Goal: Information Seeking & Learning: Learn about a topic

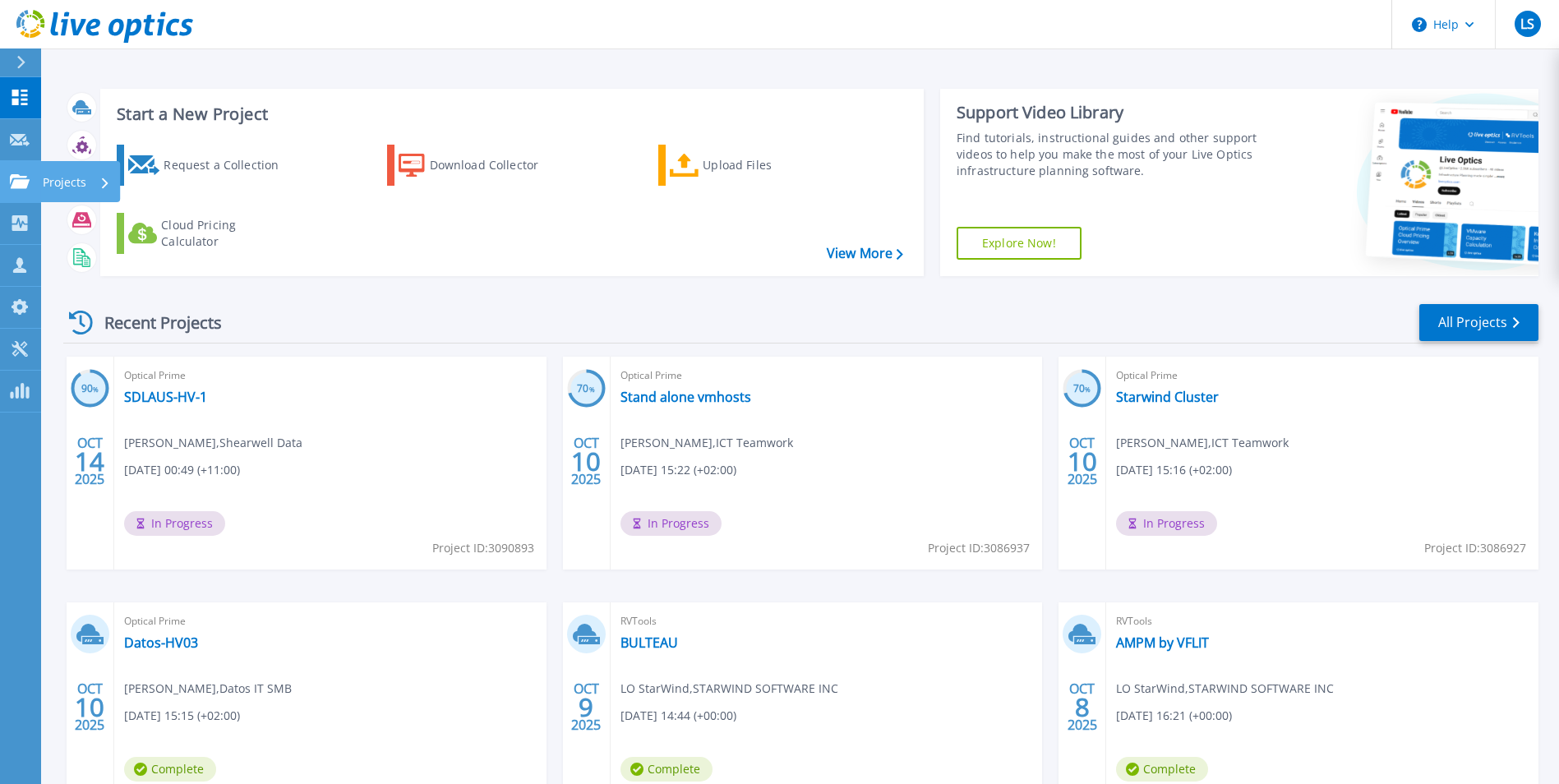
click at [2, 183] on link "Projects Projects" at bounding box center [21, 182] width 41 height 42
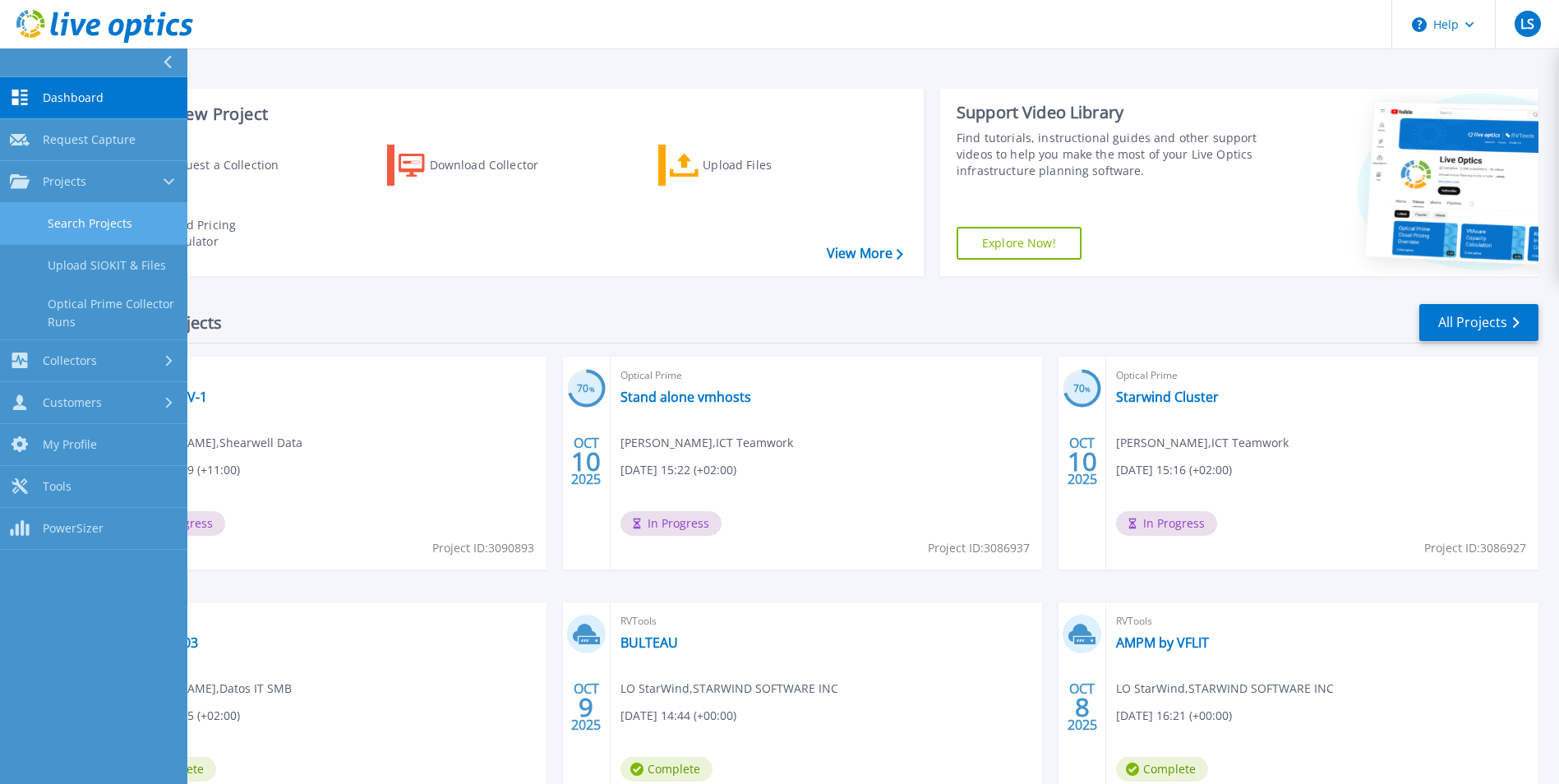
click at [102, 227] on link "Search Projects" at bounding box center [94, 224] width 187 height 42
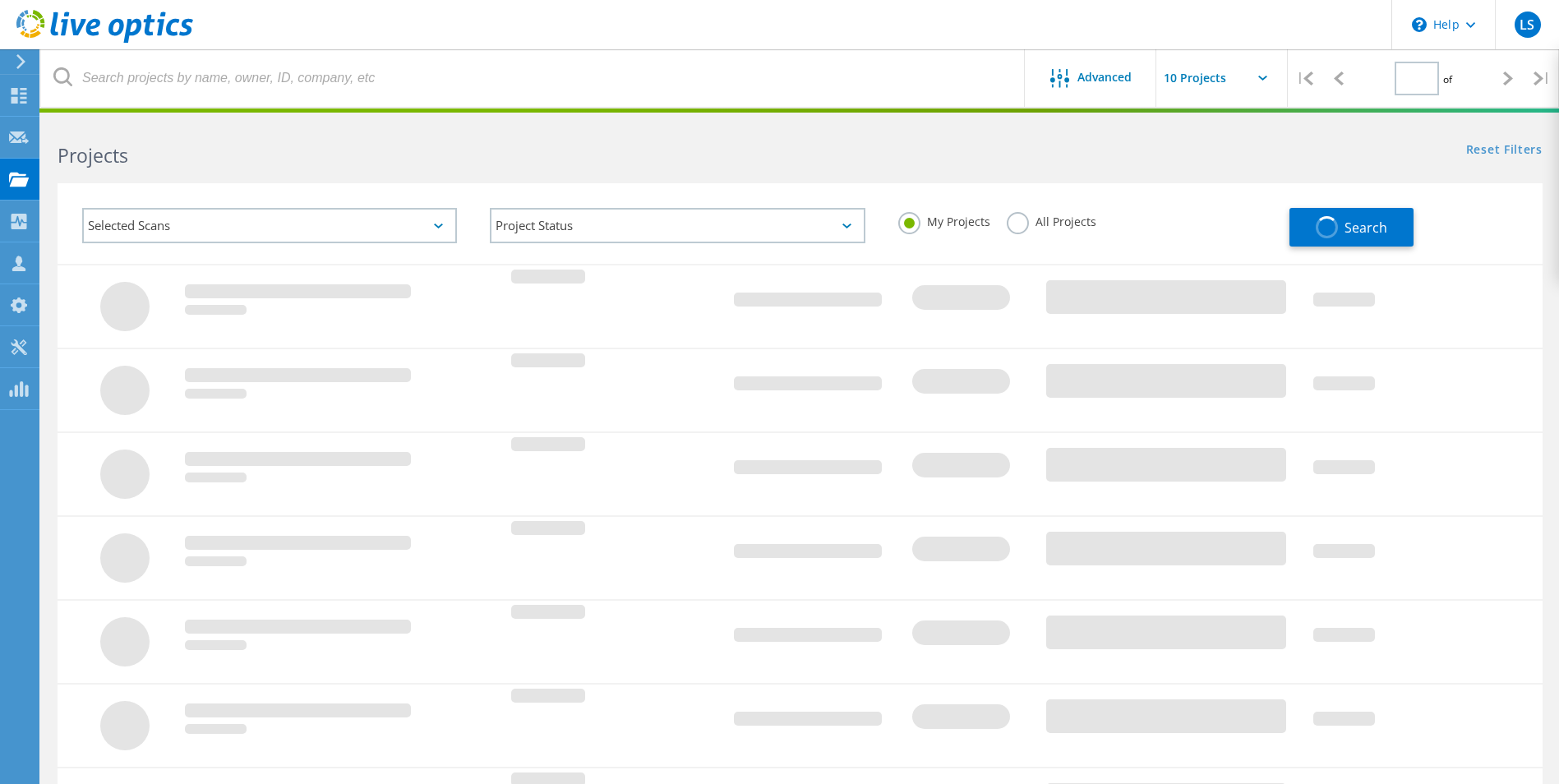
type input "1"
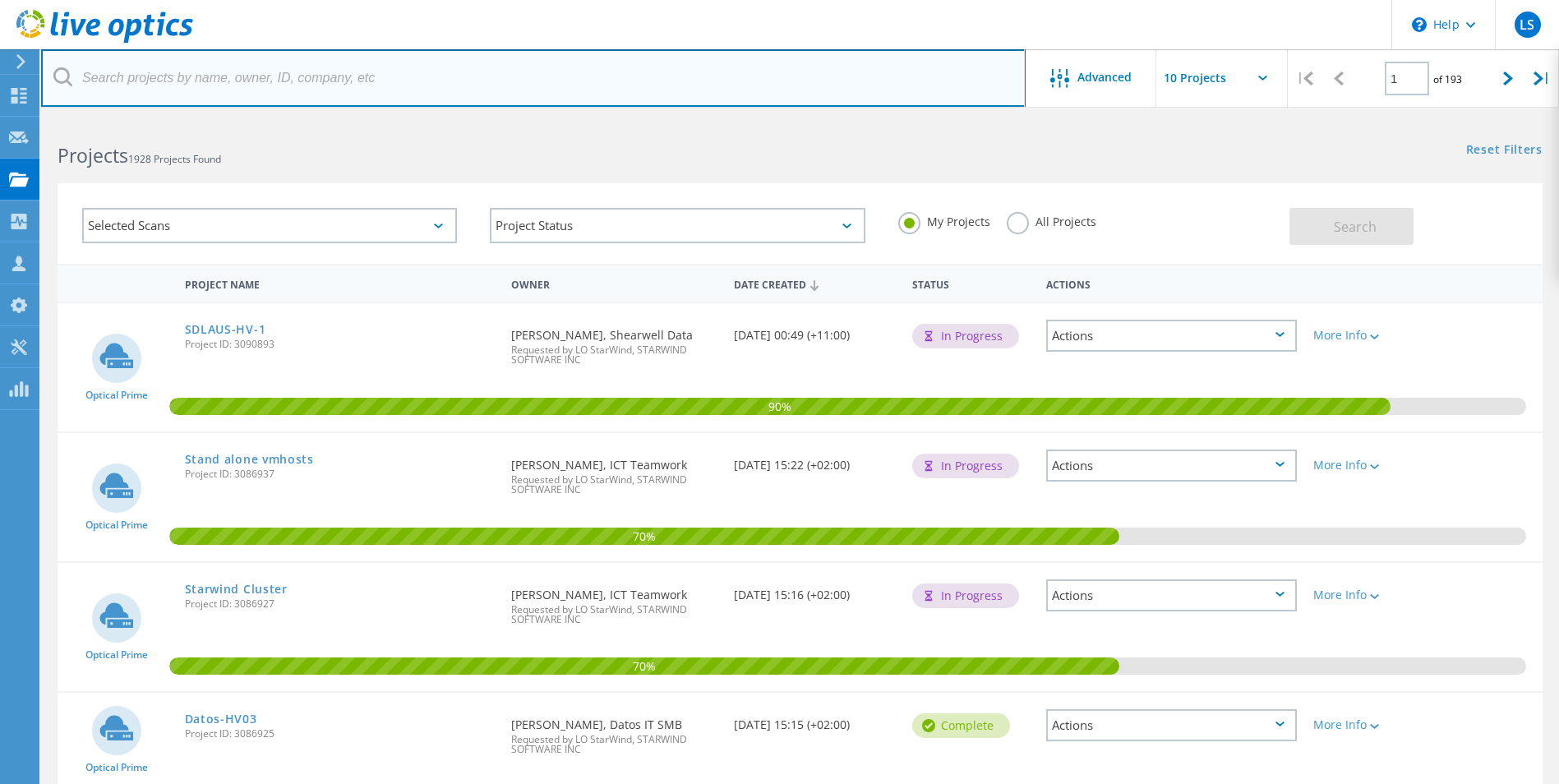
click at [207, 80] on input "text" at bounding box center [534, 78] width 985 height 58
type input "new hall"
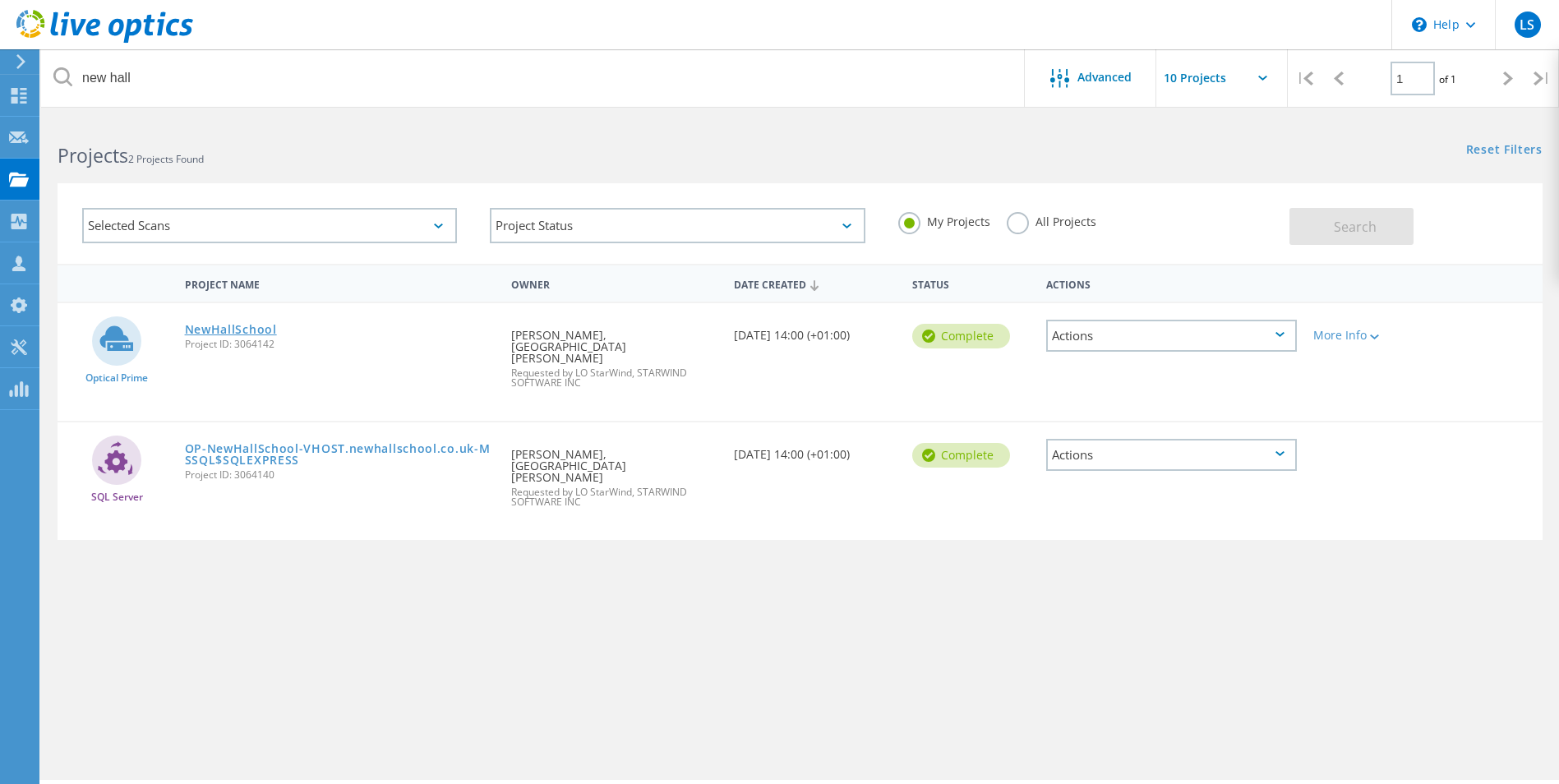
click at [248, 330] on link "NewHallSchool" at bounding box center [230, 329] width 92 height 12
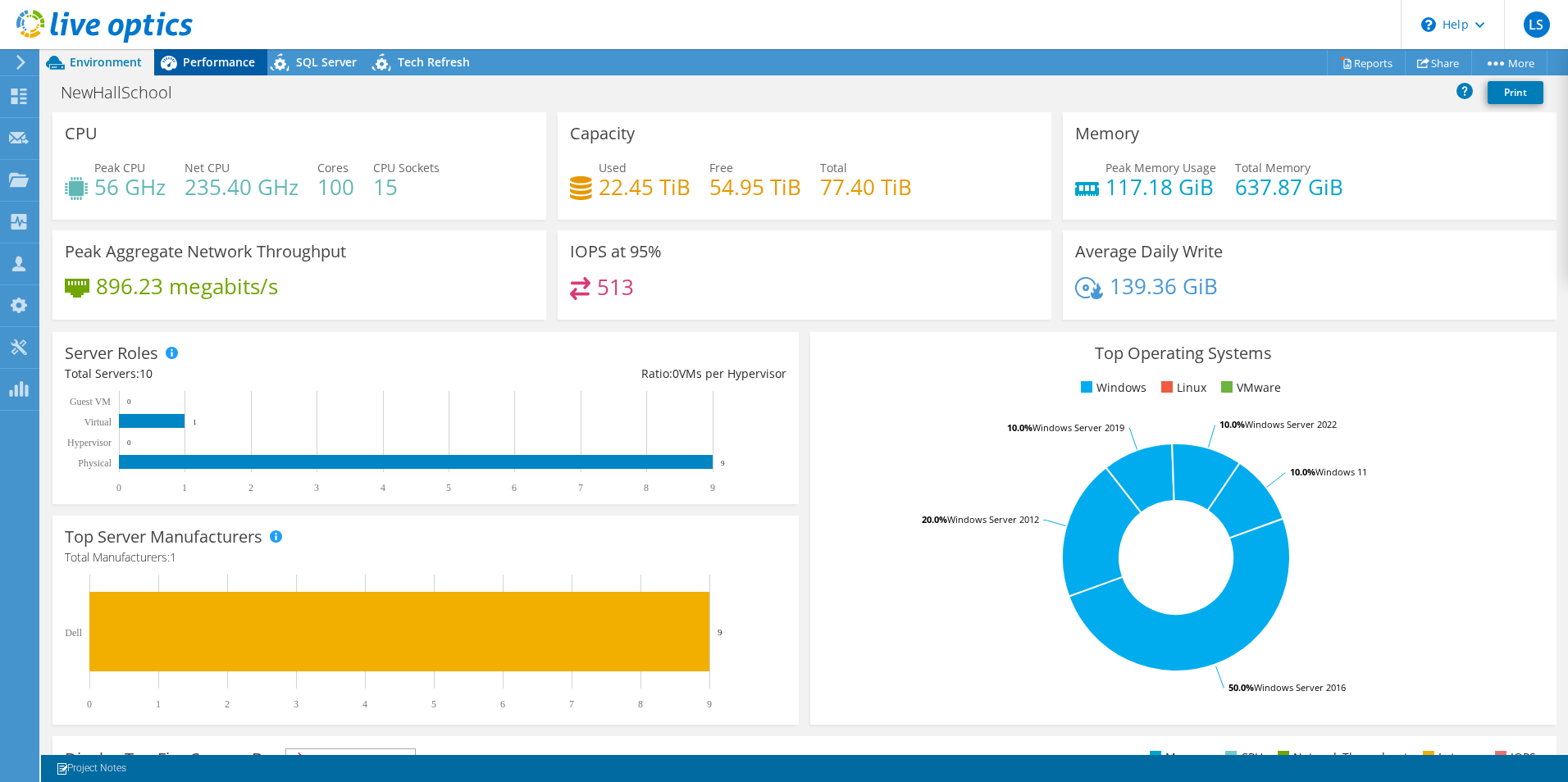
click at [225, 66] on span "Performance" at bounding box center [219, 61] width 72 height 15
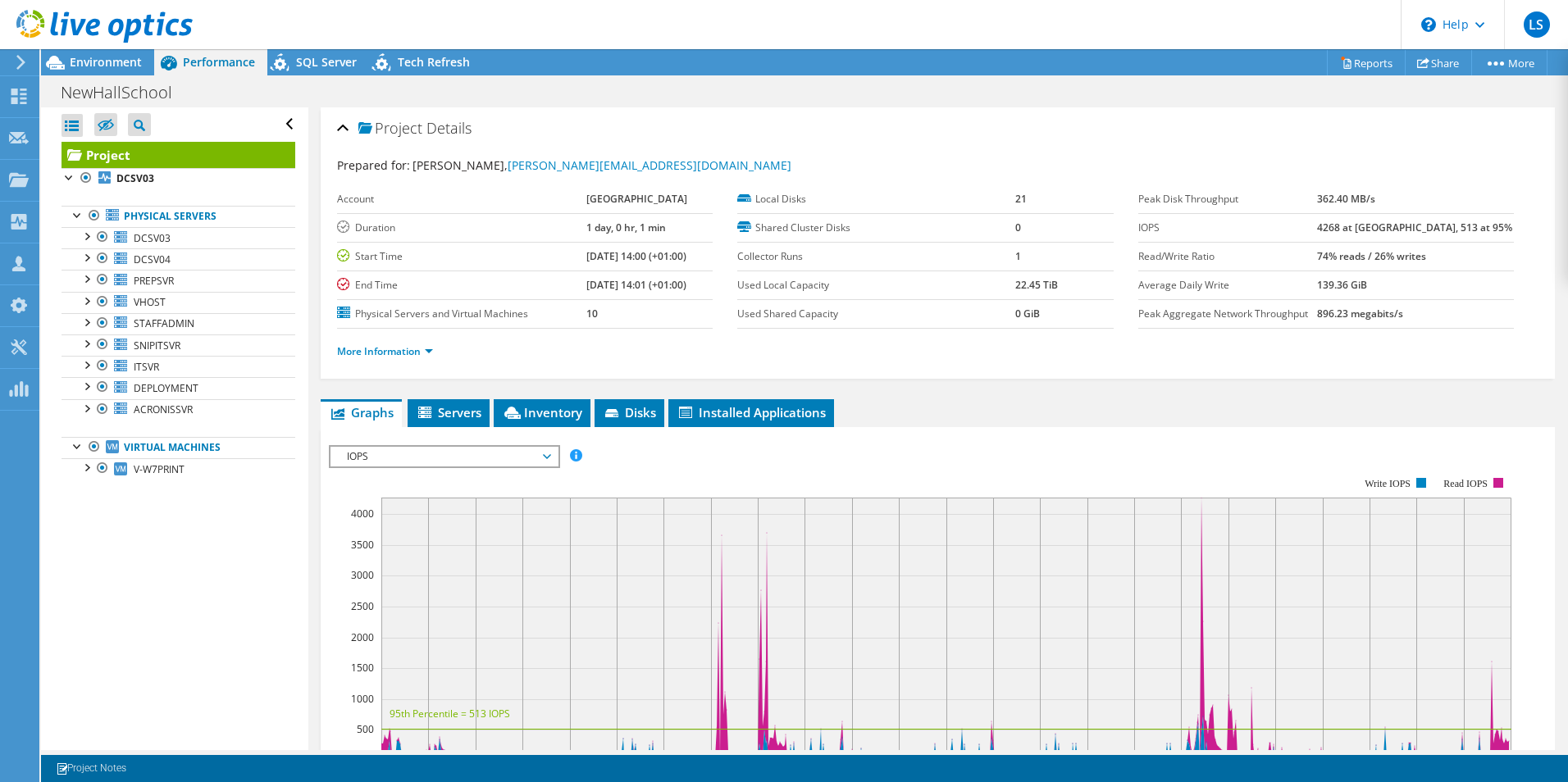
click at [368, 445] on div "IOPS IOPS Disk Throughput IO Size Latency Queue Depth CPU Percentage Memory Pag…" at bounding box center [444, 457] width 231 height 23
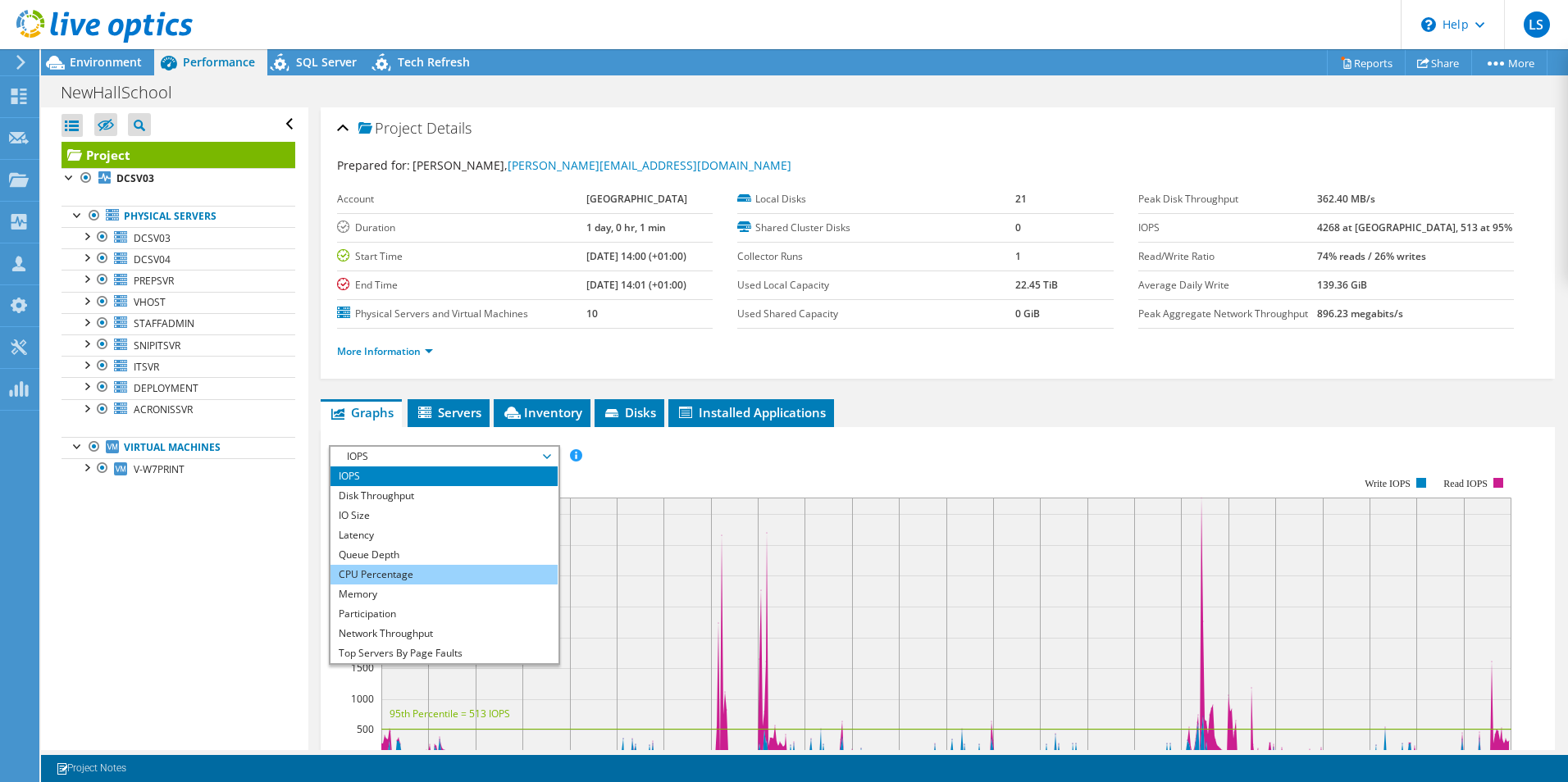
click at [405, 576] on li "CPU Percentage" at bounding box center [444, 575] width 227 height 20
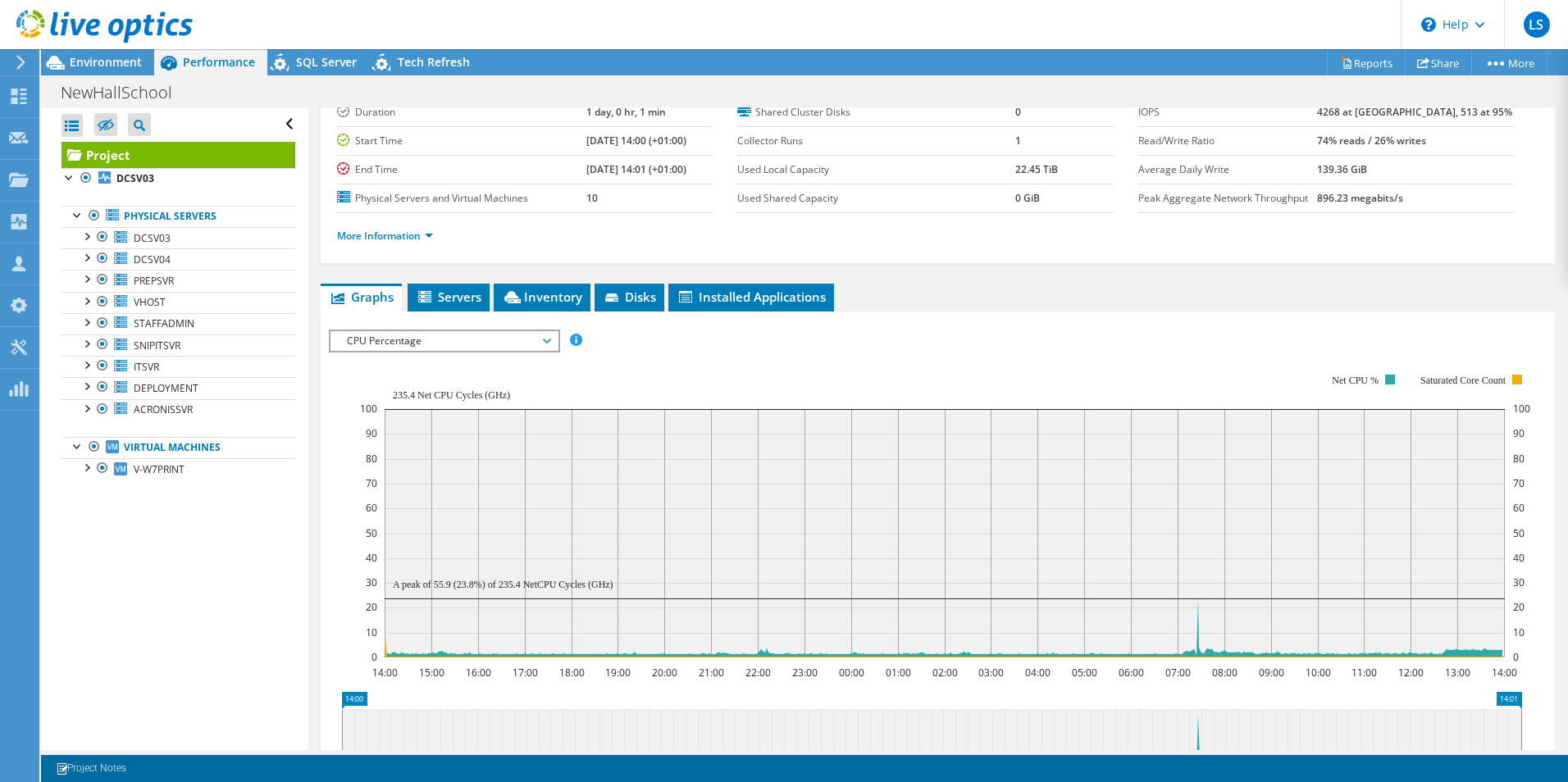
scroll to position [246, 0]
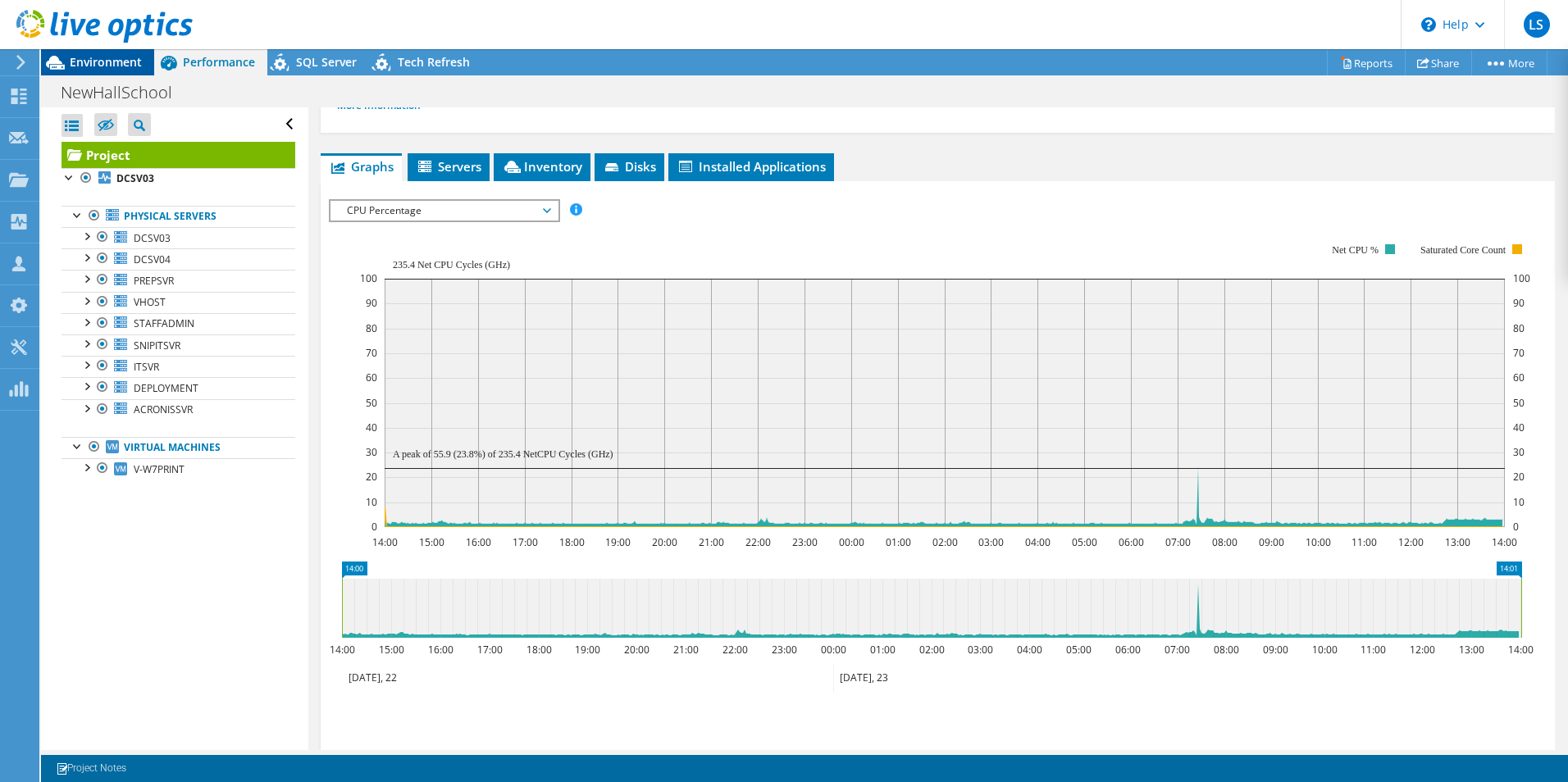
click at [134, 57] on span "Environment" at bounding box center [106, 61] width 72 height 15
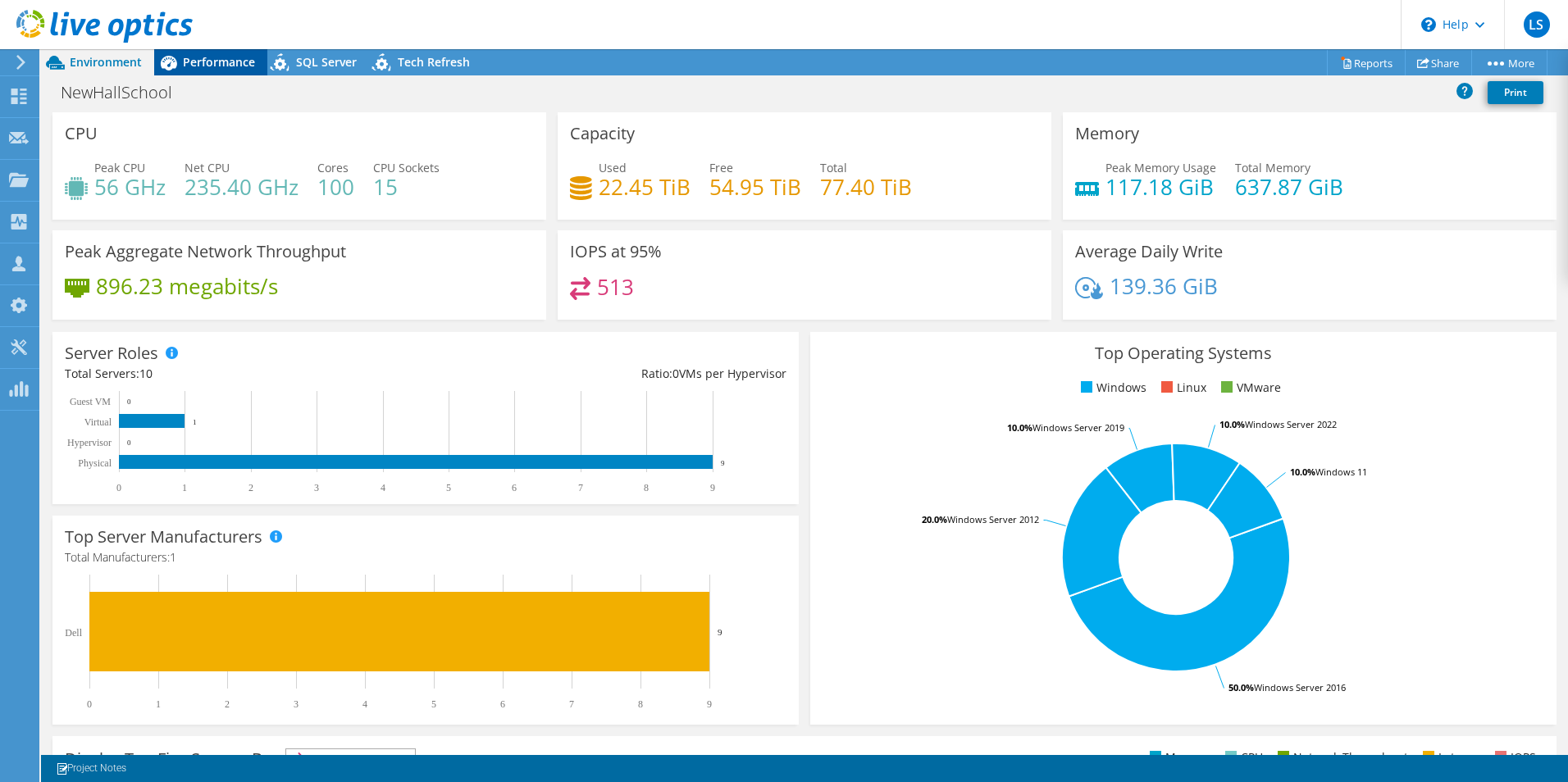
click at [207, 63] on span "Performance" at bounding box center [219, 61] width 72 height 15
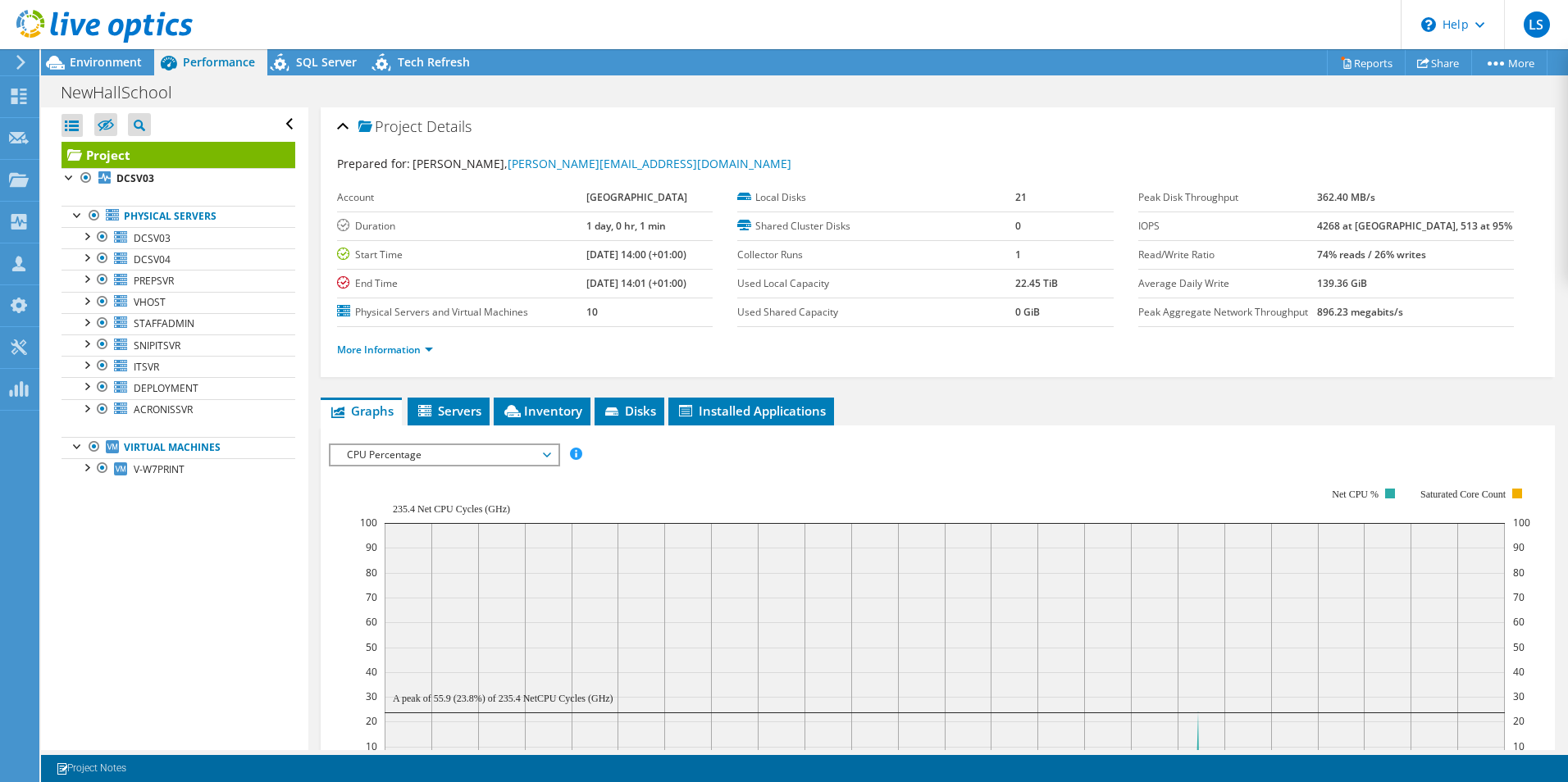
scroll to position [0, 0]
click at [362, 346] on link "More Information" at bounding box center [384, 351] width 96 height 14
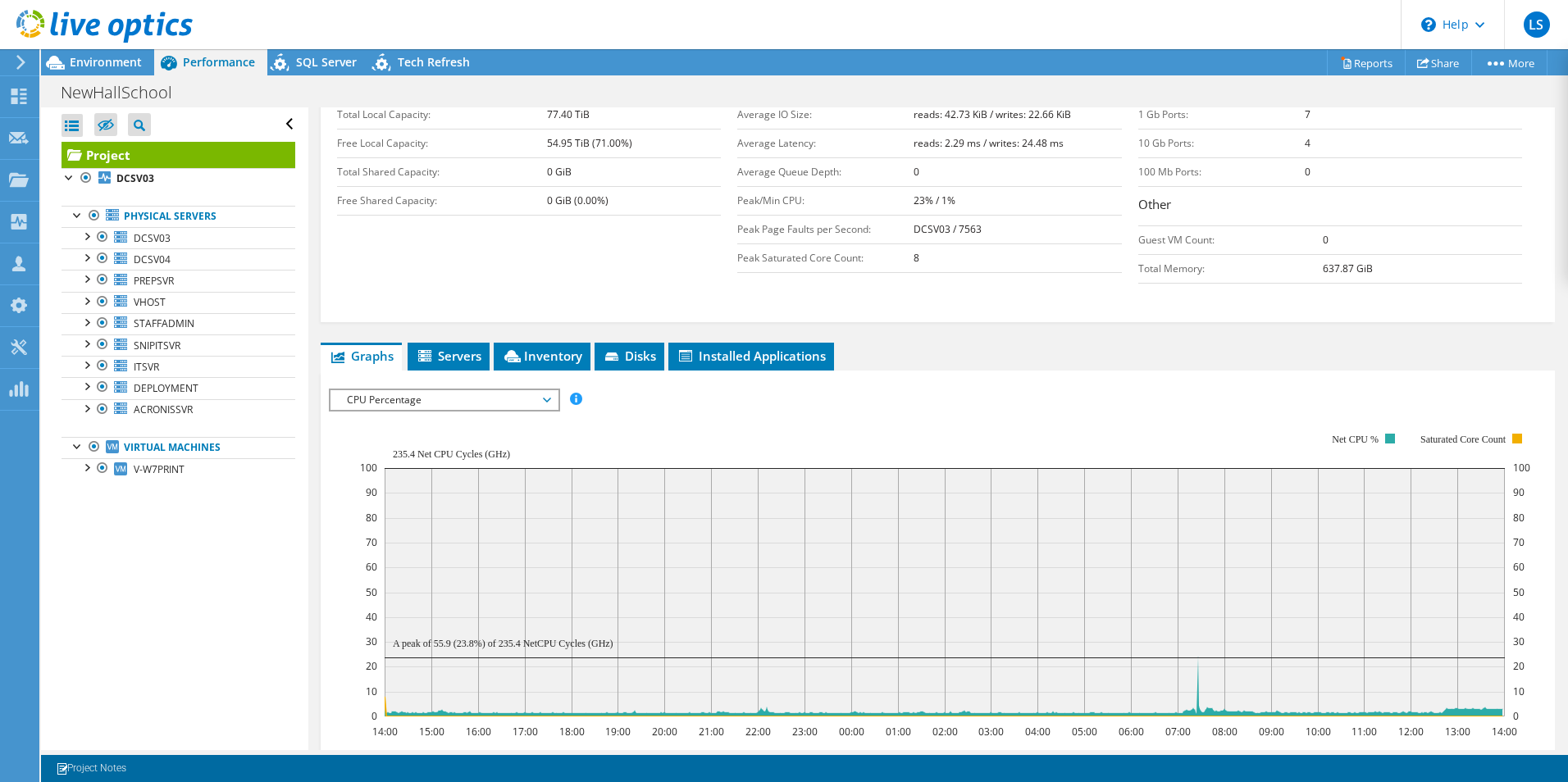
scroll to position [574, 0]
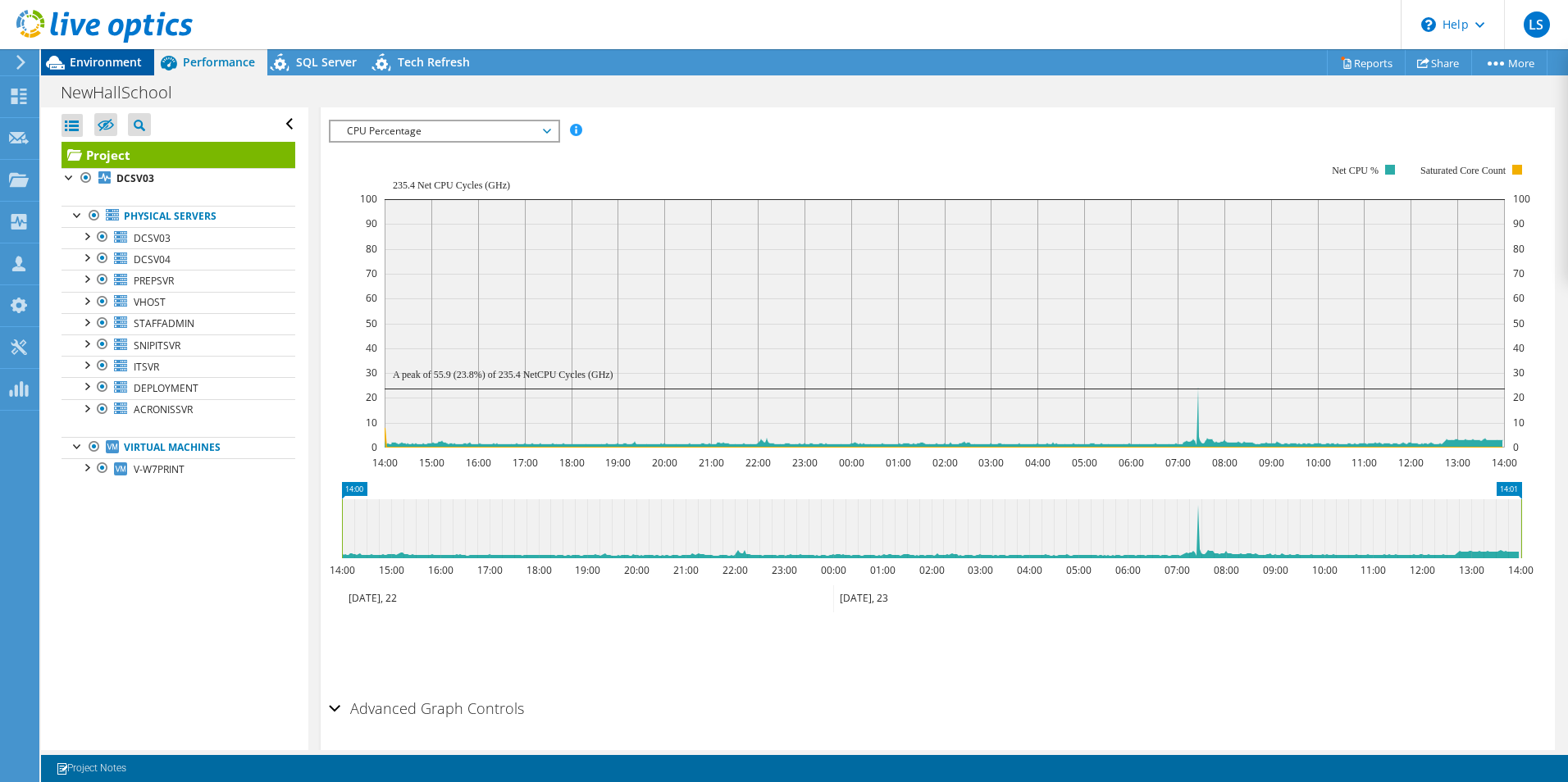
click at [103, 66] on span "Environment" at bounding box center [106, 61] width 72 height 15
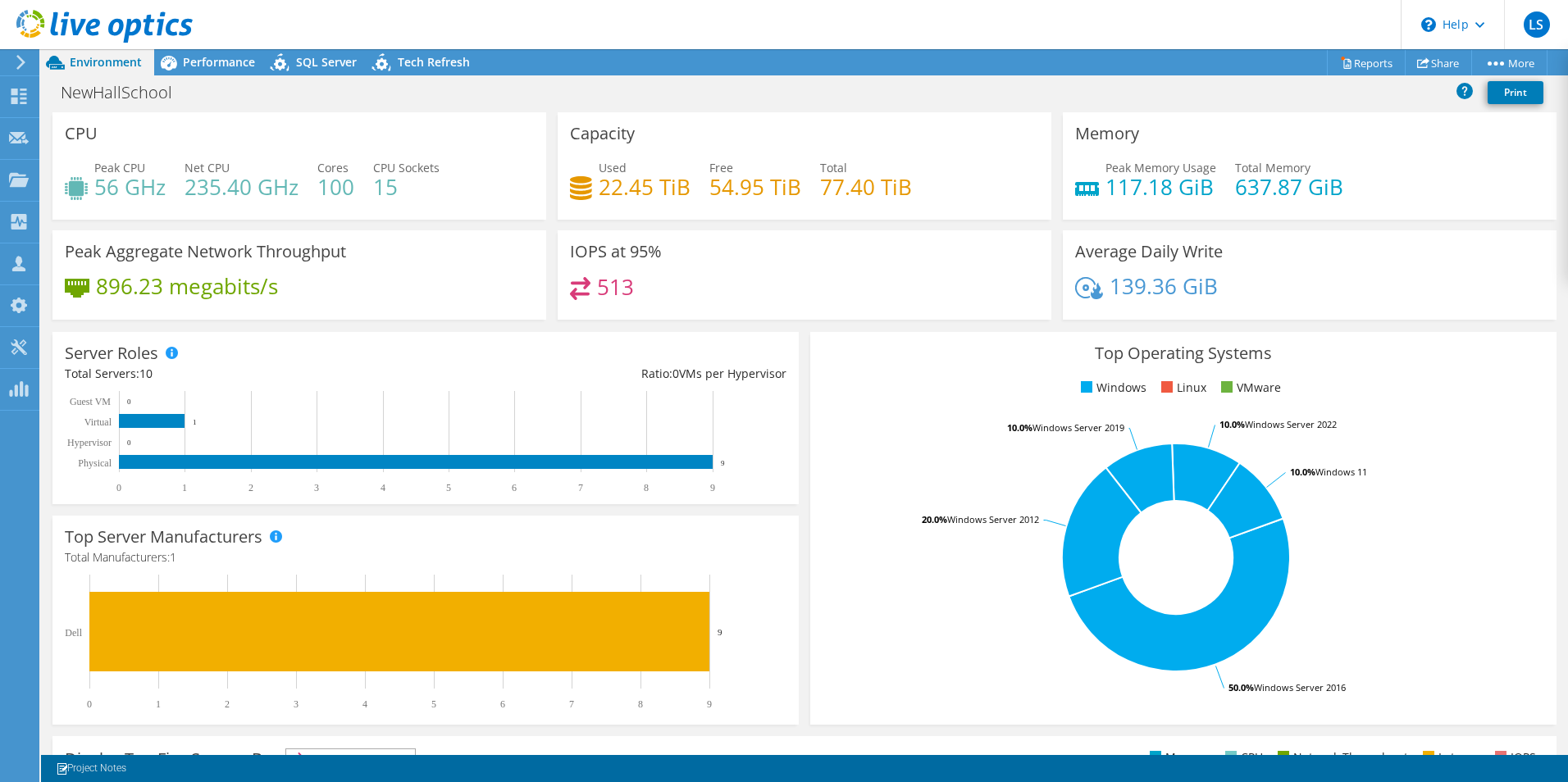
click at [189, 52] on div at bounding box center [96, 27] width 193 height 55
click at [246, 59] on span "Performance" at bounding box center [219, 61] width 72 height 15
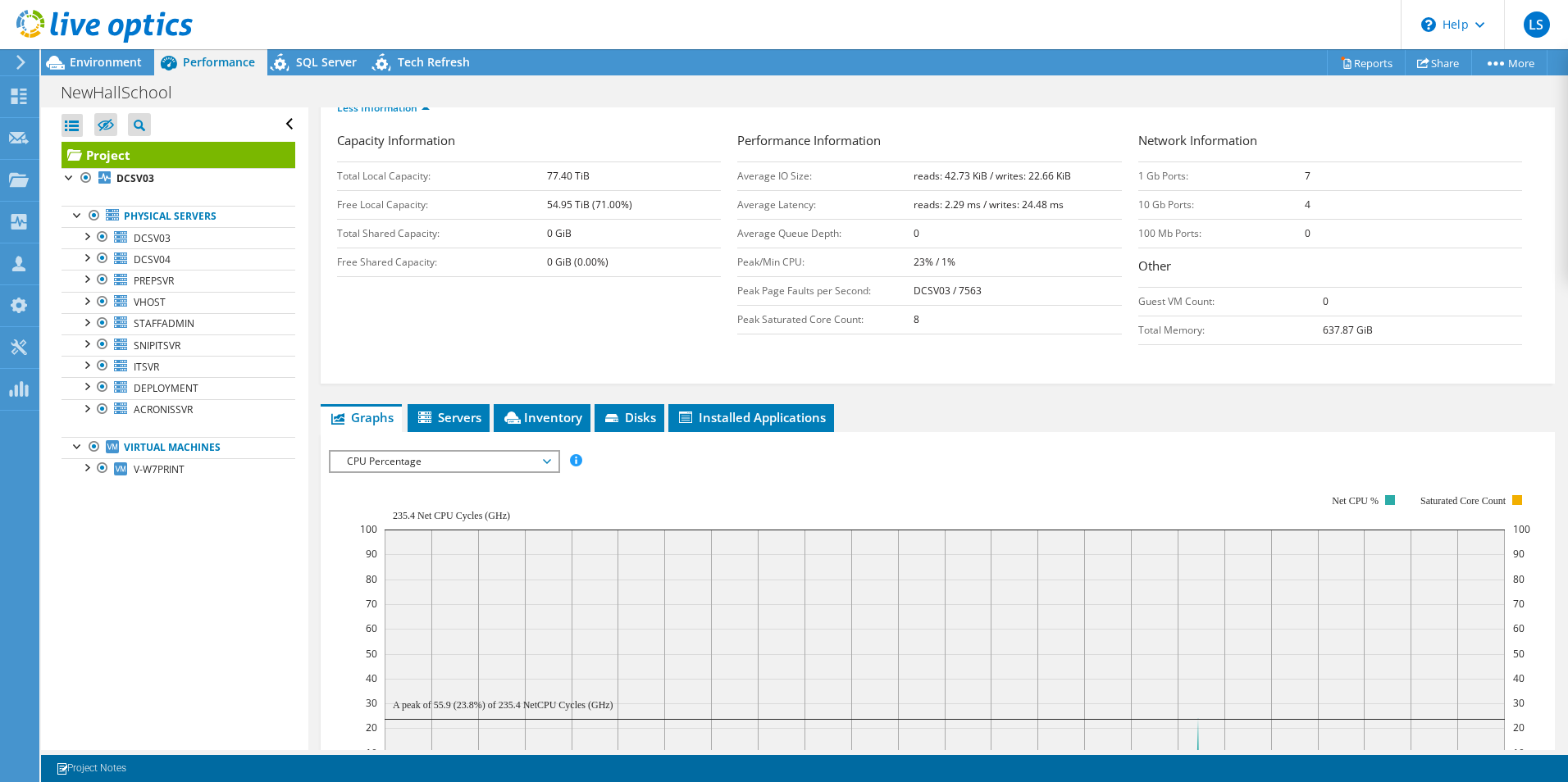
scroll to position [246, 0]
click at [428, 416] on icon at bounding box center [425, 415] width 13 height 12
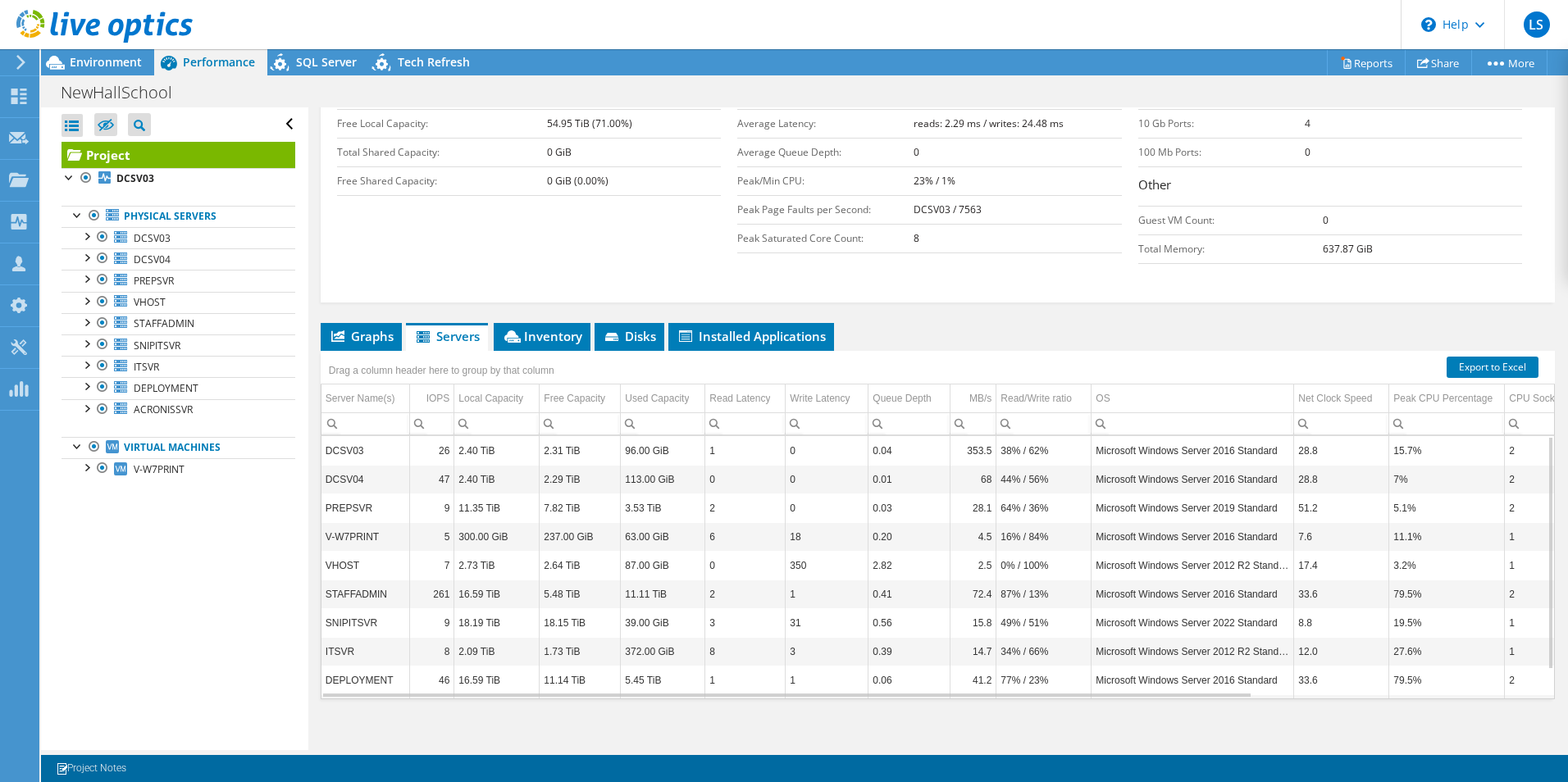
scroll to position [336, 0]
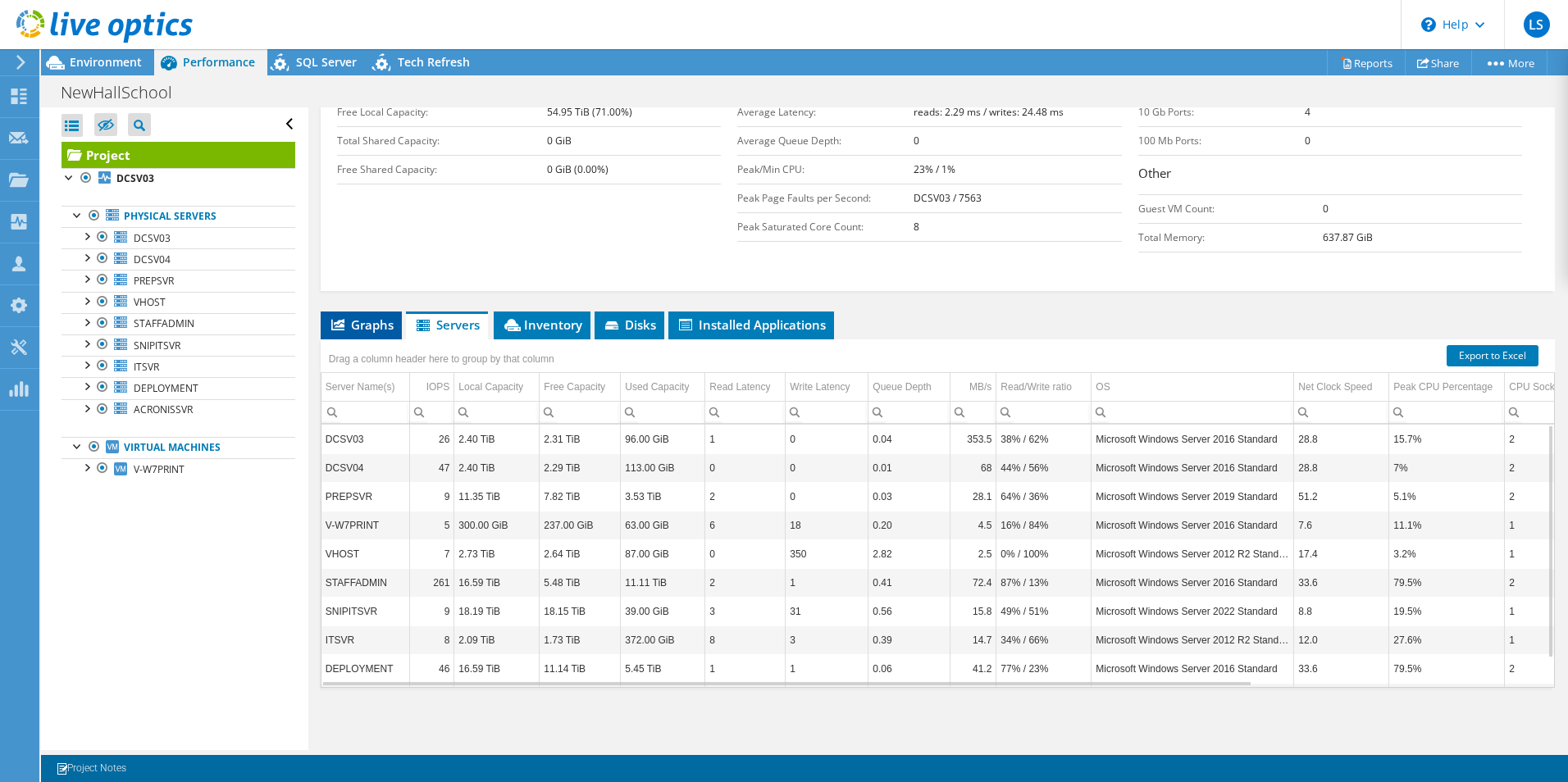
click at [373, 330] on span "Graphs" at bounding box center [361, 324] width 65 height 16
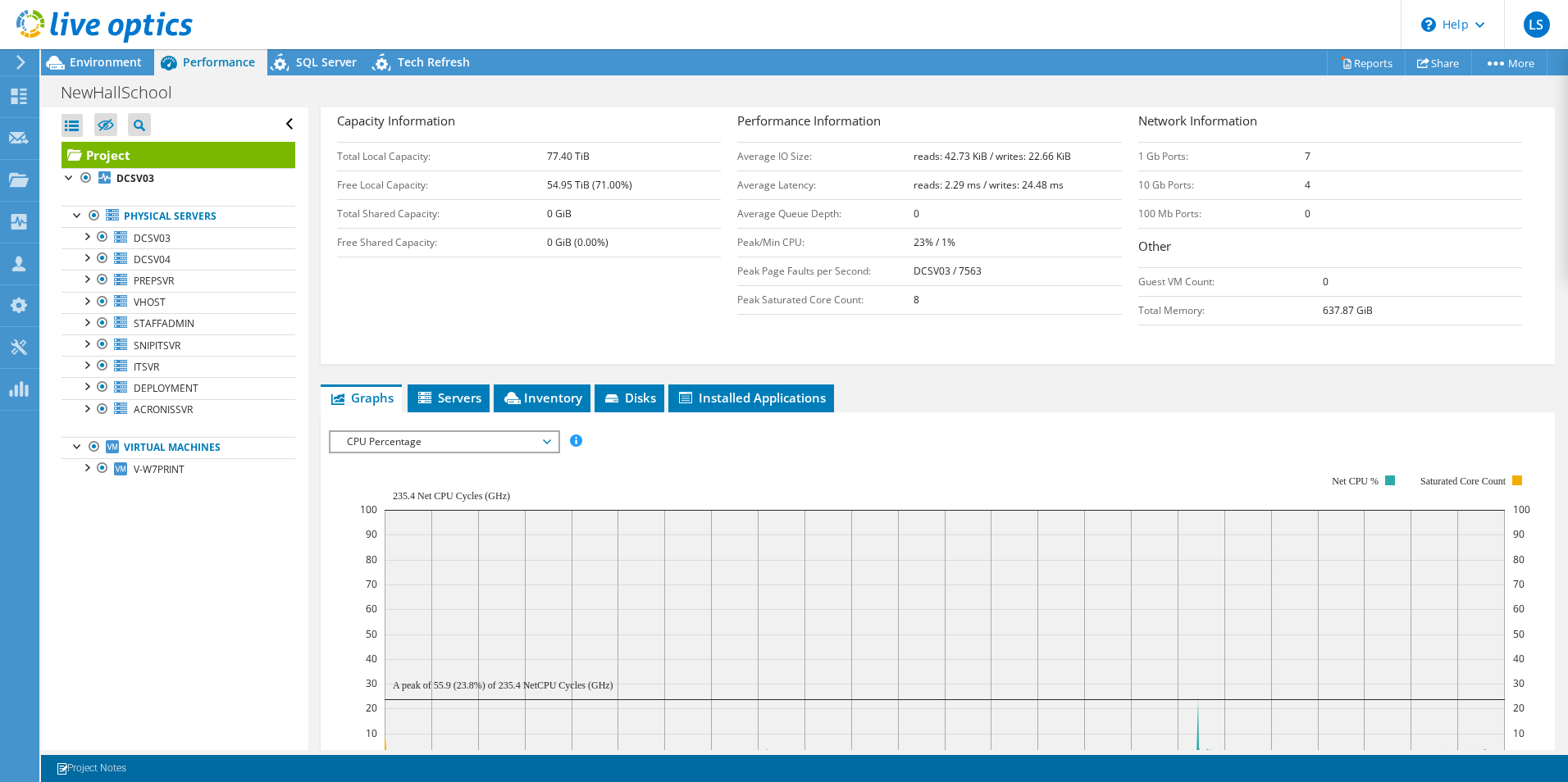
scroll to position [0, 0]
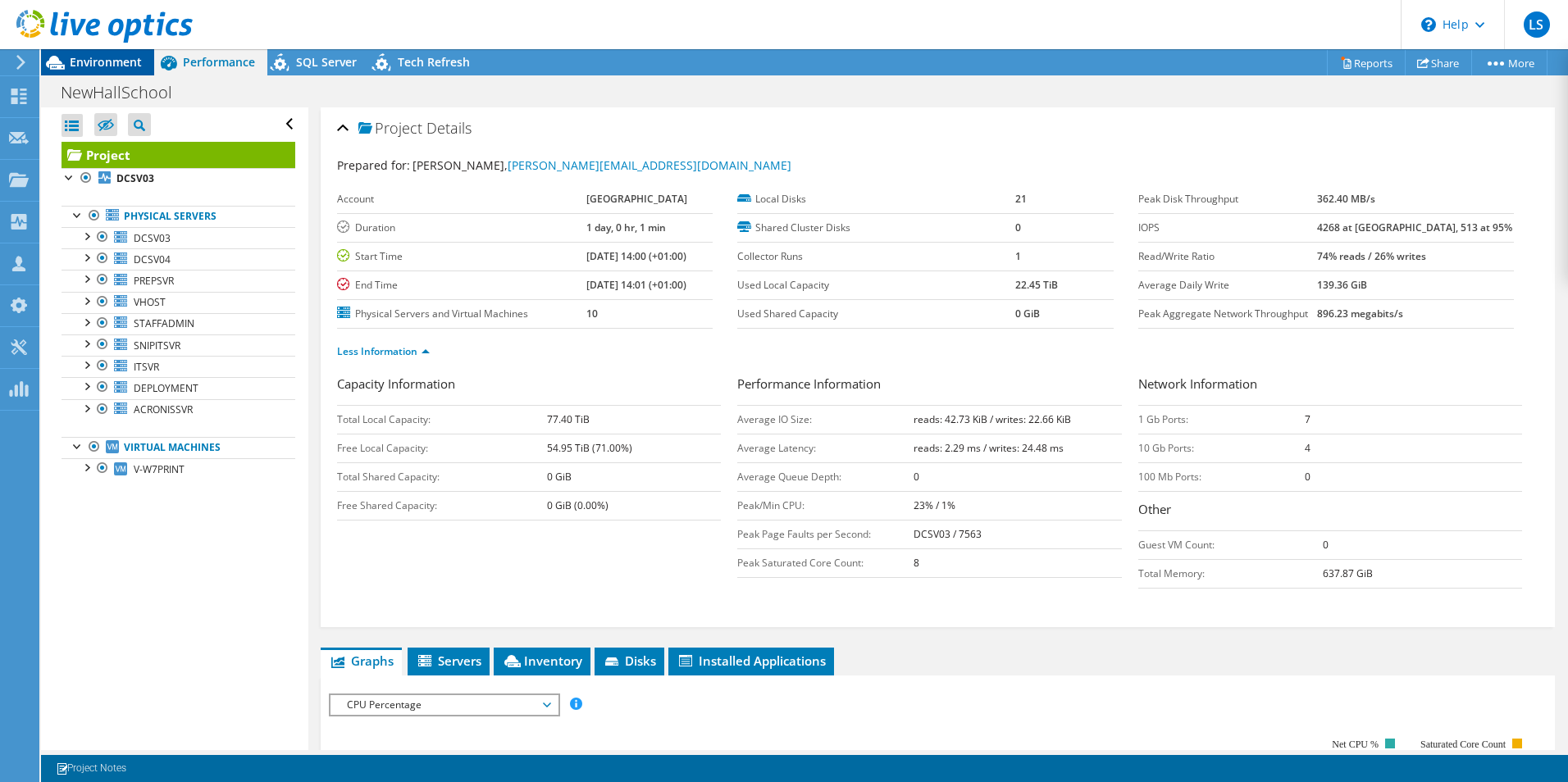
click at [94, 63] on span "Environment" at bounding box center [106, 61] width 72 height 15
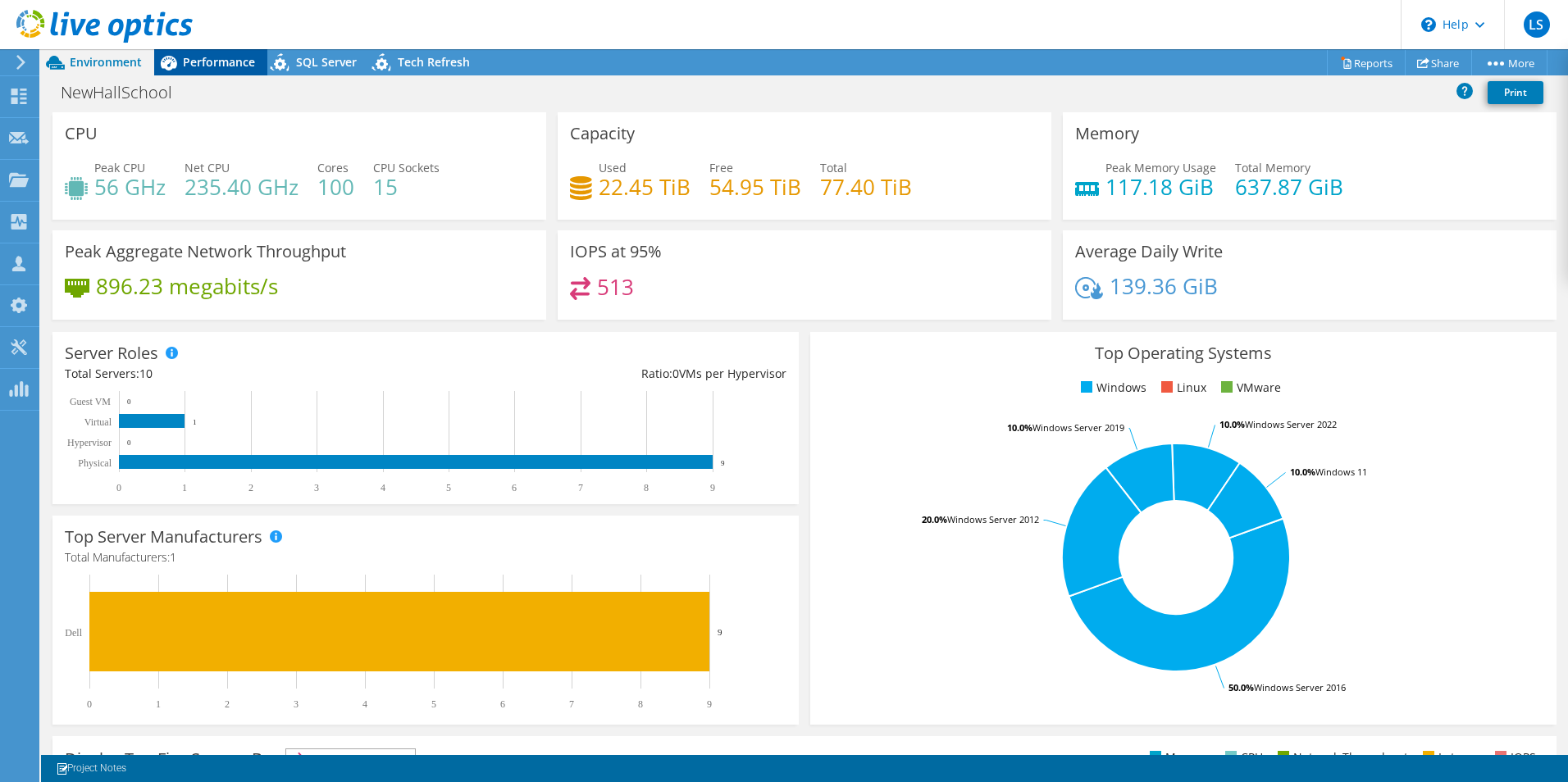
click at [218, 63] on span "Performance" at bounding box center [219, 61] width 72 height 15
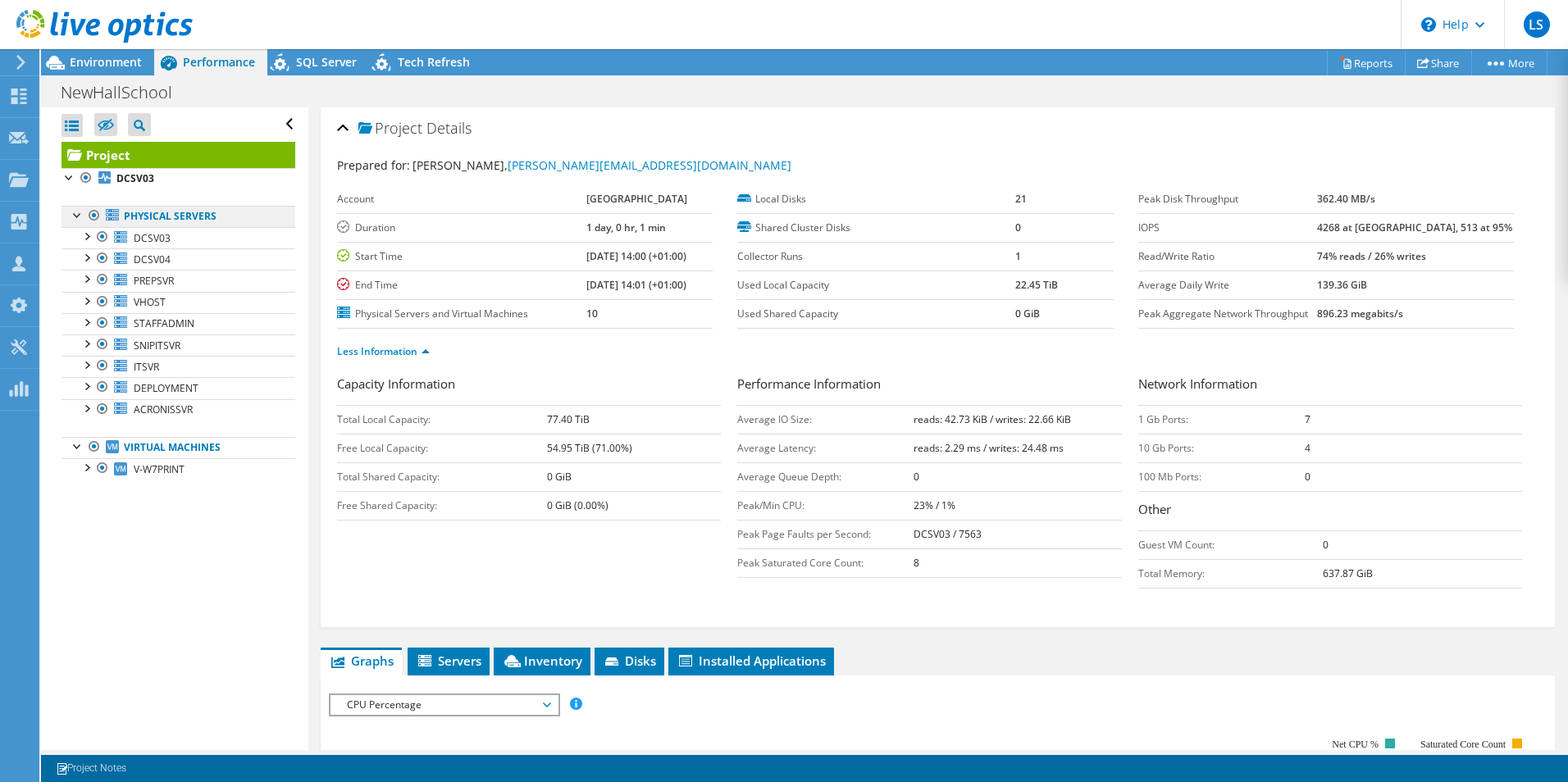
click at [148, 220] on link "Physical Servers" at bounding box center [178, 216] width 233 height 22
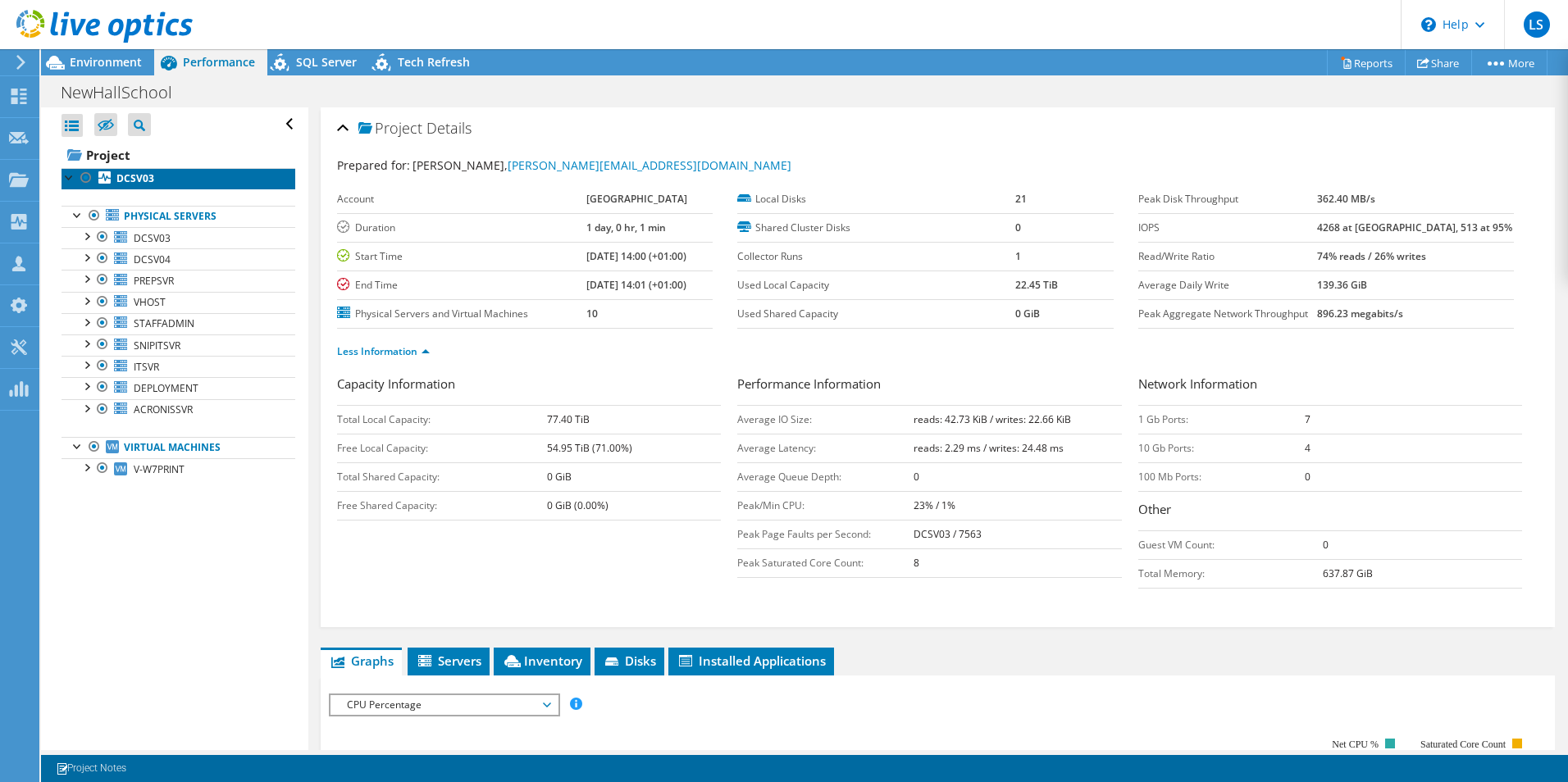
click at [125, 187] on link "DCSV03" at bounding box center [178, 179] width 233 height 22
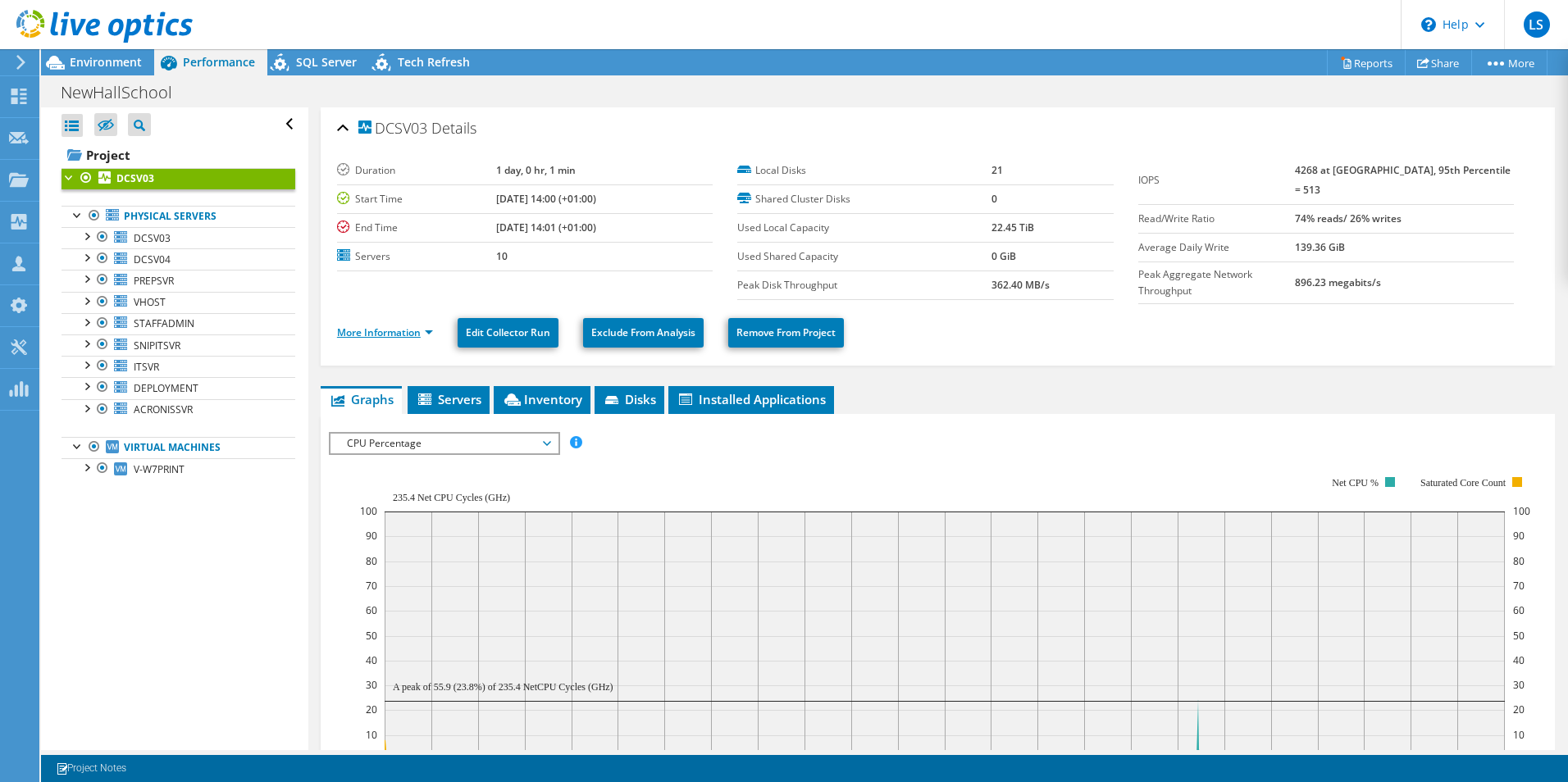
click at [360, 333] on link "More Information" at bounding box center [384, 332] width 96 height 14
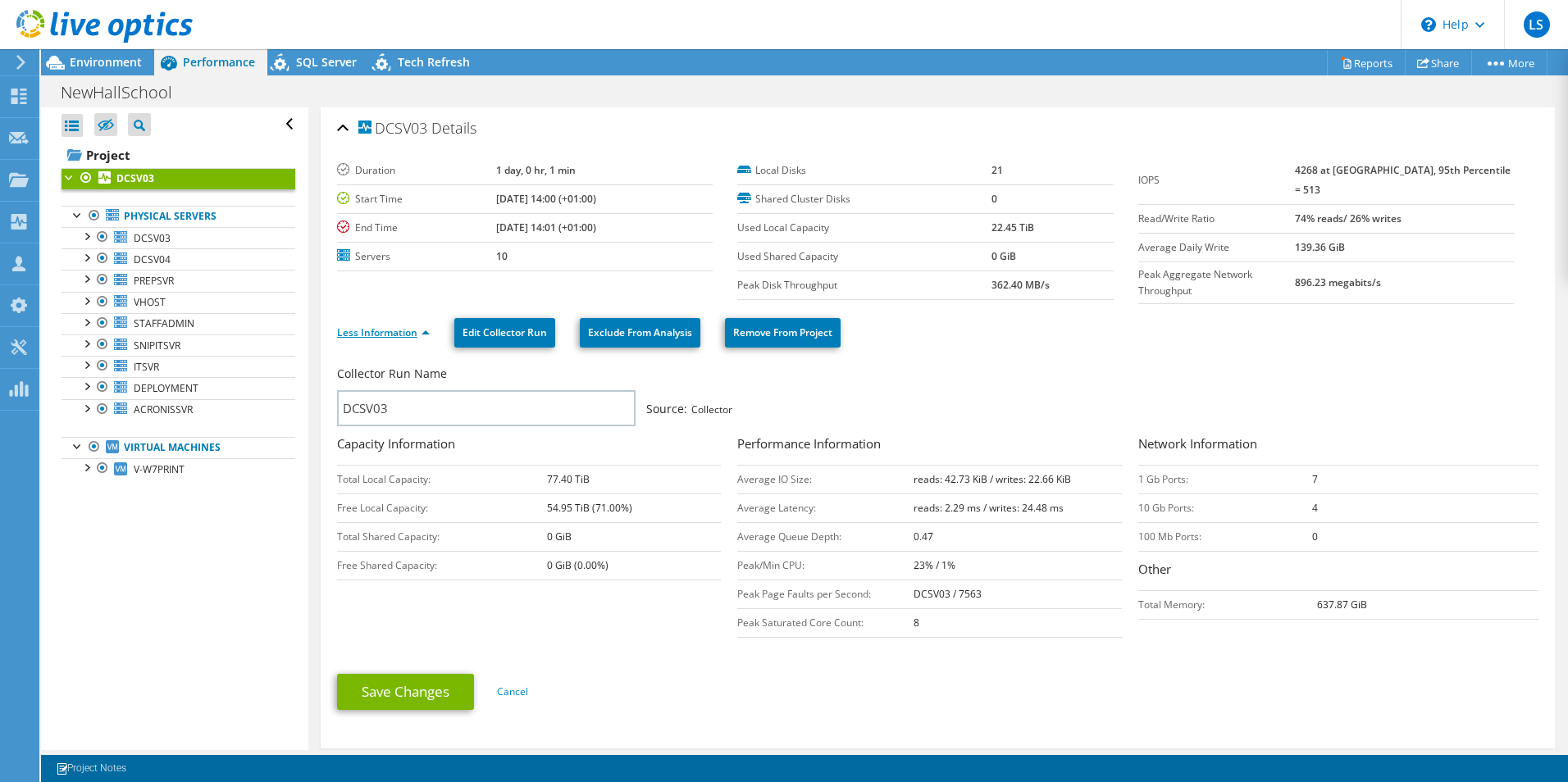
click at [360, 333] on link "Less Information" at bounding box center [383, 332] width 92 height 14
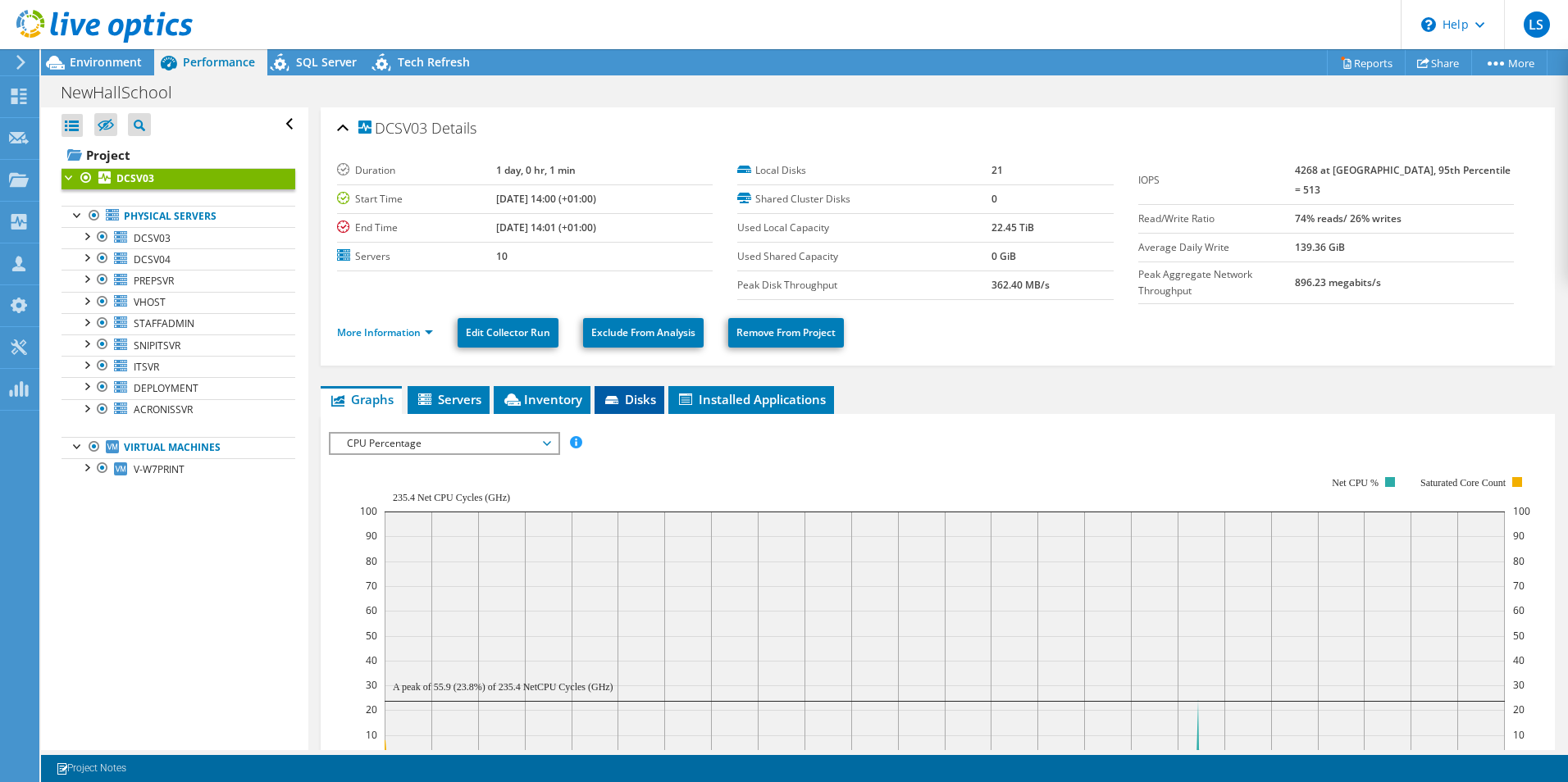
click at [624, 393] on span "Disks" at bounding box center [629, 399] width 53 height 16
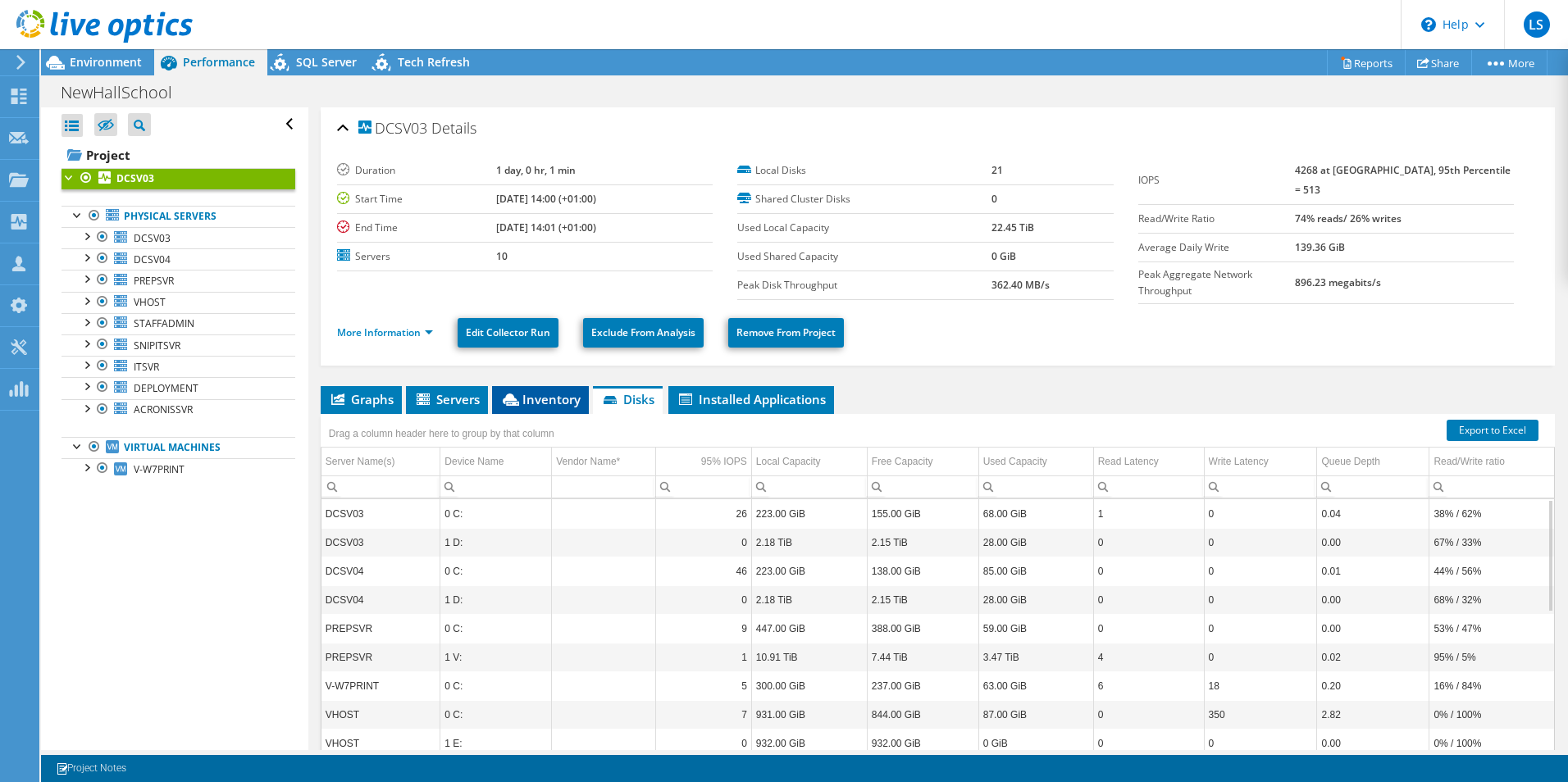
click at [543, 397] on span "Inventory" at bounding box center [540, 399] width 80 height 16
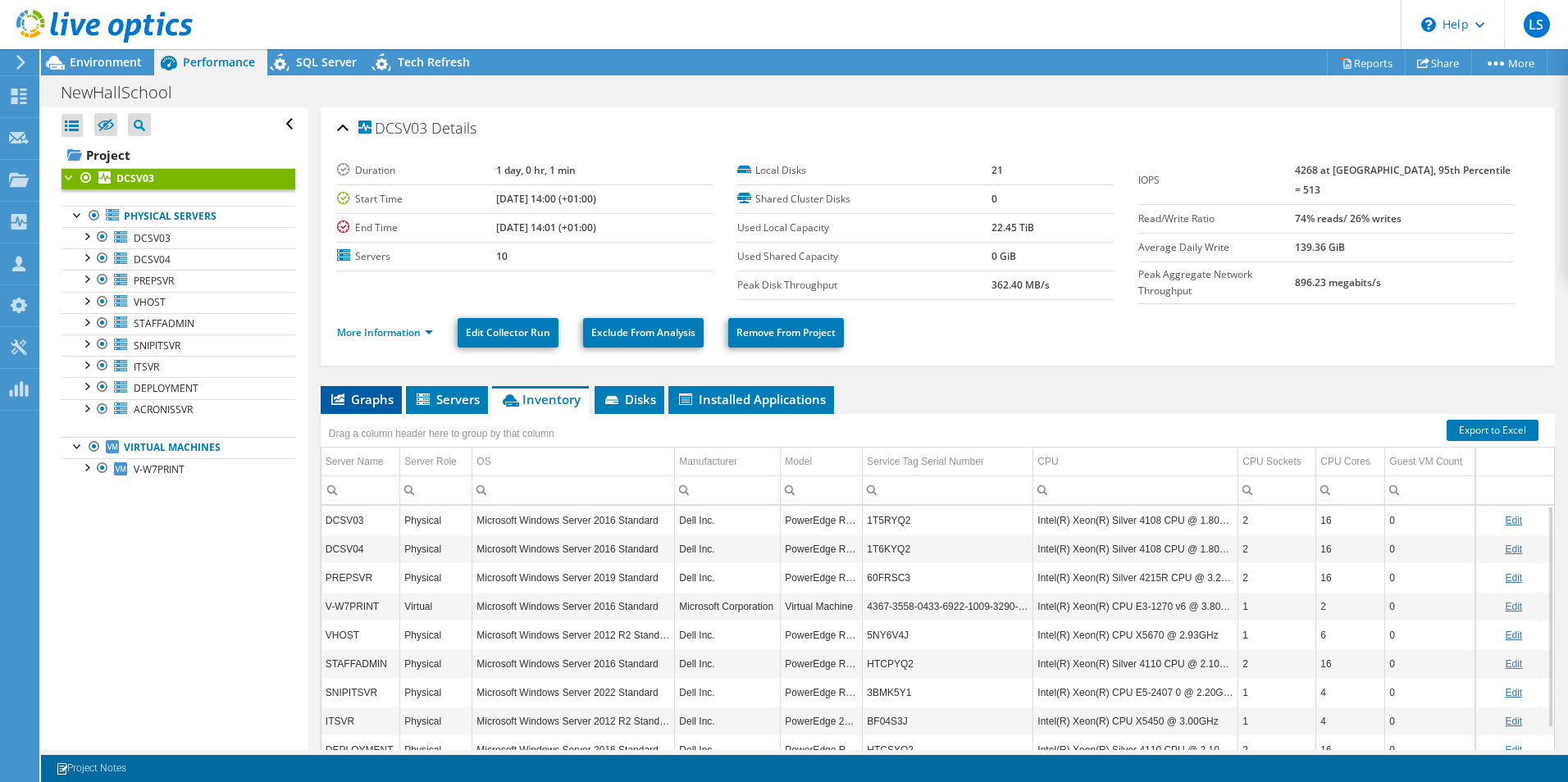
click at [378, 394] on span "Graphs" at bounding box center [361, 399] width 65 height 16
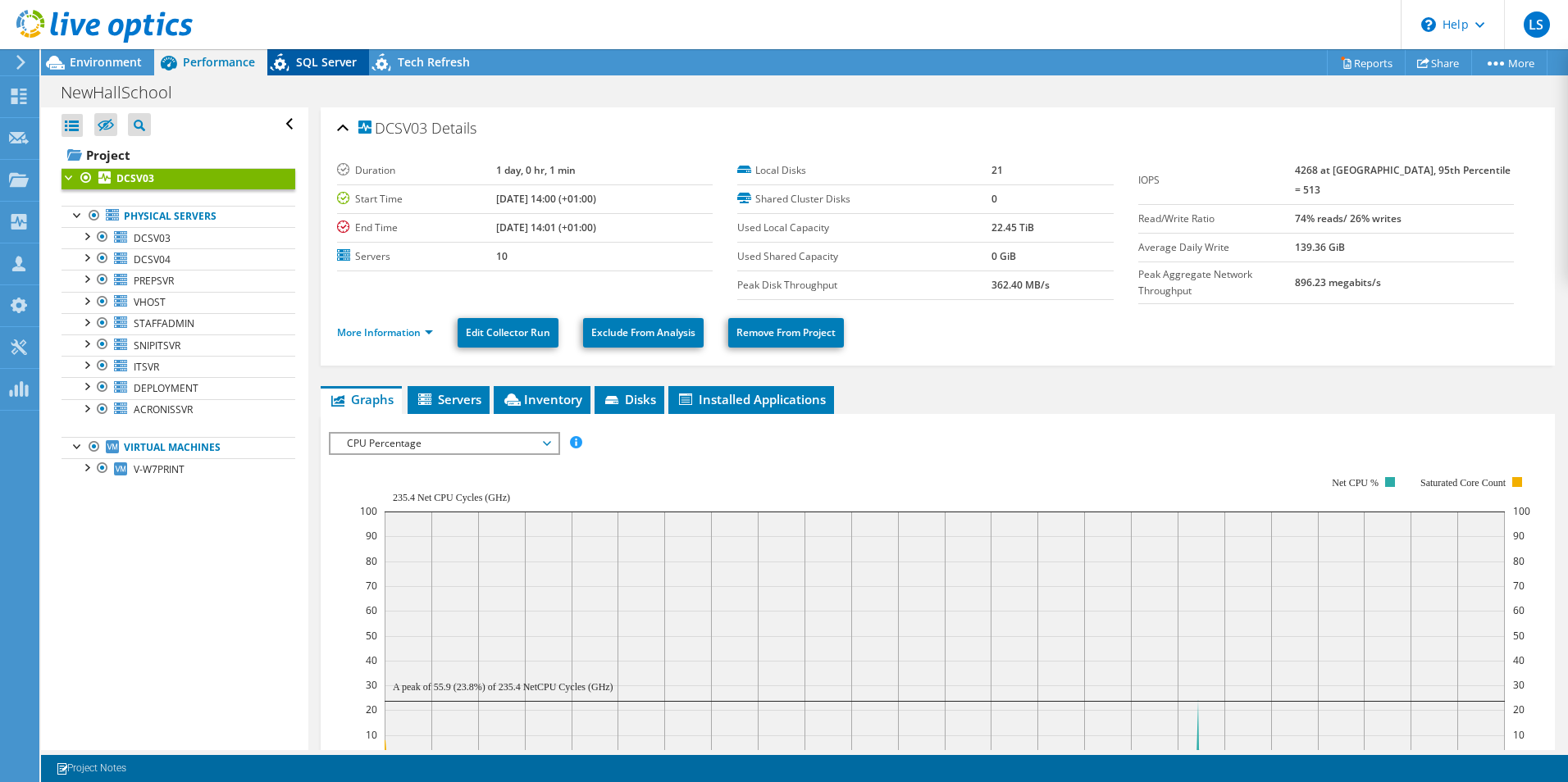
click at [326, 57] on span "SQL Server" at bounding box center [327, 61] width 61 height 15
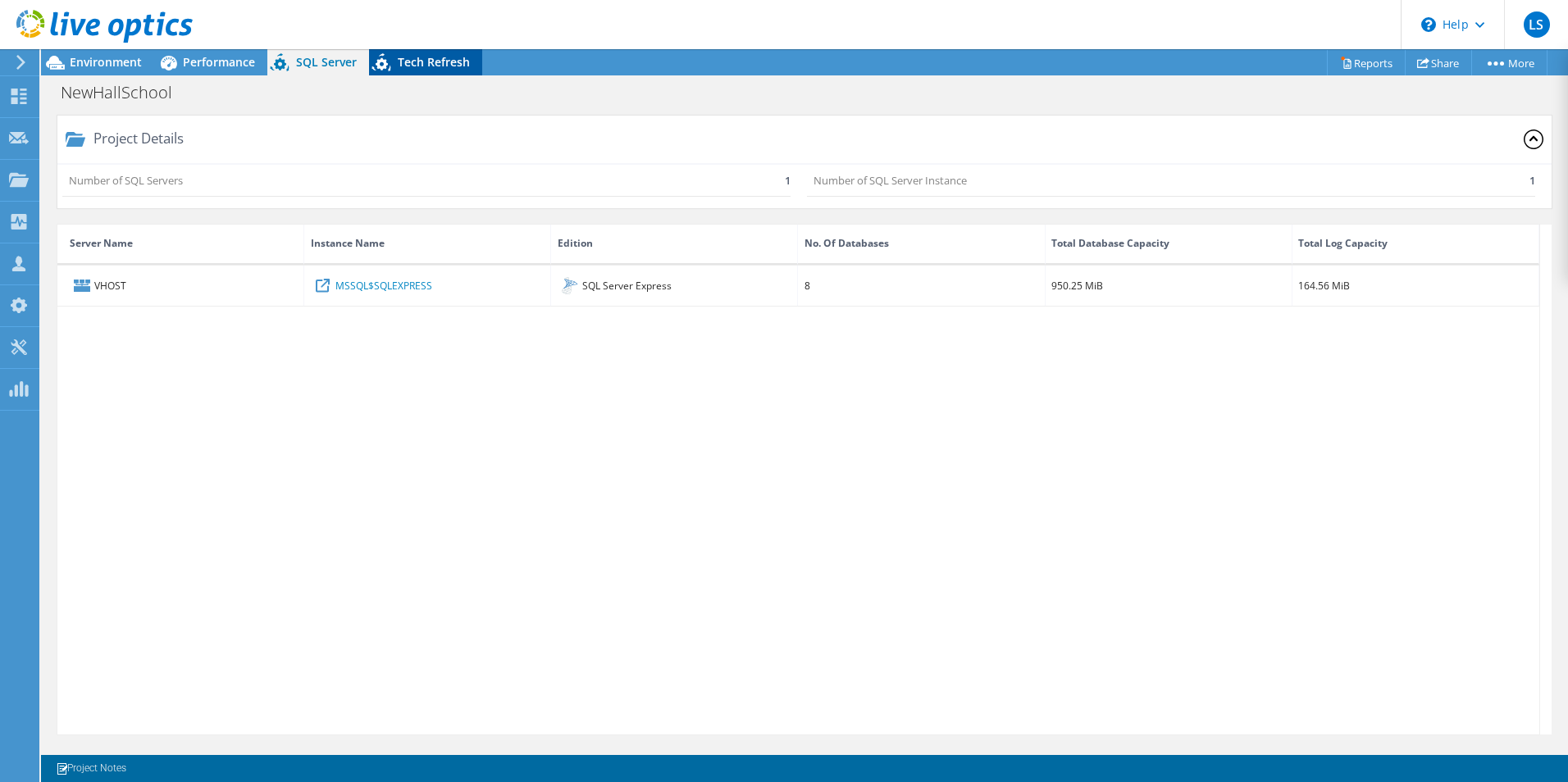
click at [420, 61] on span "Tech Refresh" at bounding box center [434, 61] width 72 height 15
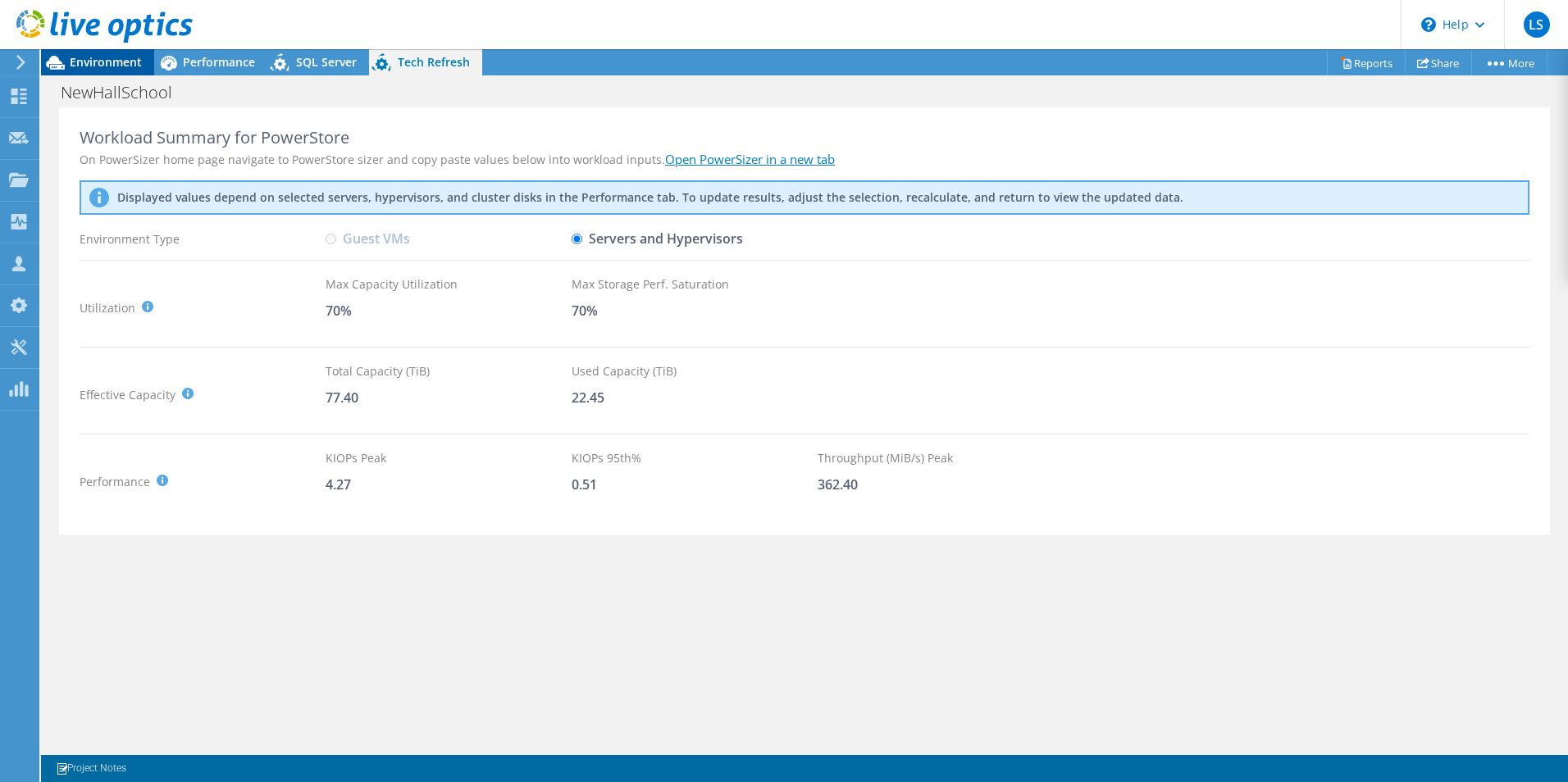
click at [88, 56] on span "Environment" at bounding box center [106, 61] width 72 height 15
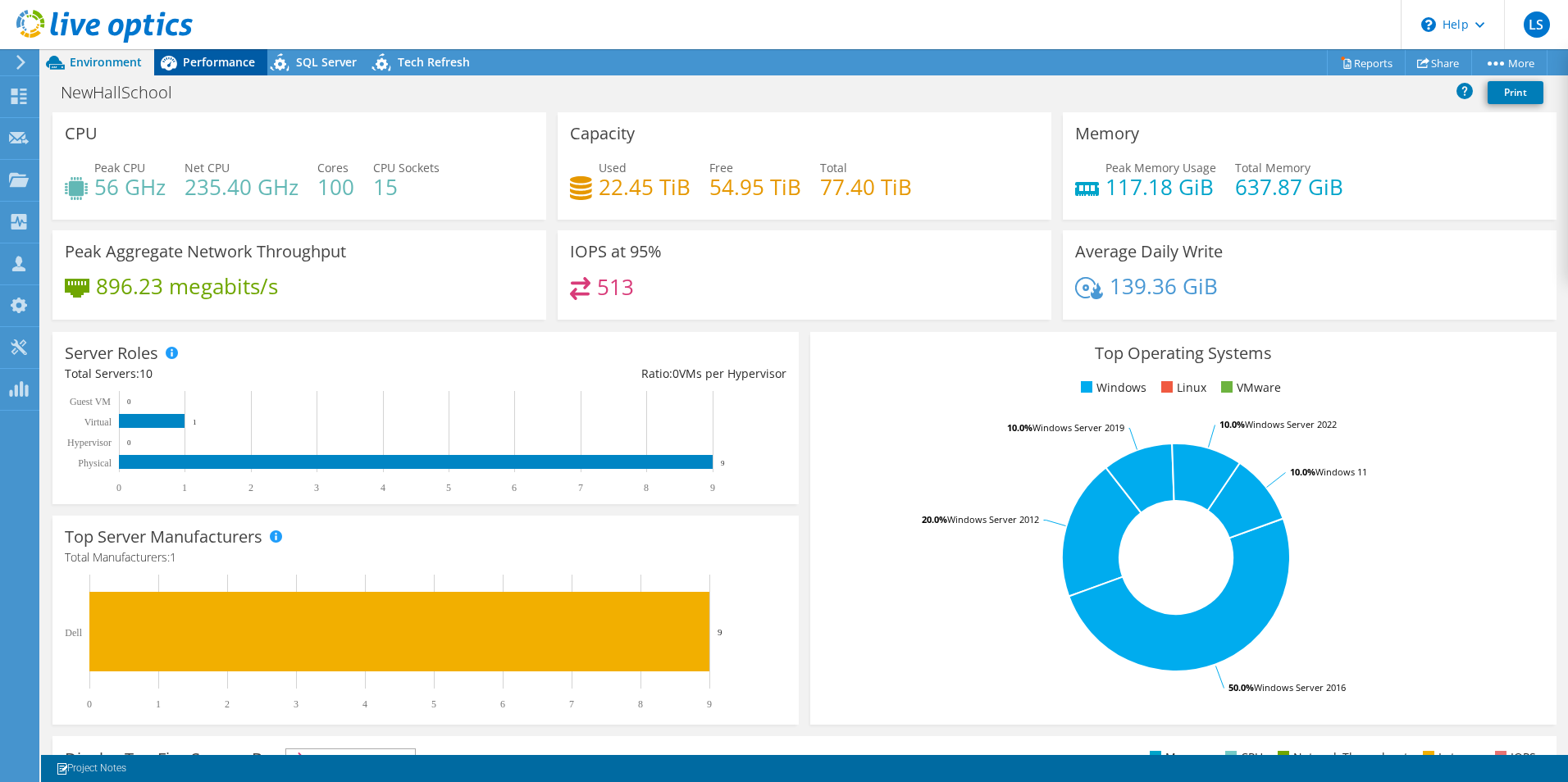
click at [207, 67] on span "Performance" at bounding box center [219, 61] width 72 height 15
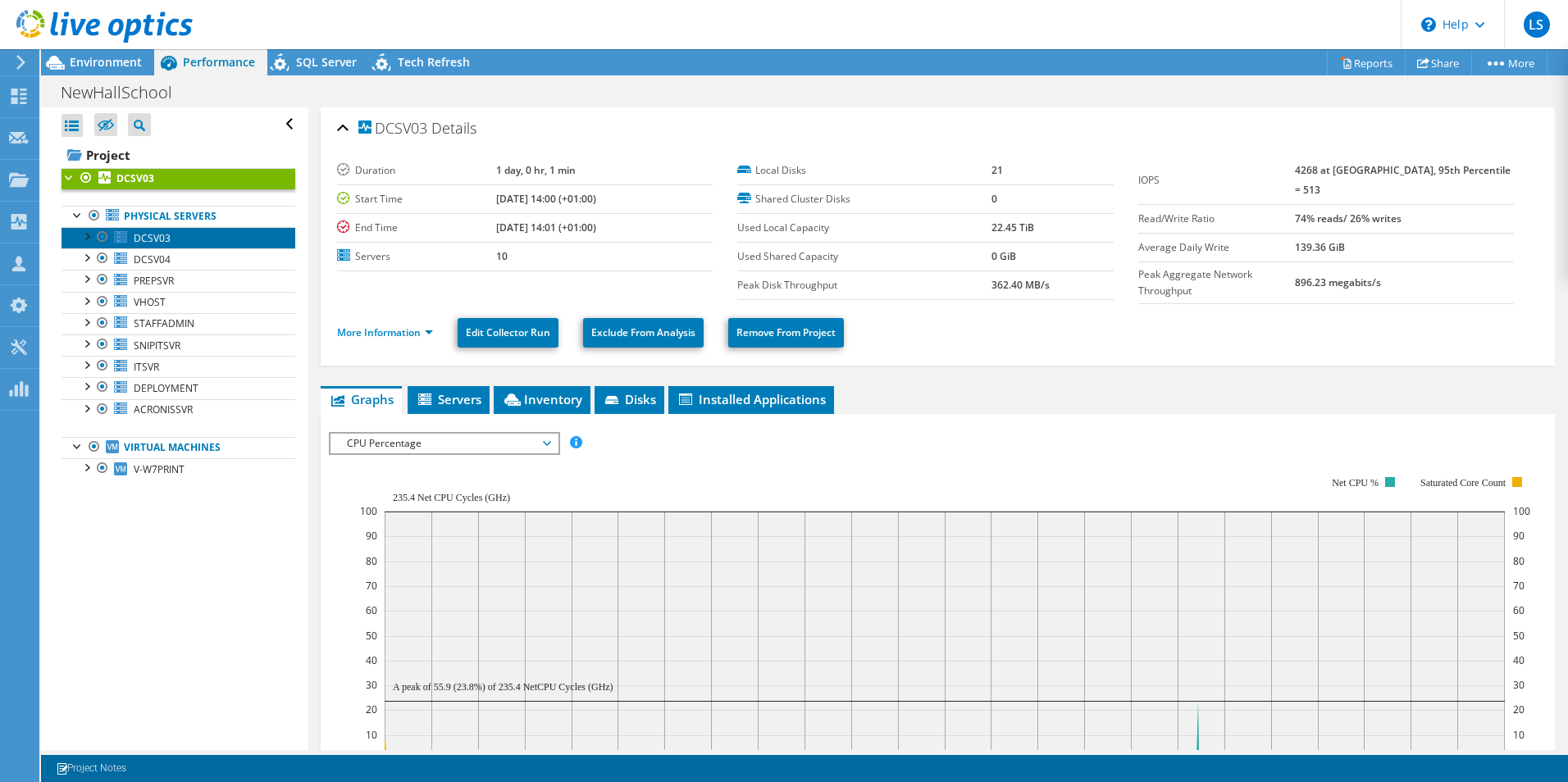
click at [181, 240] on link "DCSV03" at bounding box center [178, 238] width 233 height 22
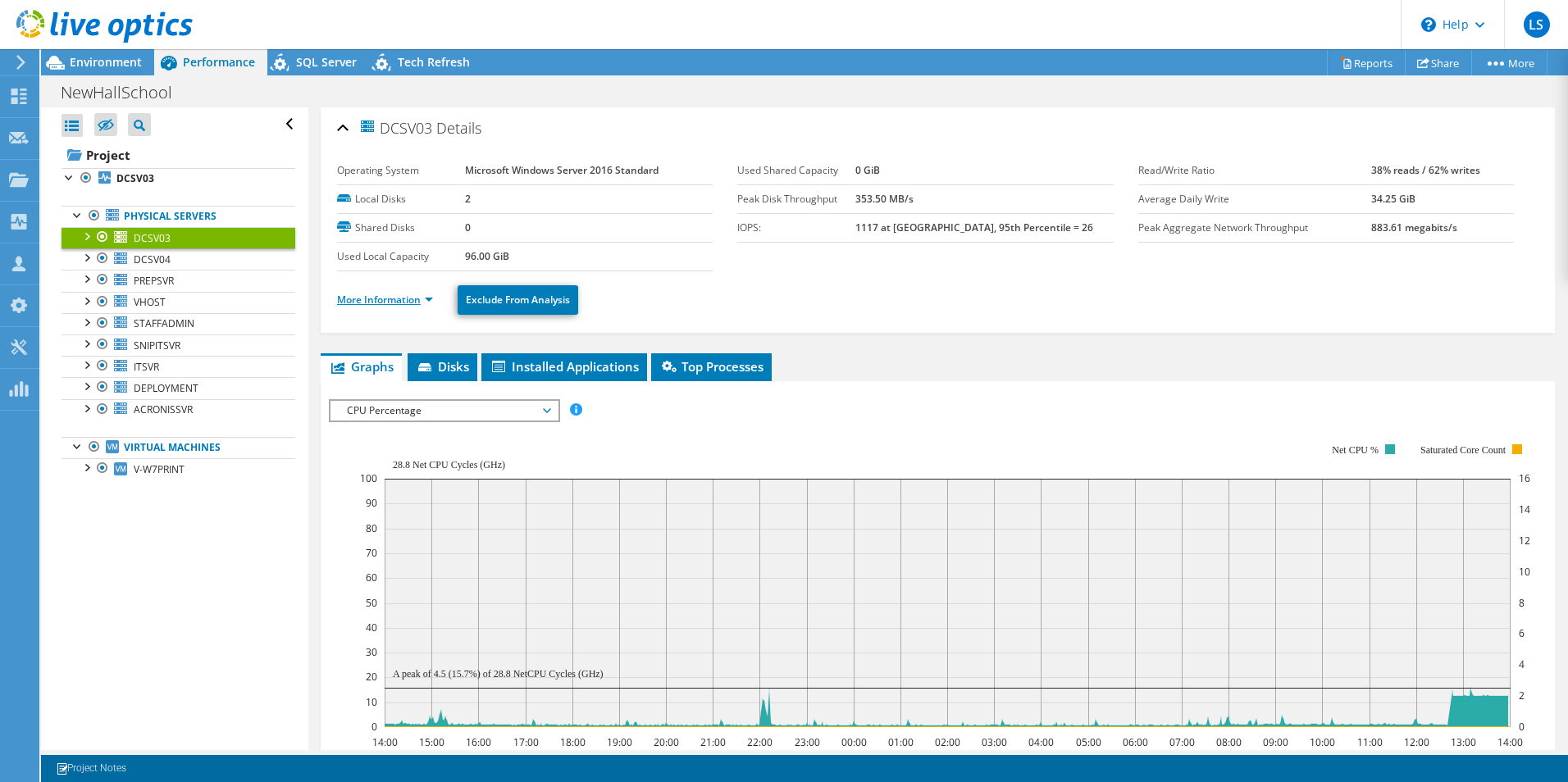
click at [369, 300] on link "More Information" at bounding box center [384, 300] width 96 height 14
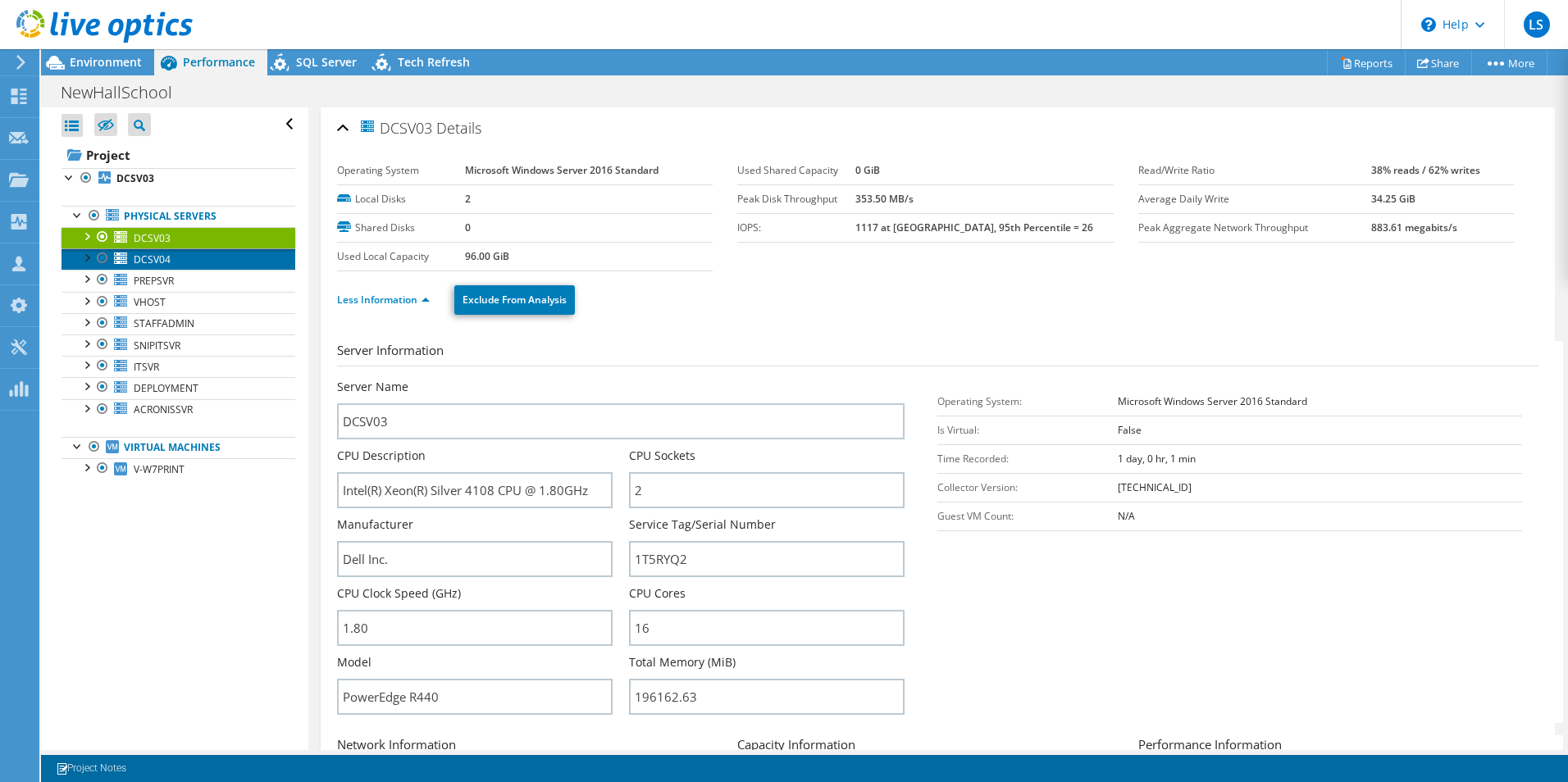
click at [157, 260] on span "DCSV04" at bounding box center [152, 259] width 37 height 14
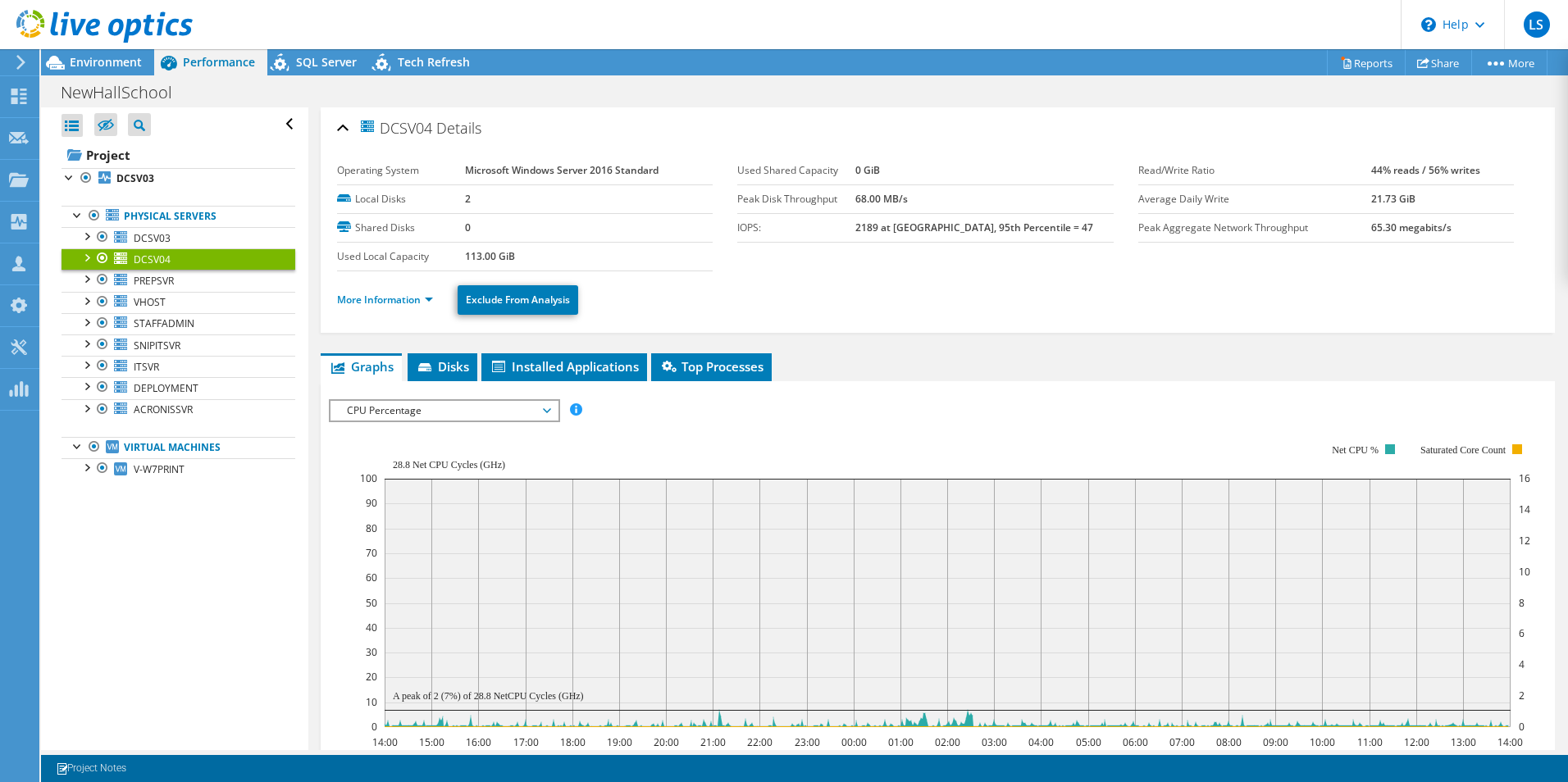
click at [374, 409] on span "CPU Percentage" at bounding box center [444, 410] width 211 height 20
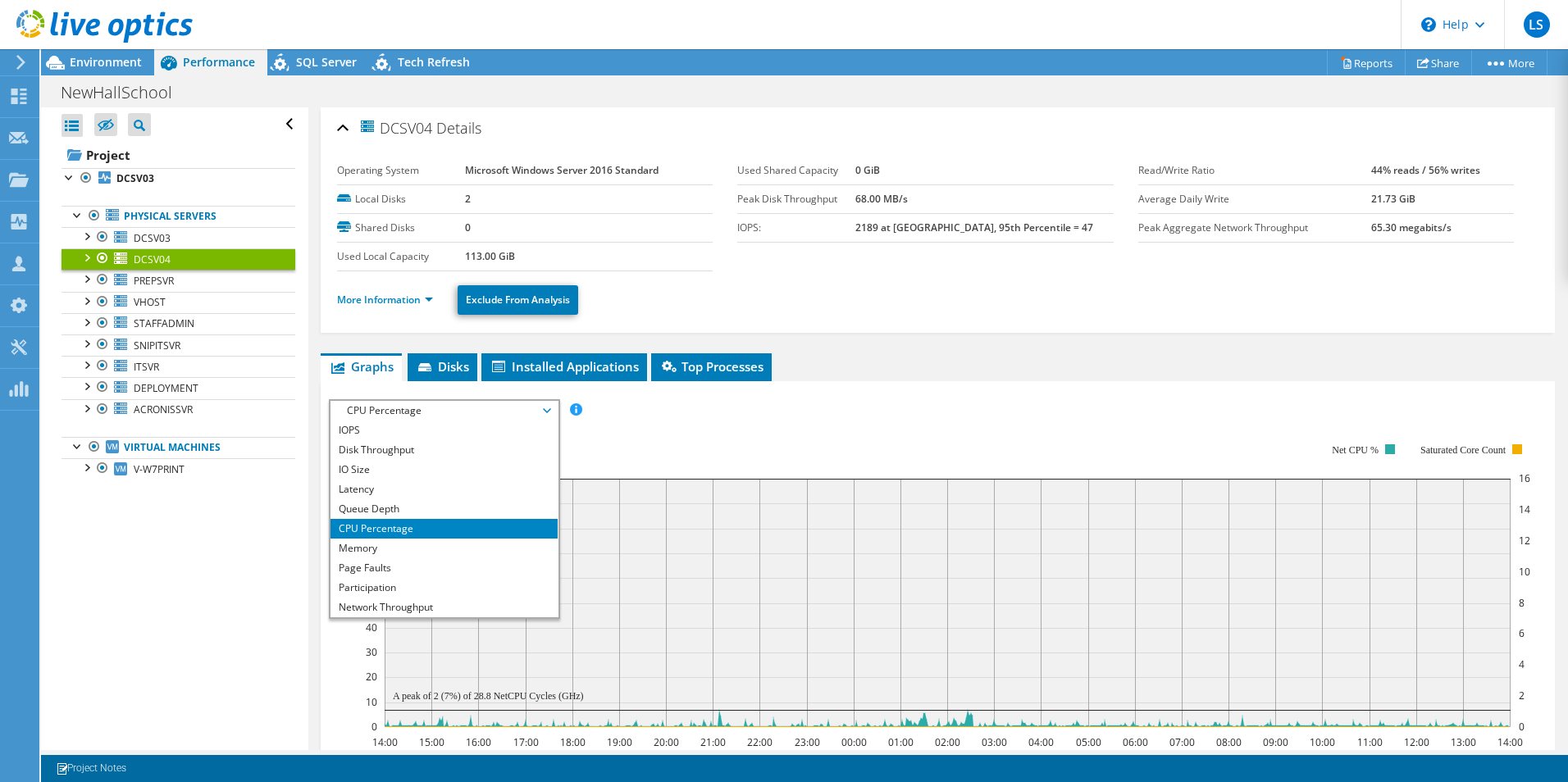
click at [374, 410] on span "CPU Percentage" at bounding box center [444, 410] width 211 height 20
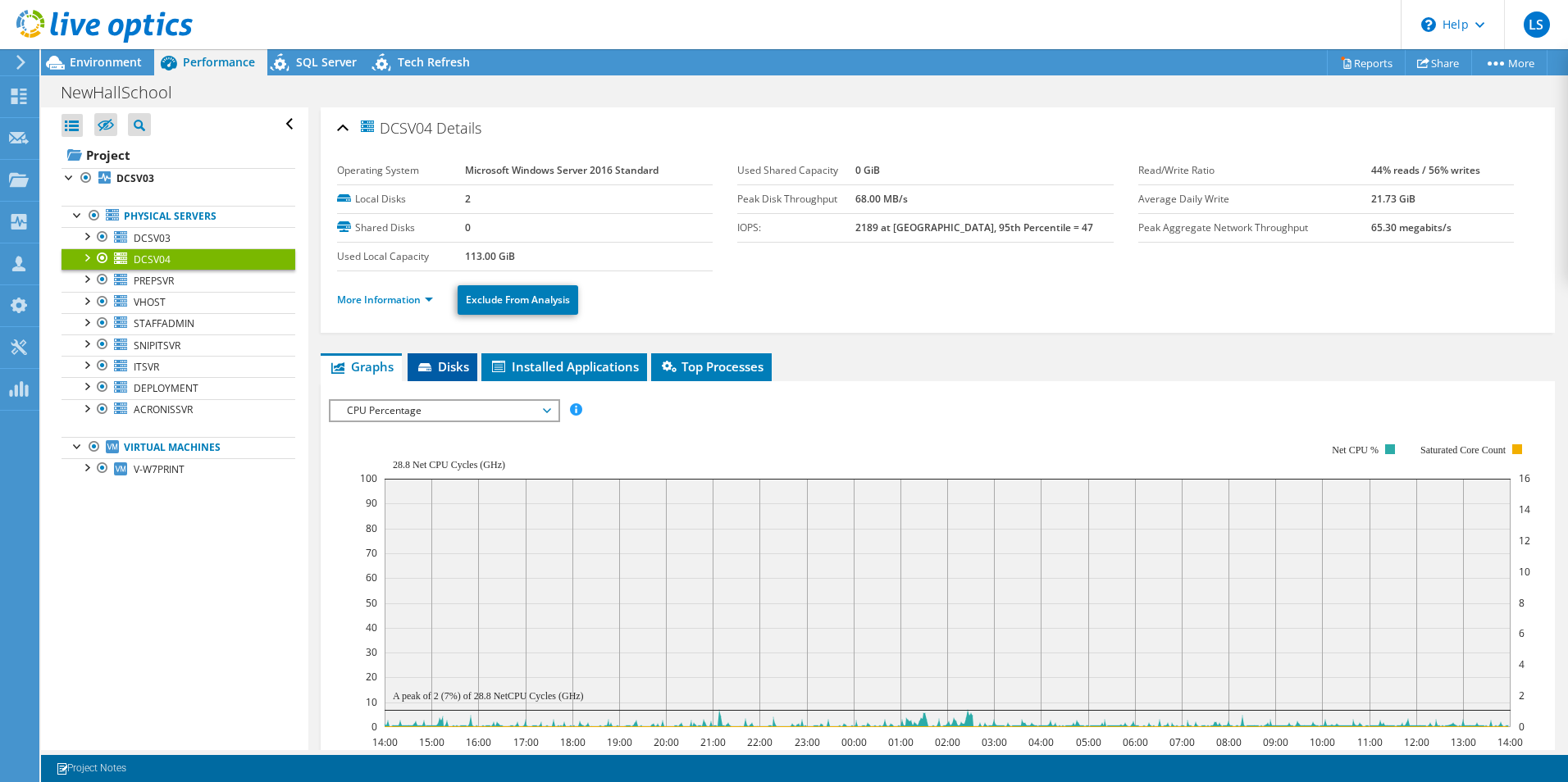
click at [432, 372] on icon at bounding box center [427, 368] width 16 height 11
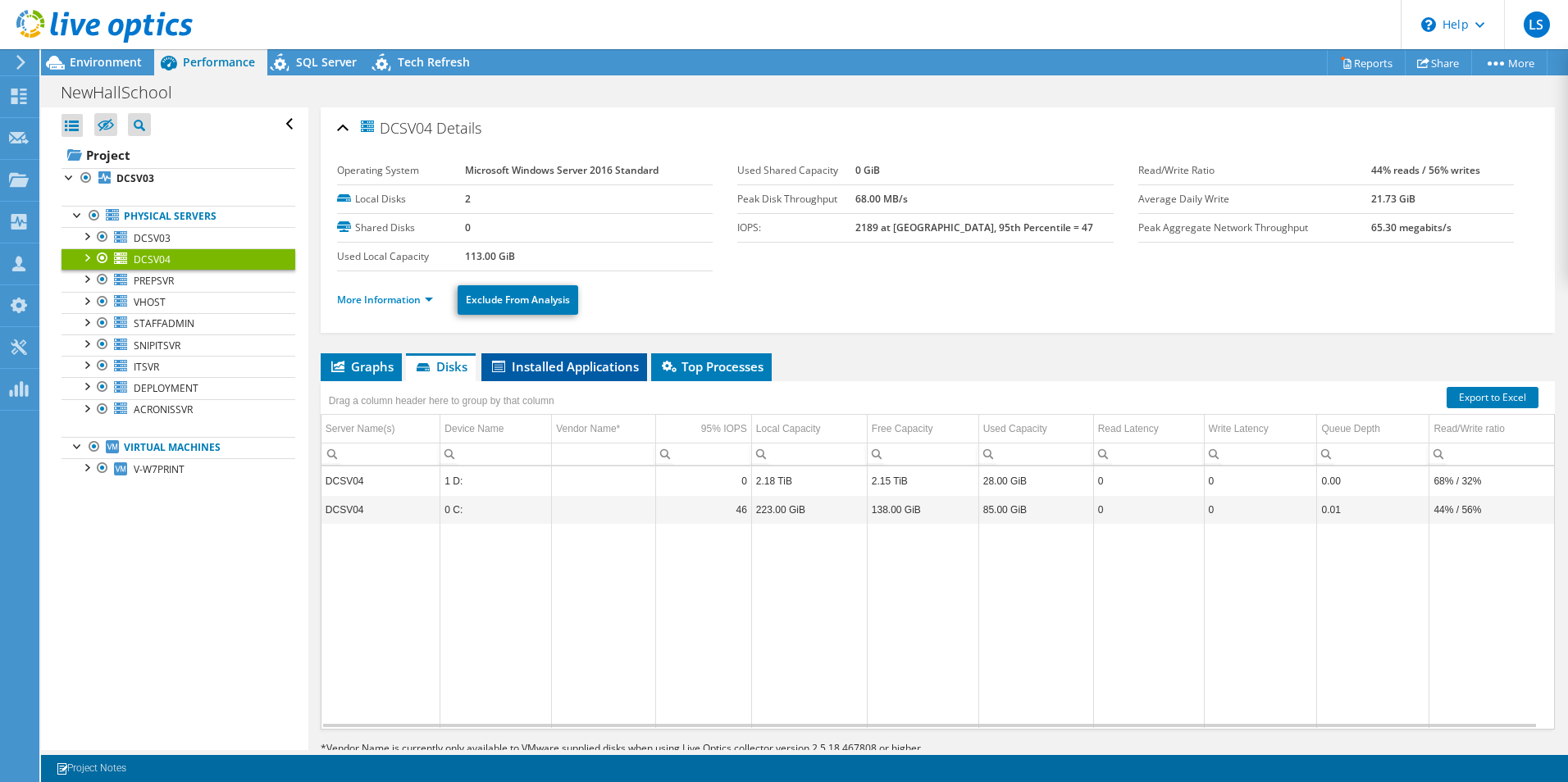
click at [565, 368] on span "Installed Applications" at bounding box center [564, 366] width 149 height 16
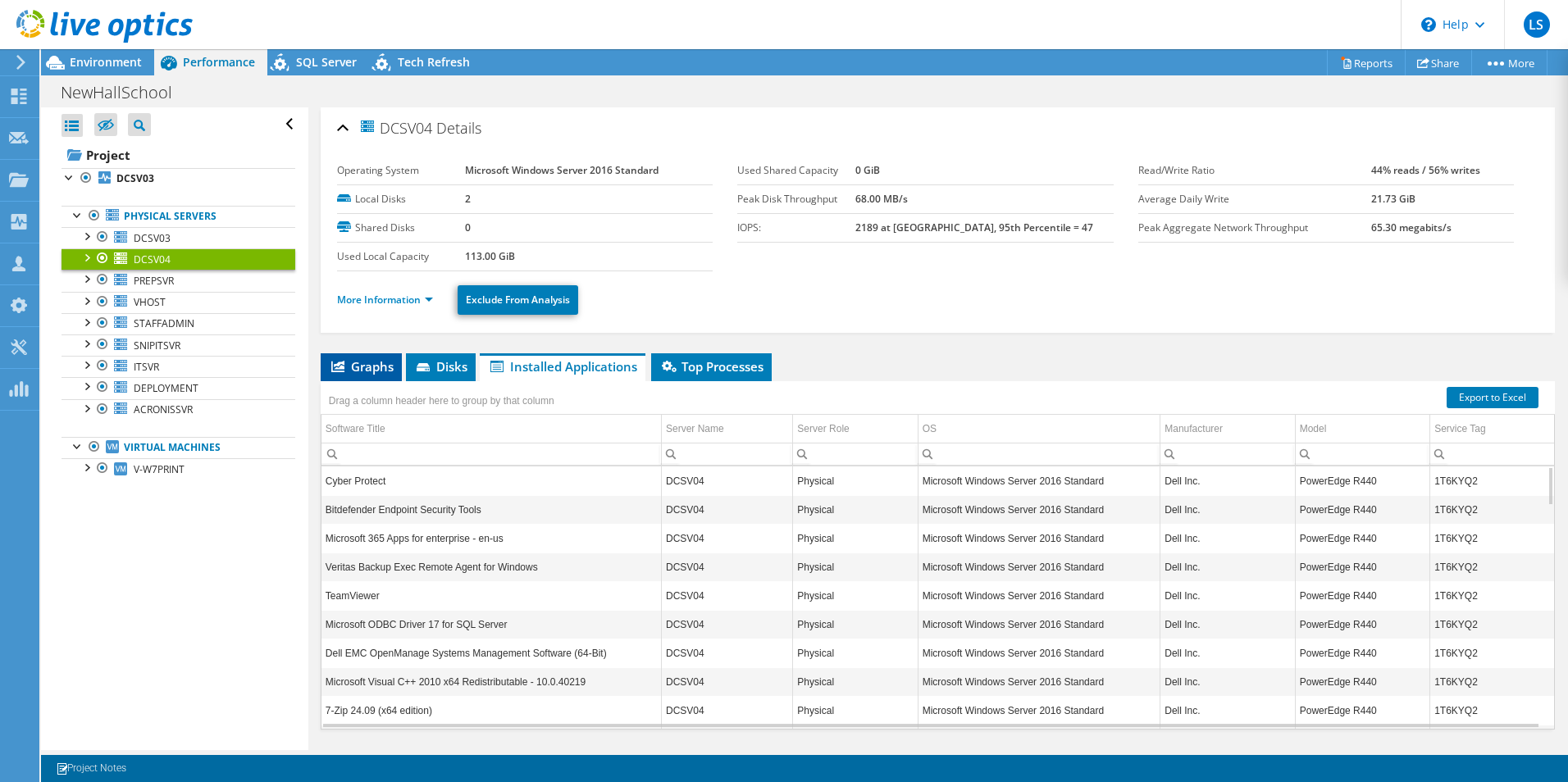
click at [363, 360] on span "Graphs" at bounding box center [361, 366] width 65 height 16
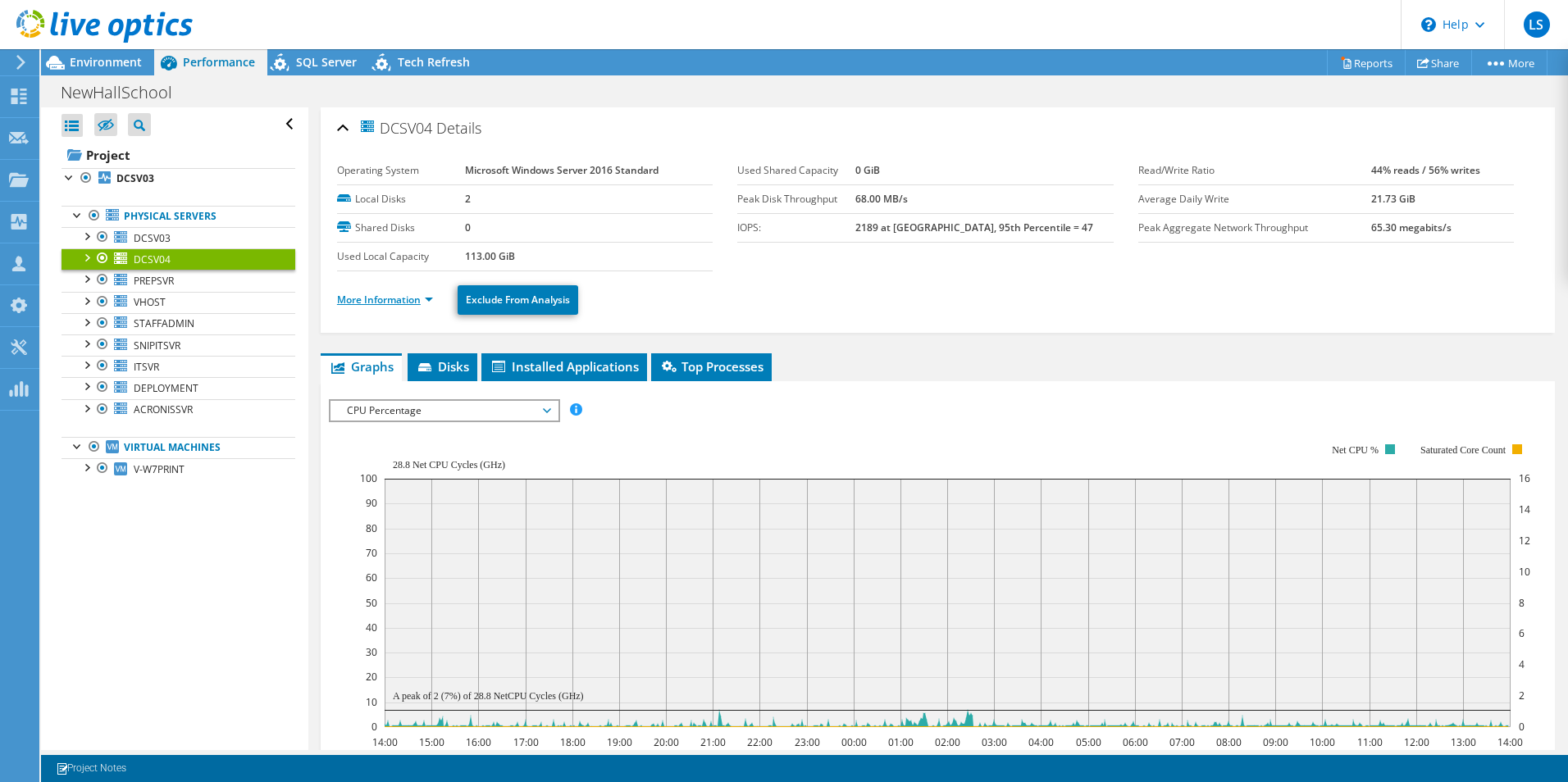
click at [372, 301] on link "More Information" at bounding box center [384, 300] width 96 height 14
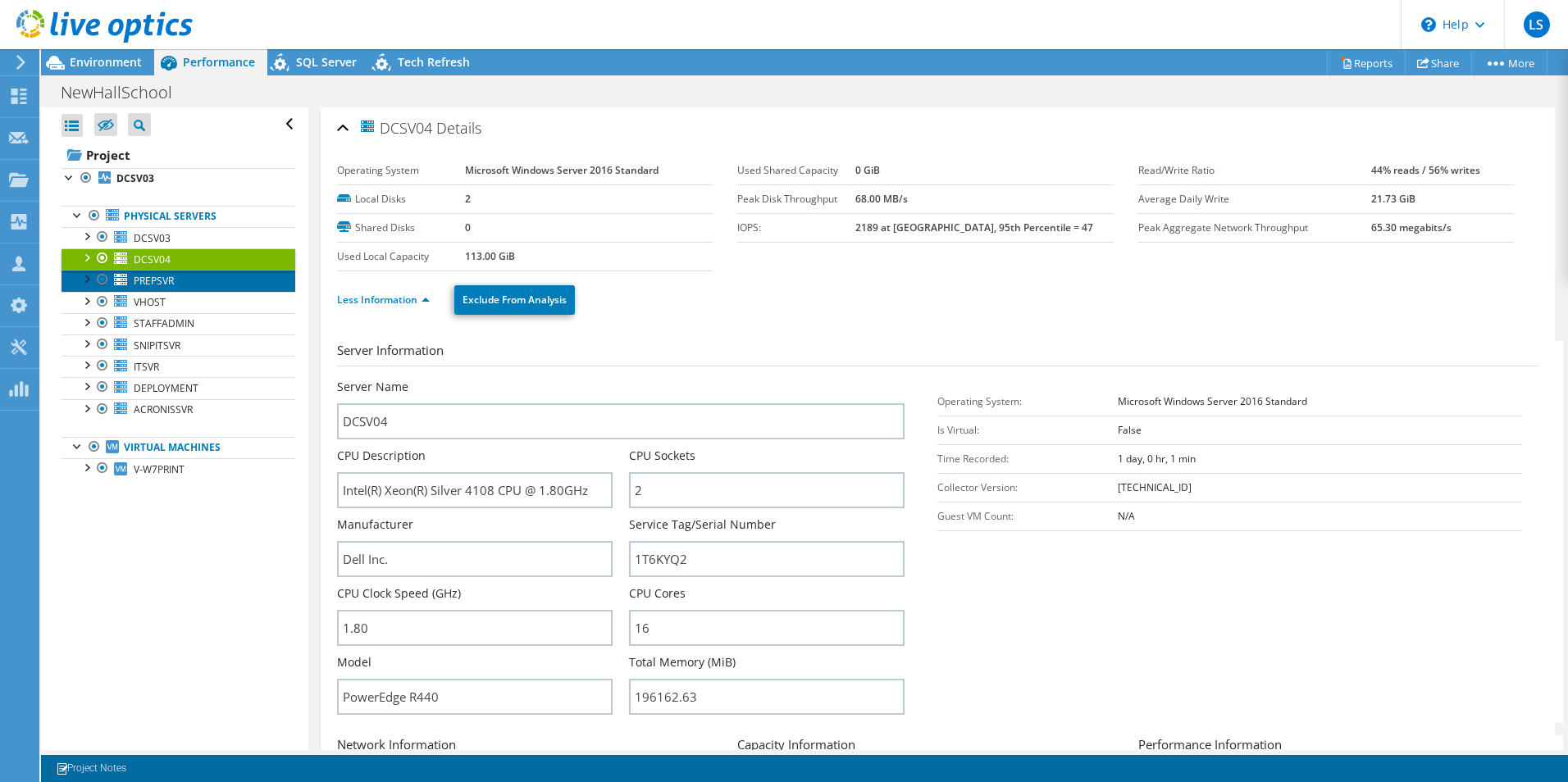
click at [163, 277] on span "PREPSVR" at bounding box center [154, 281] width 40 height 14
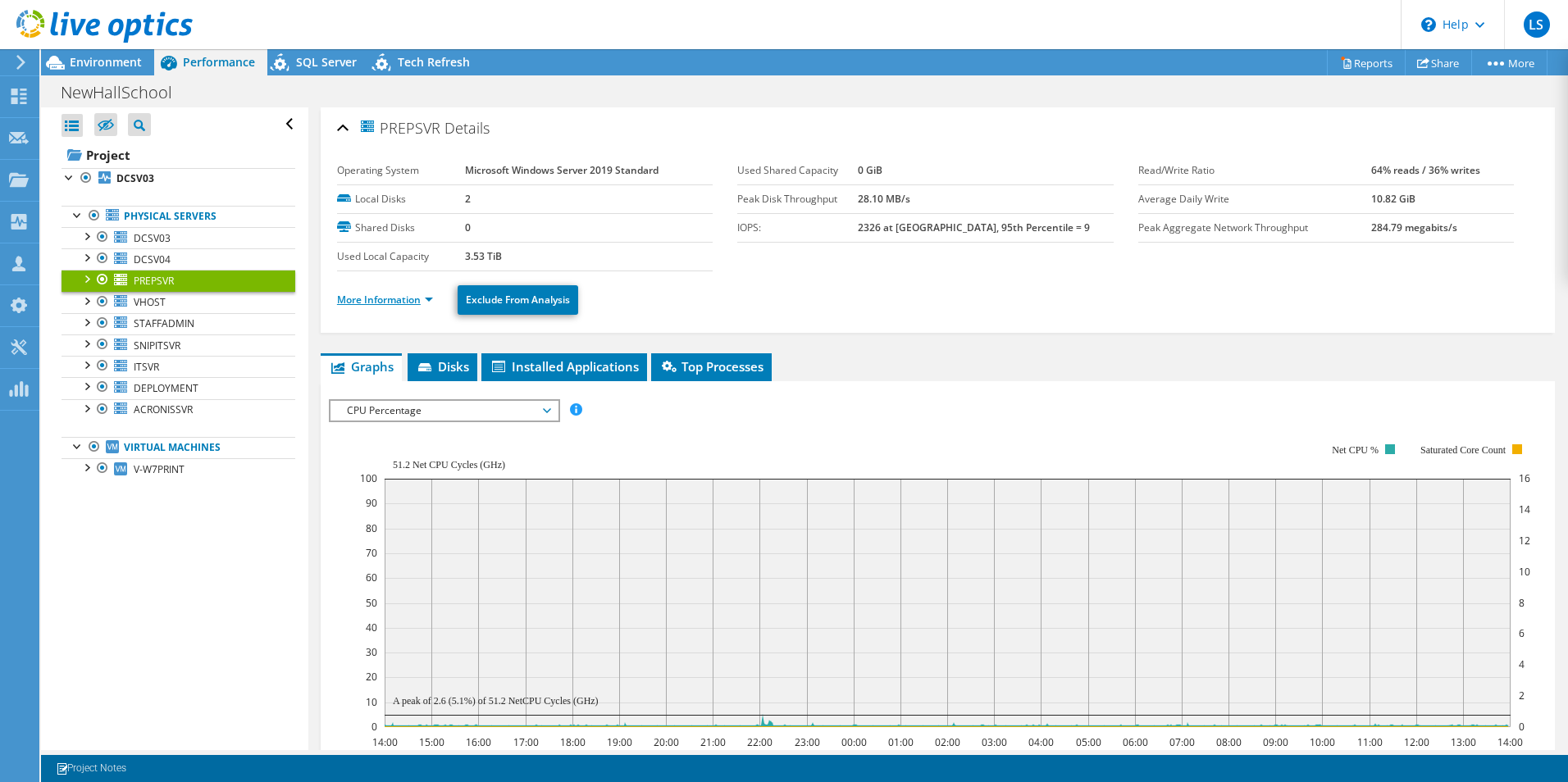
click at [379, 302] on link "More Information" at bounding box center [384, 300] width 96 height 14
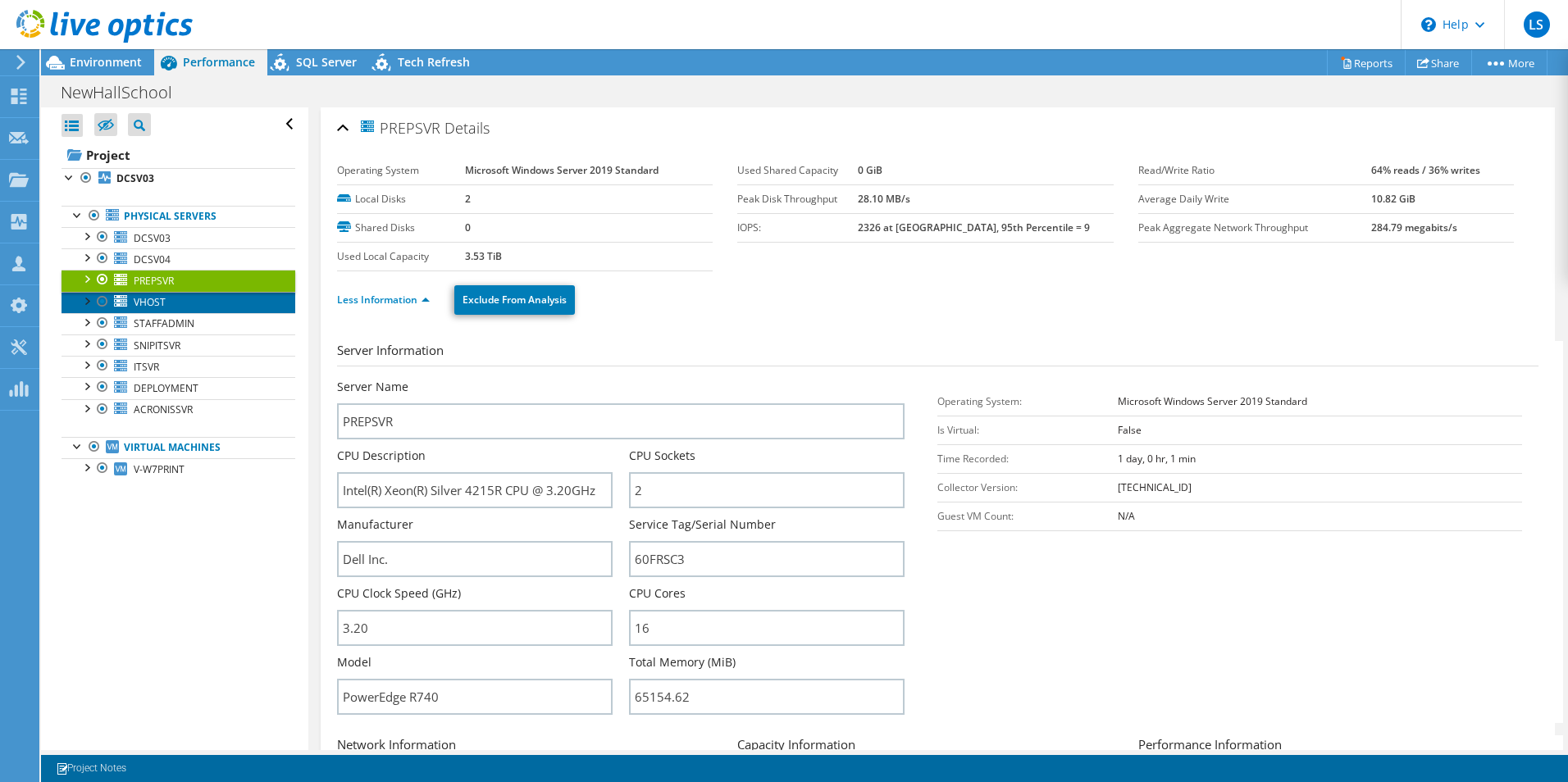
click at [146, 303] on span "VHOST" at bounding box center [150, 303] width 32 height 14
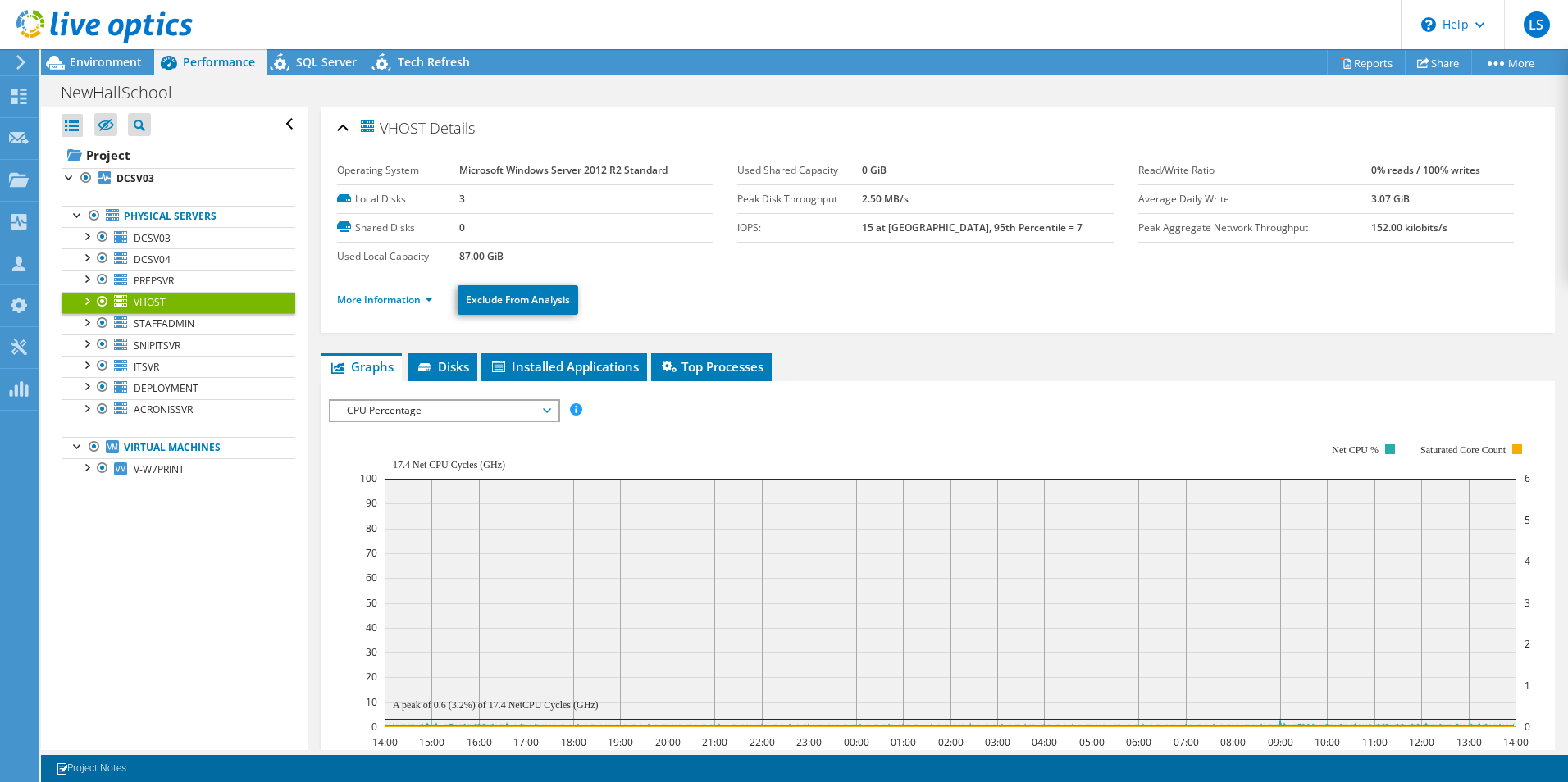
click at [371, 308] on li "More Information" at bounding box center [390, 300] width 106 height 18
click at [369, 301] on link "More Information" at bounding box center [384, 300] width 96 height 14
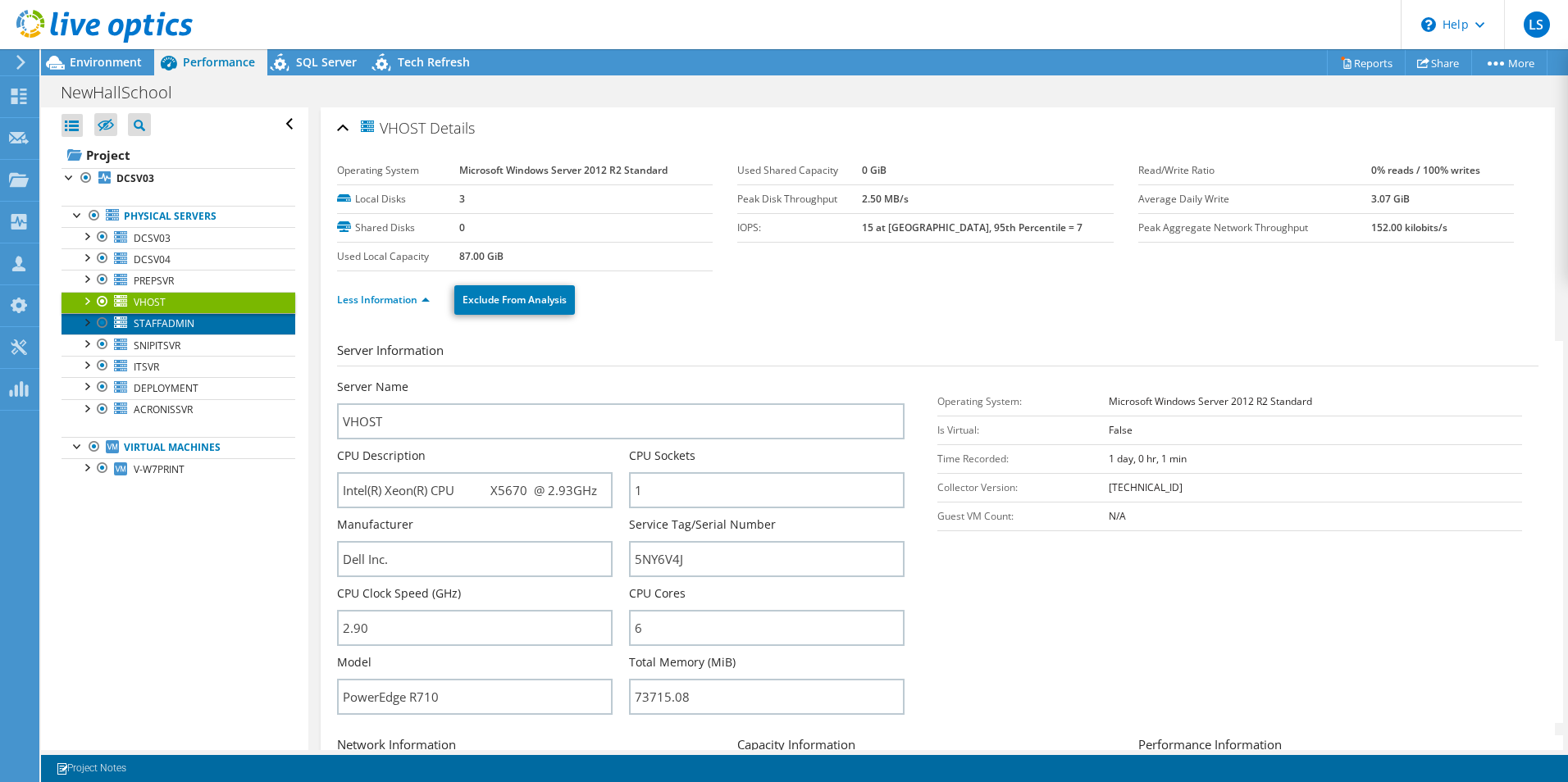
click at [156, 323] on span "STAFFADMIN" at bounding box center [164, 323] width 61 height 14
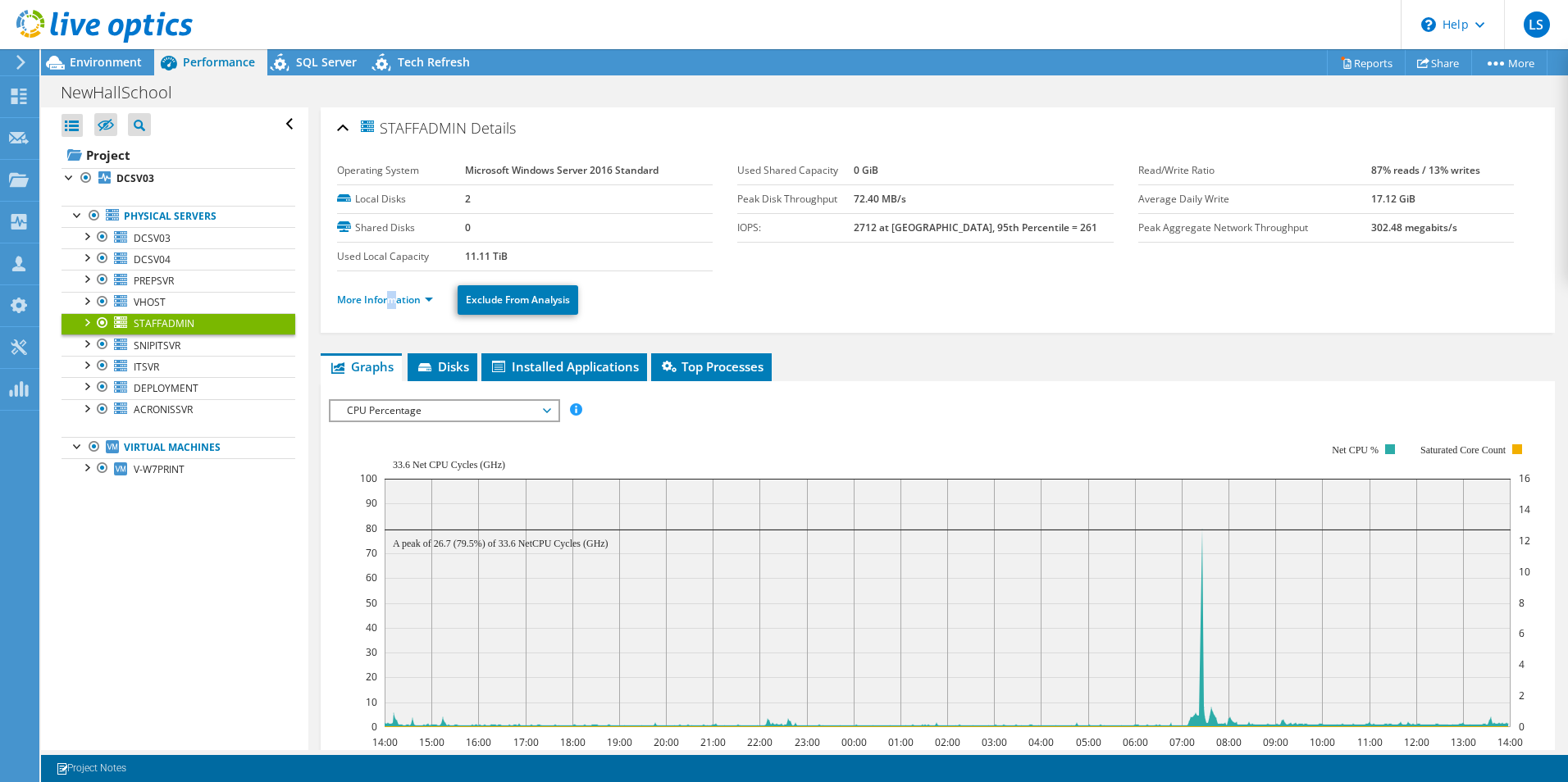
click at [392, 306] on li "More Information" at bounding box center [390, 300] width 106 height 18
drag, startPoint x: 392, startPoint y: 306, endPoint x: 373, endPoint y: 302, distance: 19.4
click at [373, 302] on link "More Information" at bounding box center [384, 300] width 96 height 14
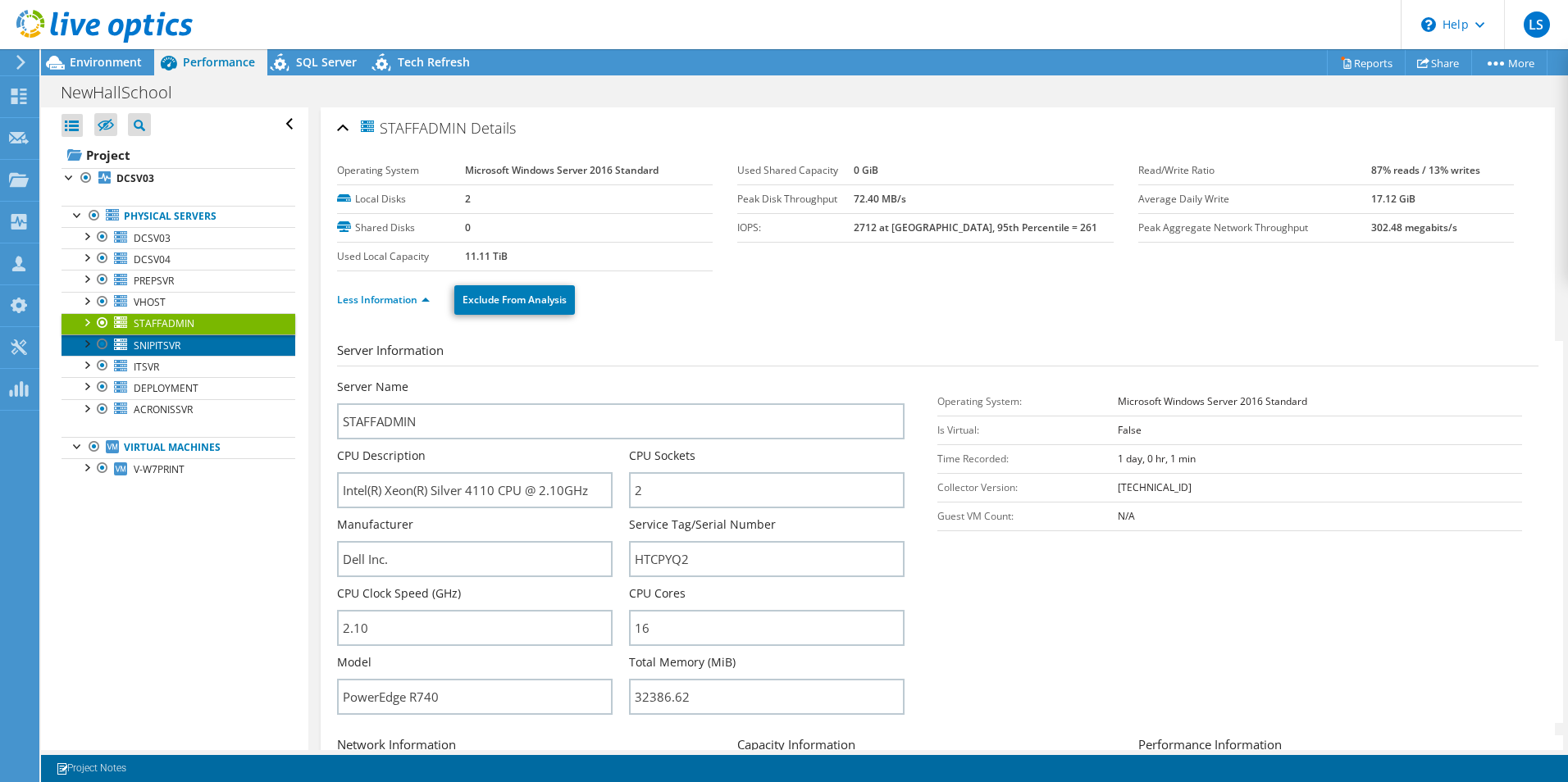
click at [156, 344] on span "SNIPITSVR" at bounding box center [157, 346] width 47 height 14
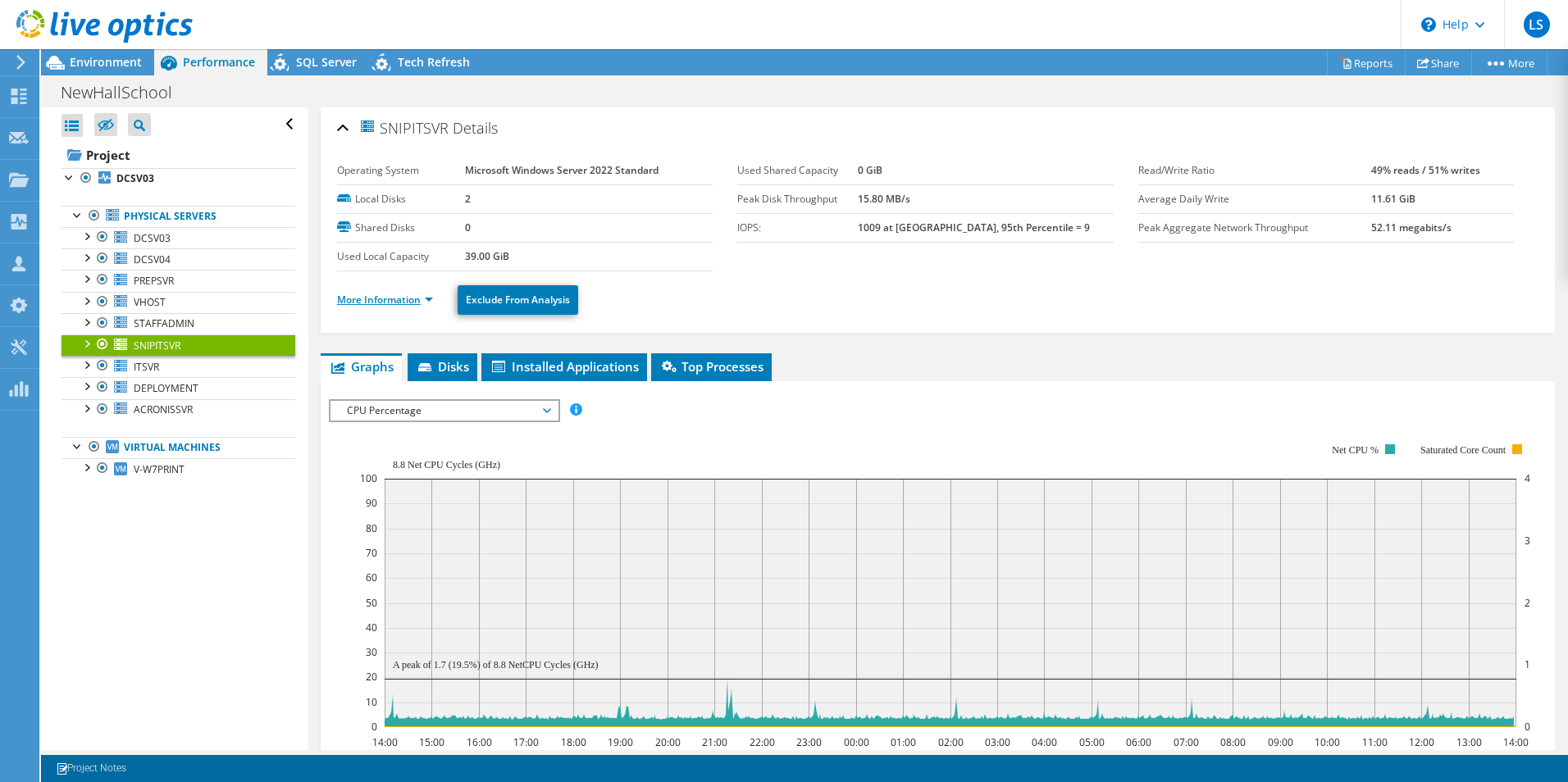
click at [378, 302] on link "More Information" at bounding box center [384, 300] width 96 height 14
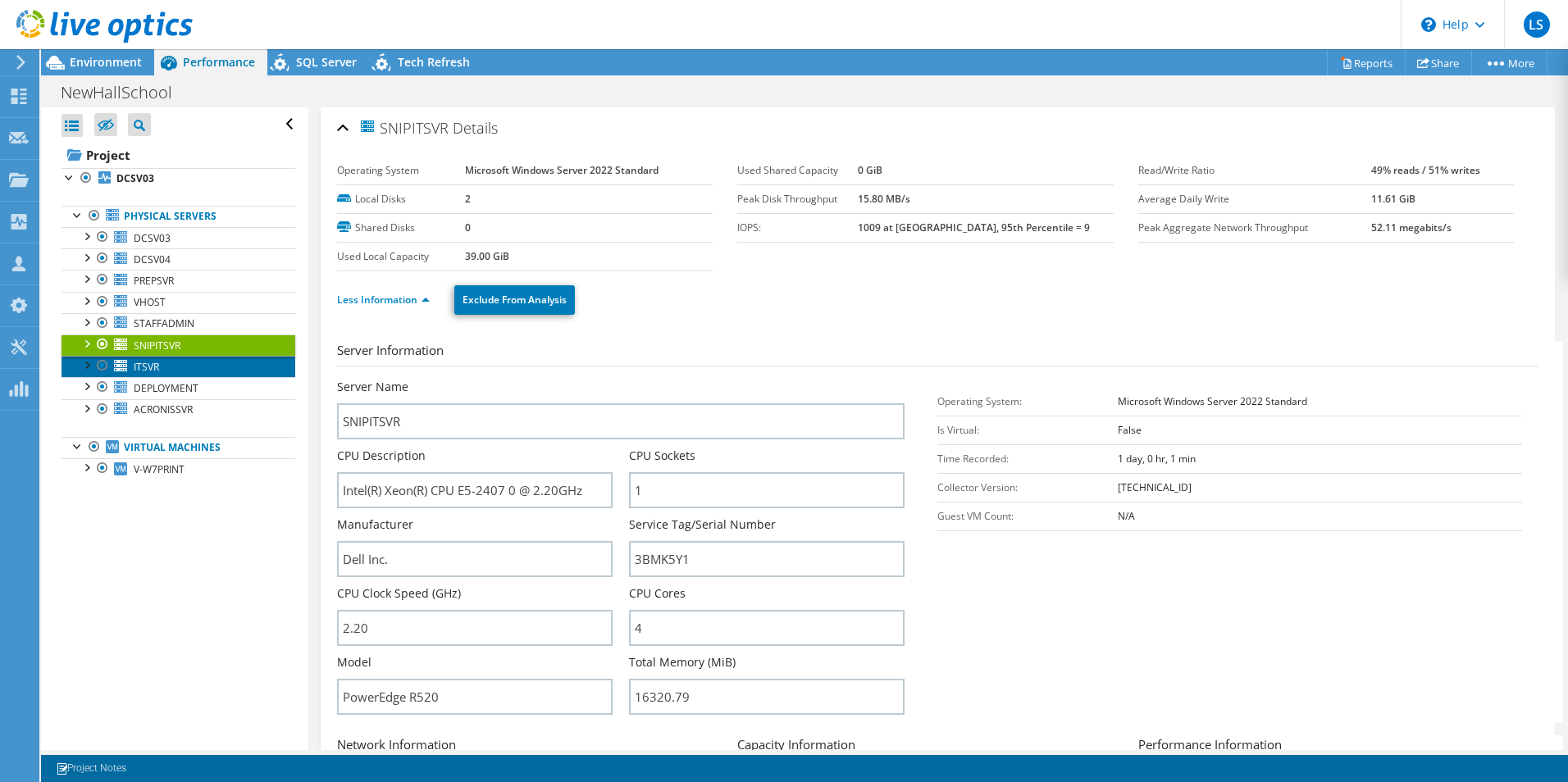
click at [145, 366] on span "ITSVR" at bounding box center [146, 367] width 25 height 14
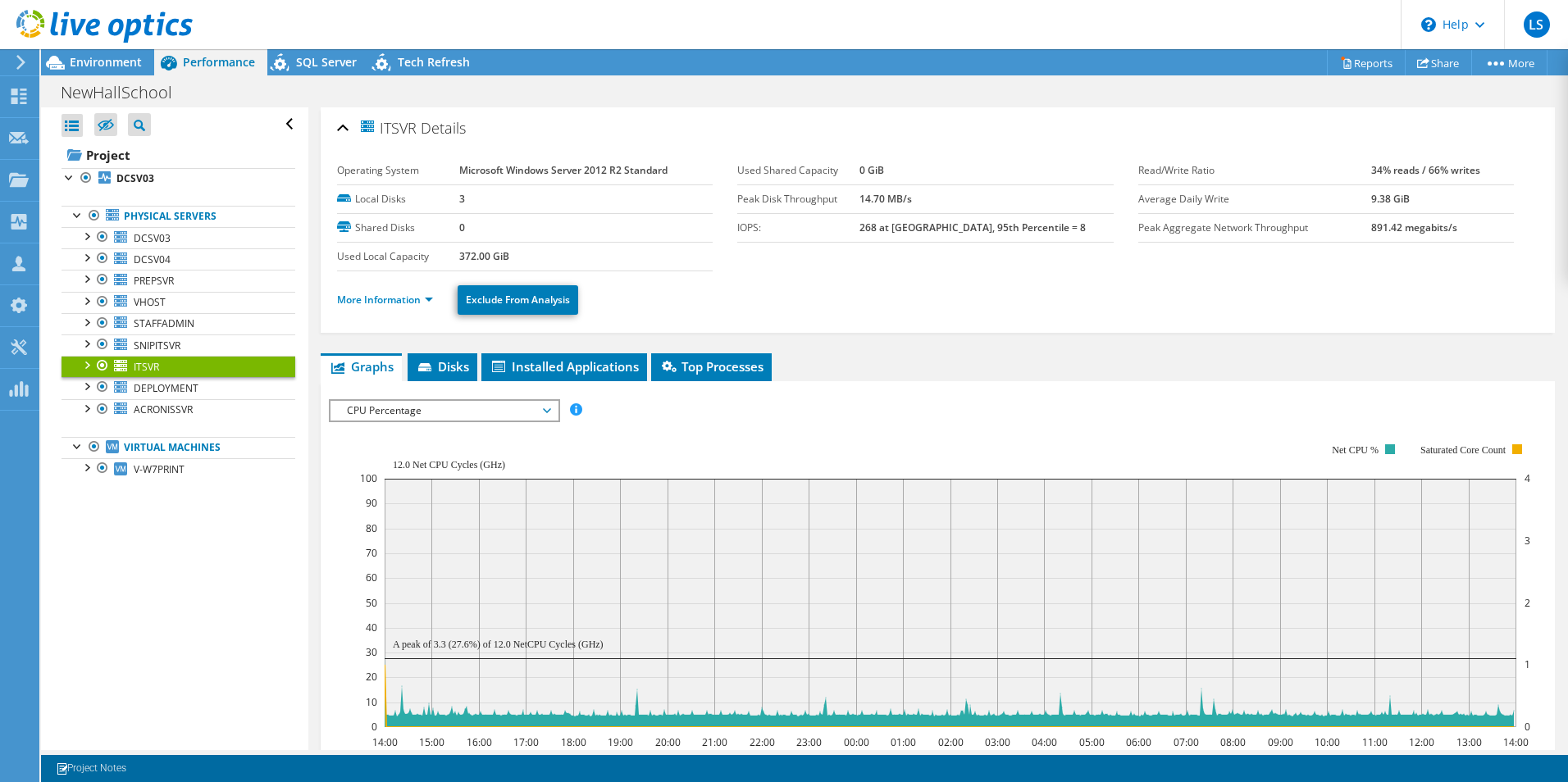
click at [357, 307] on li "More Information" at bounding box center [390, 300] width 106 height 18
click at [363, 301] on link "More Information" at bounding box center [384, 300] width 96 height 14
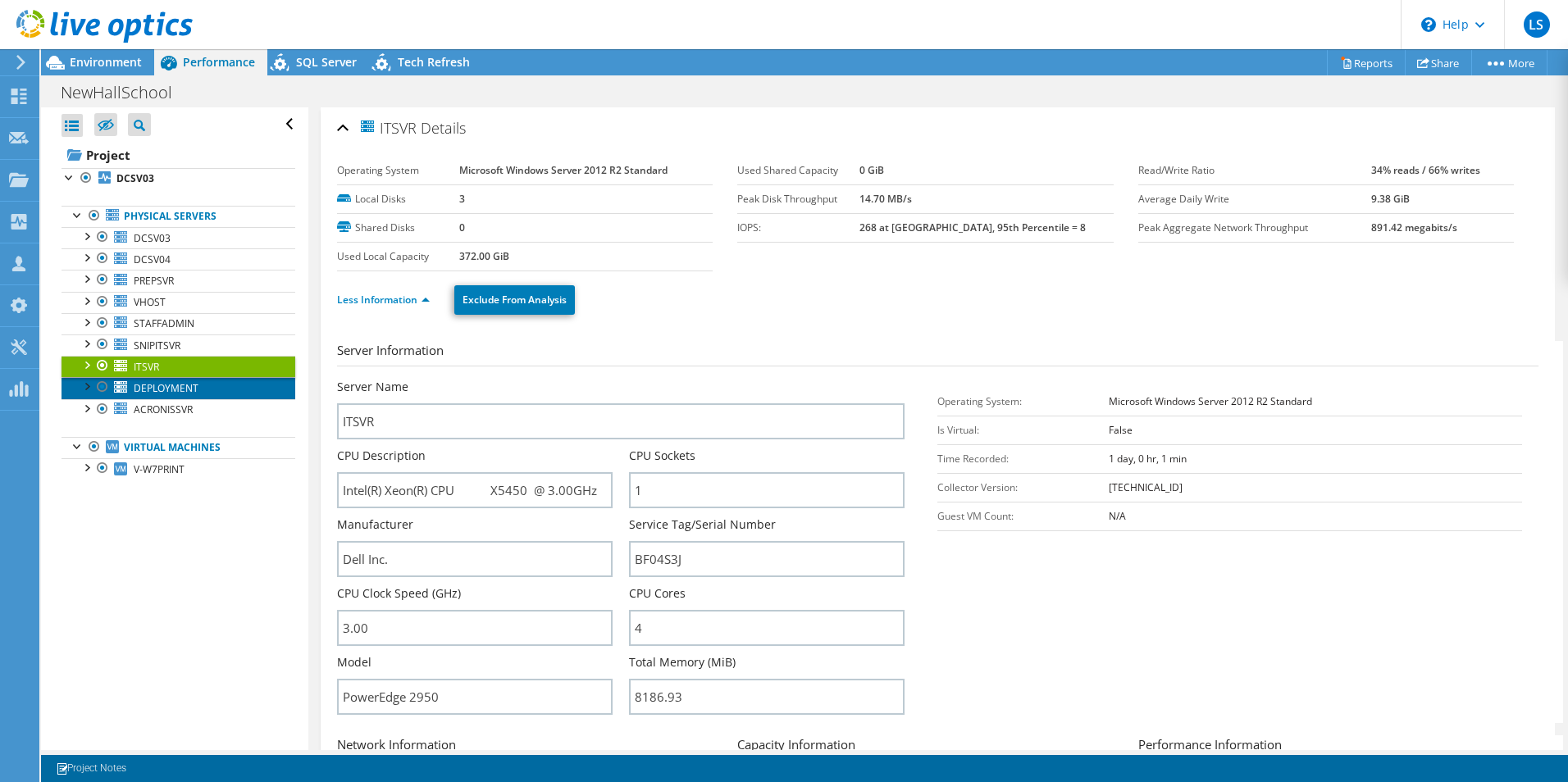
click at [150, 386] on span "DEPLOYMENT" at bounding box center [166, 389] width 65 height 14
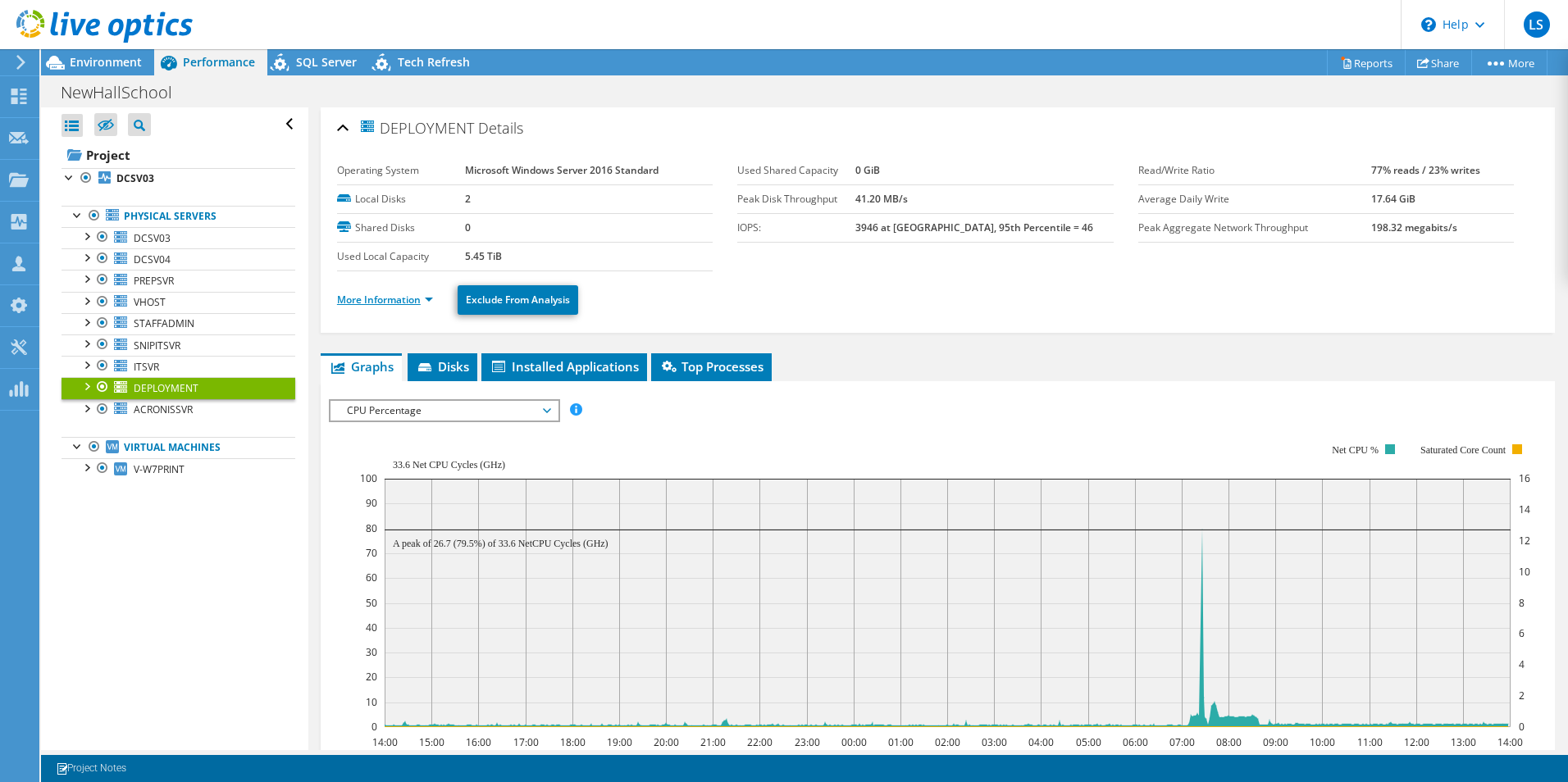
click at [391, 300] on link "More Information" at bounding box center [384, 300] width 96 height 14
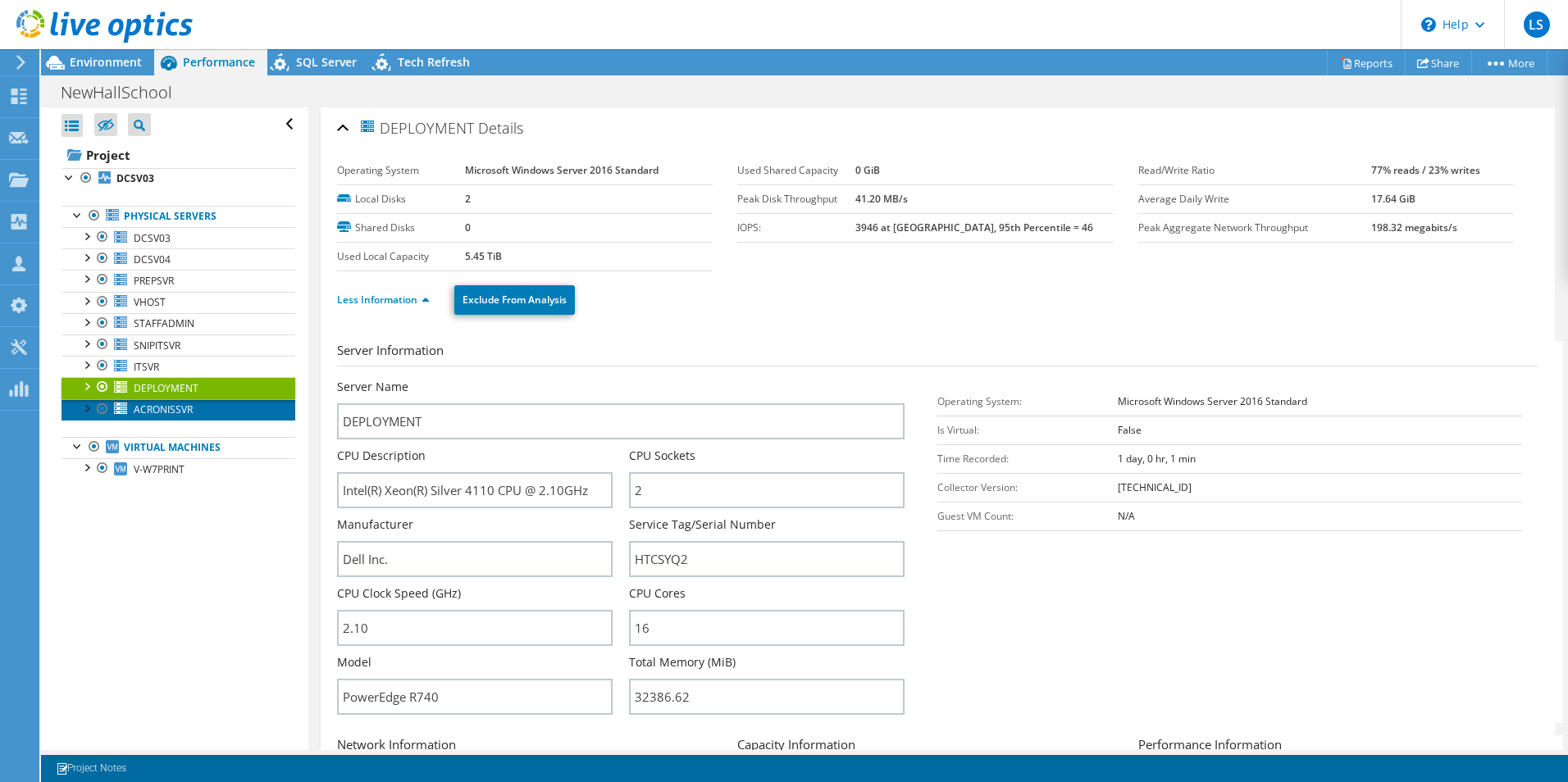
click at [140, 410] on span "ACRONISSVR" at bounding box center [163, 409] width 59 height 14
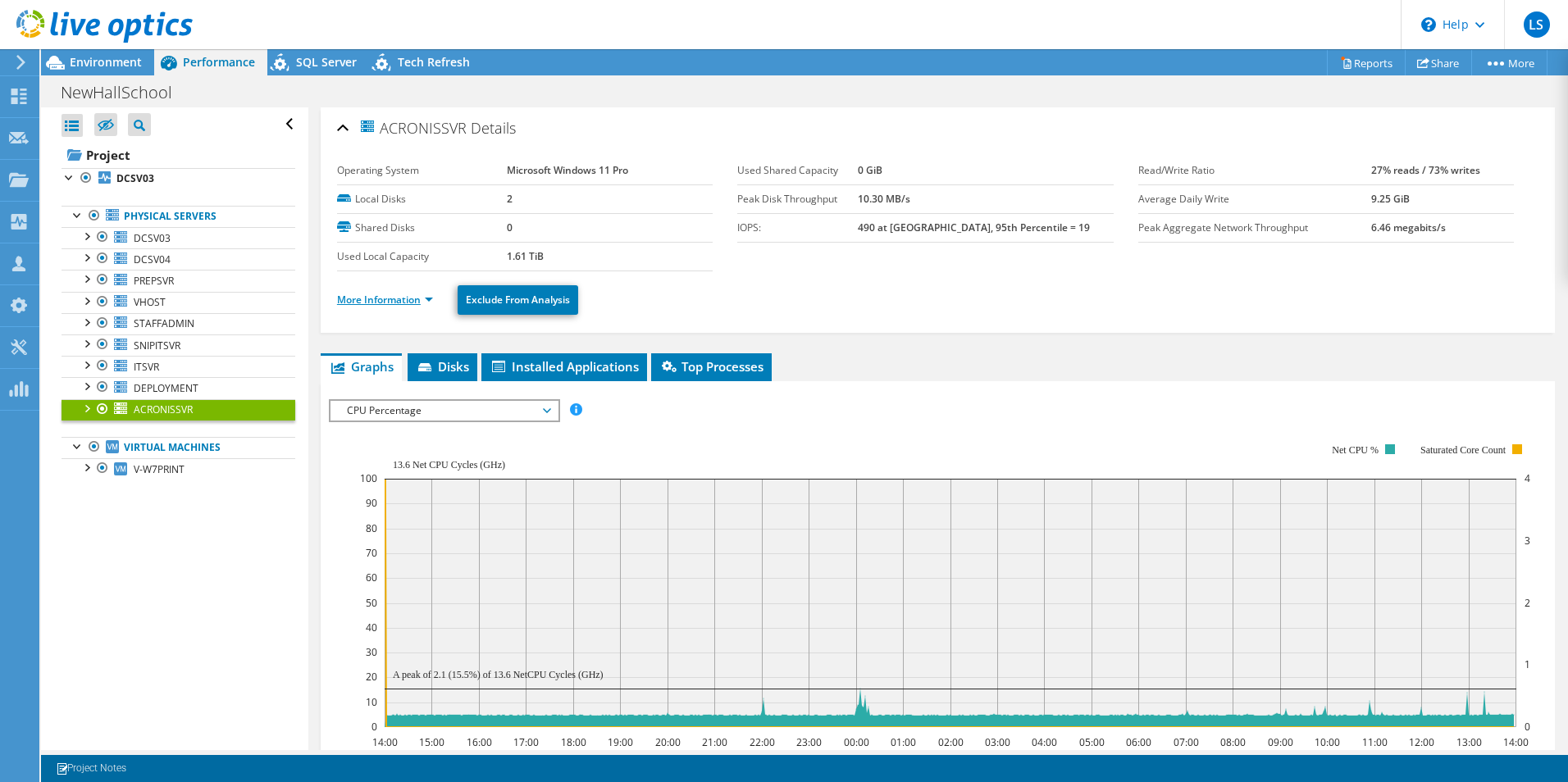
click at [376, 303] on link "More Information" at bounding box center [384, 300] width 96 height 14
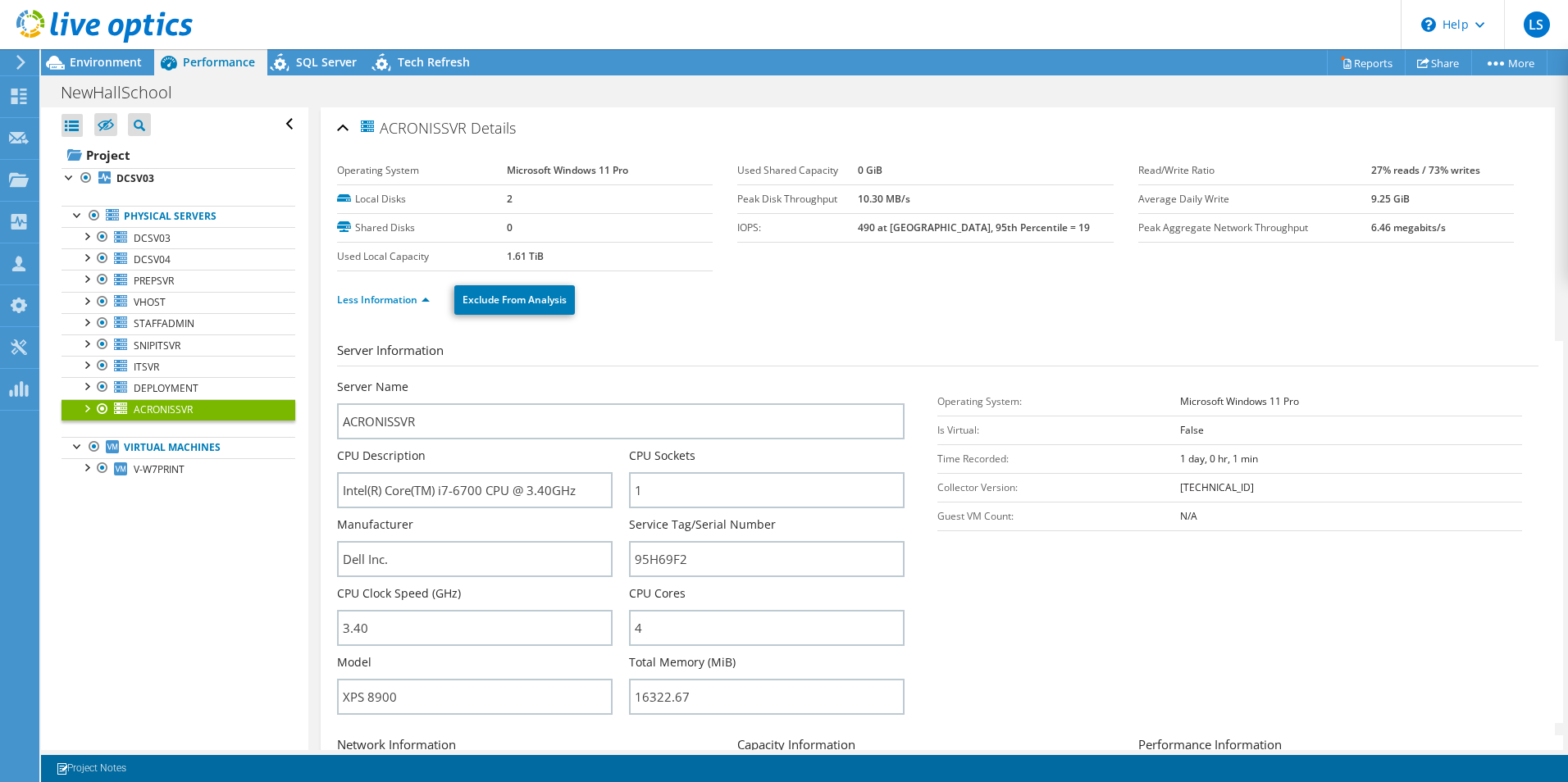
click at [202, 624] on div "Open All Close All Hide Excluded Nodes Project Tree Filter" at bounding box center [174, 429] width 267 height 643
click at [208, 618] on div "Open All Close All Hide Excluded Nodes Project Tree Filter" at bounding box center [174, 429] width 267 height 643
click at [171, 593] on div "Open All Close All Hide Excluded Nodes Project Tree Filter" at bounding box center [174, 429] width 267 height 643
click at [172, 592] on div "Open All Close All Hide Excluded Nodes Project Tree Filter" at bounding box center [174, 429] width 267 height 643
click at [177, 594] on div "Open All Close All Hide Excluded Nodes Project Tree Filter" at bounding box center [174, 429] width 267 height 643
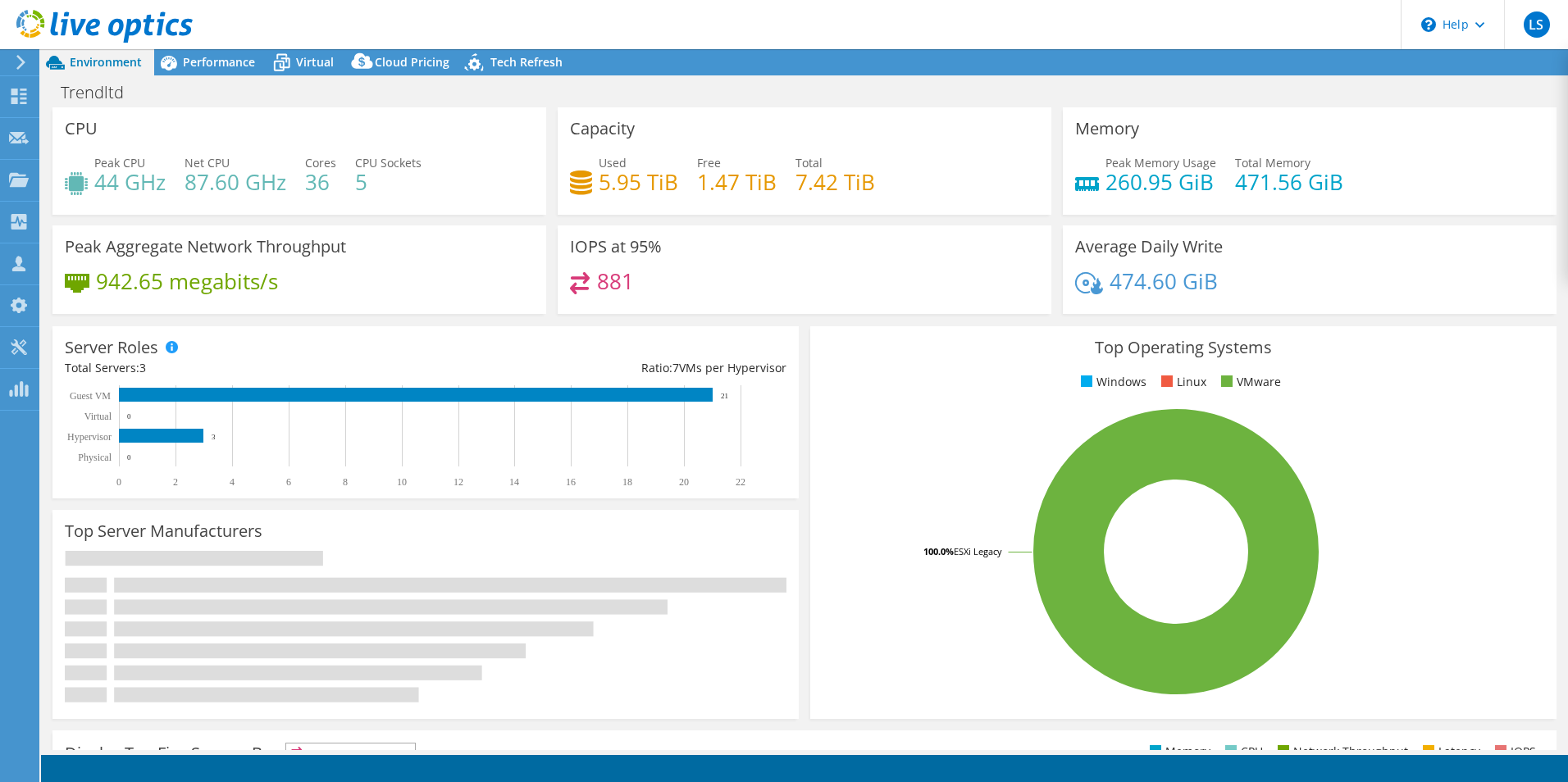
select select "USD"
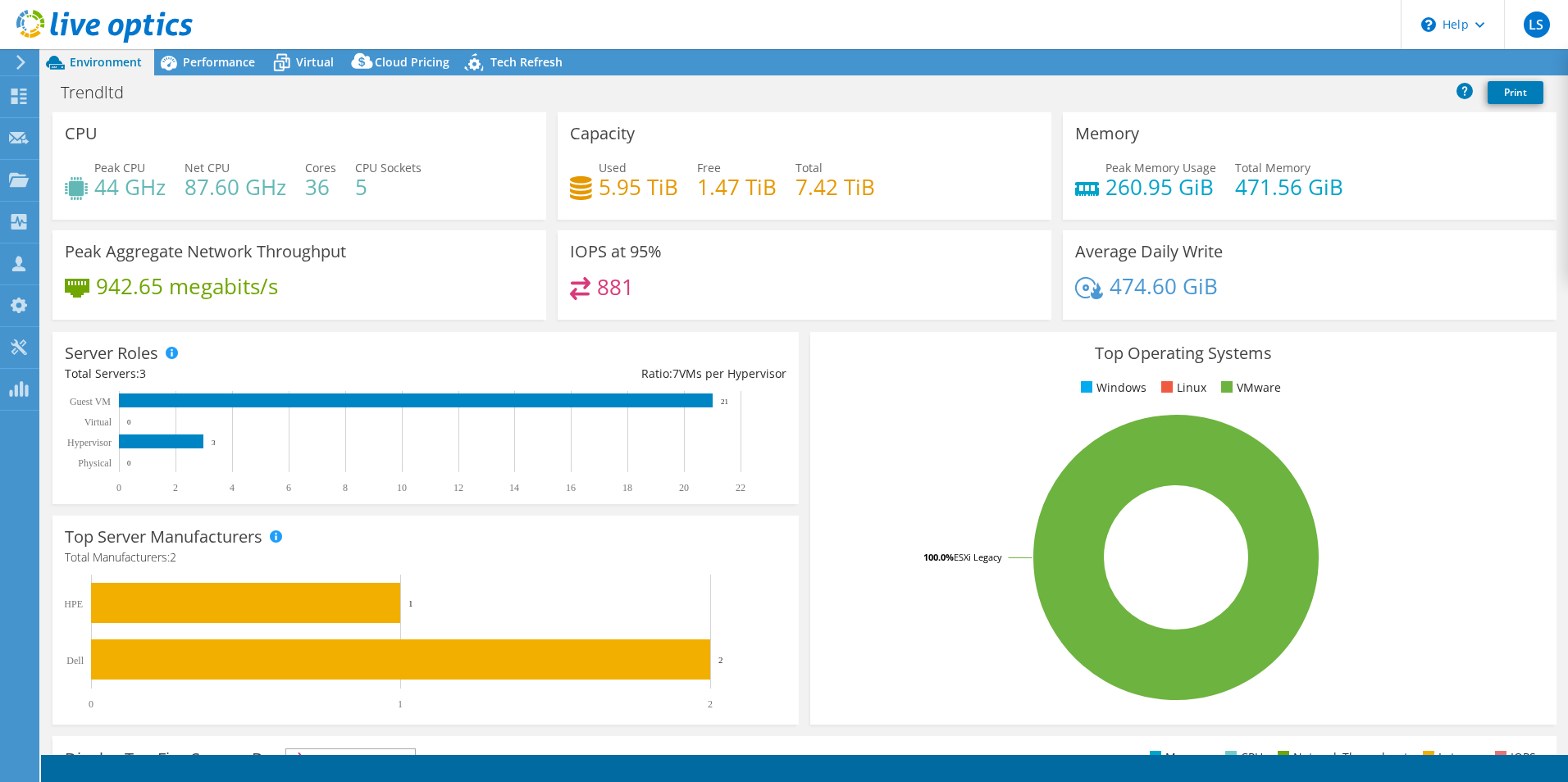
select select "EULondon"
select select "GBP"
click at [25, 174] on icon at bounding box center [19, 180] width 20 height 15
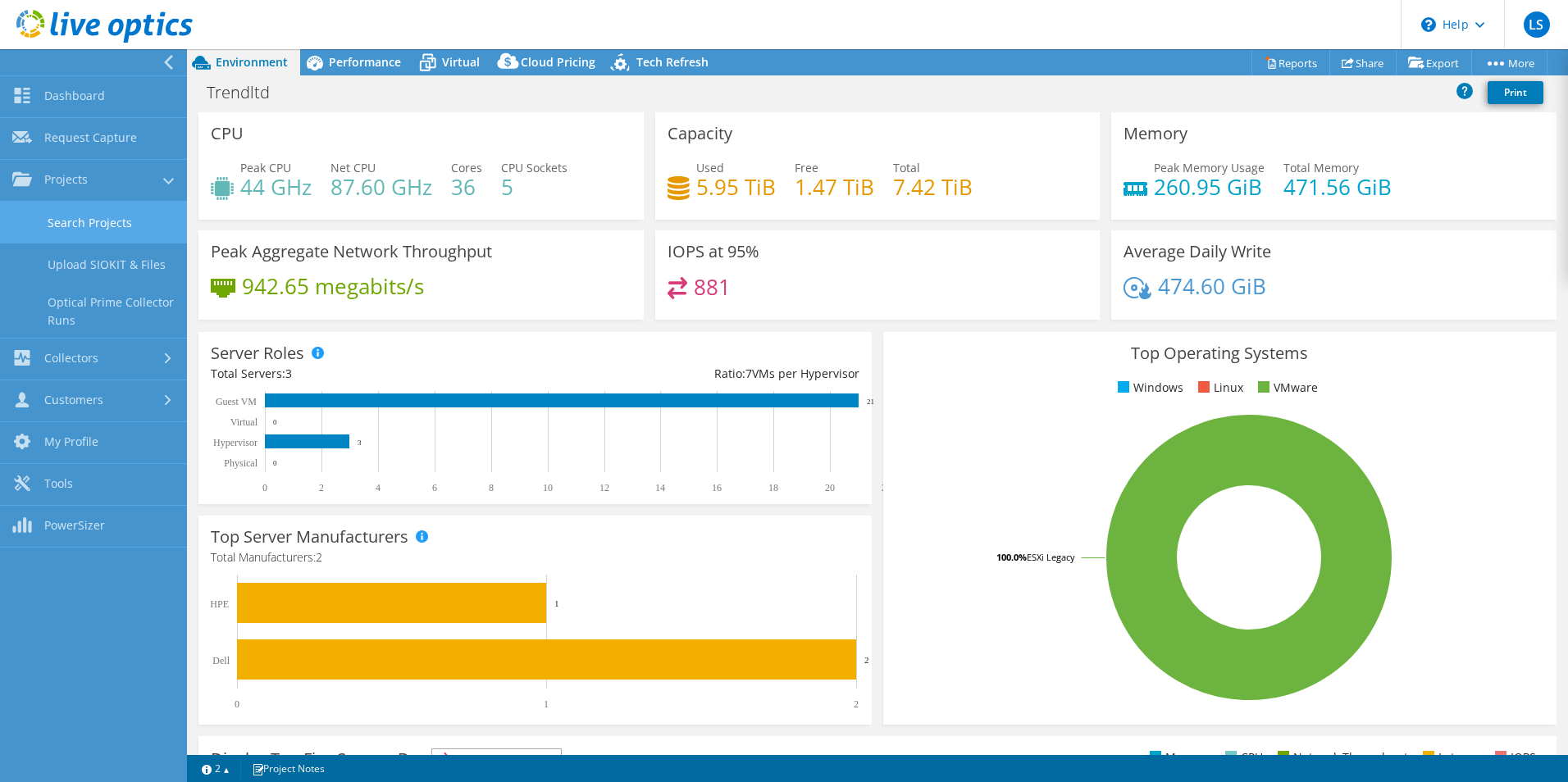
click at [67, 224] on link "Search Projects" at bounding box center [93, 223] width 187 height 42
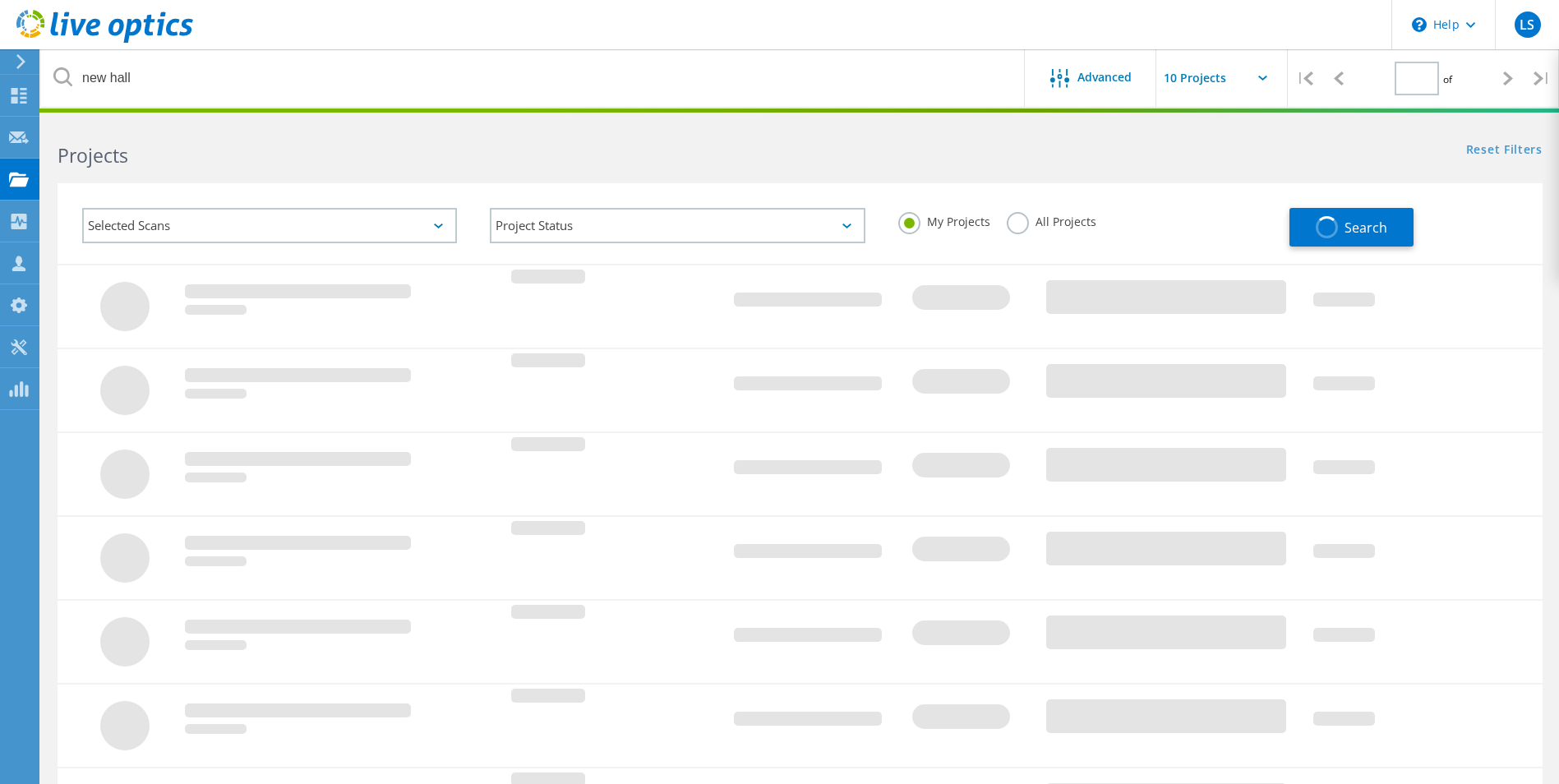
type input "1"
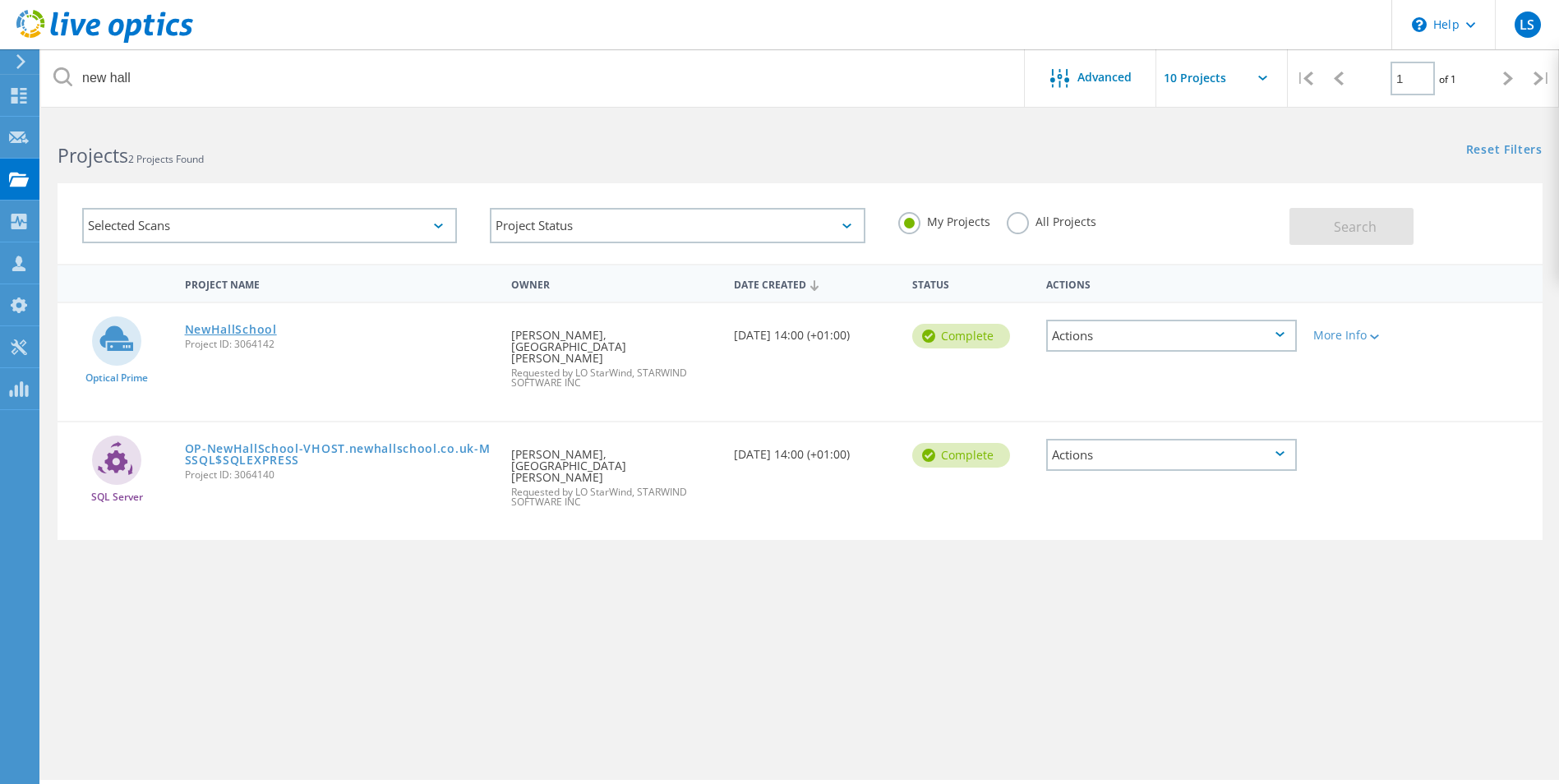
click at [247, 335] on link "NewHallSchool" at bounding box center [230, 329] width 92 height 12
